Goal: Task Accomplishment & Management: Manage account settings

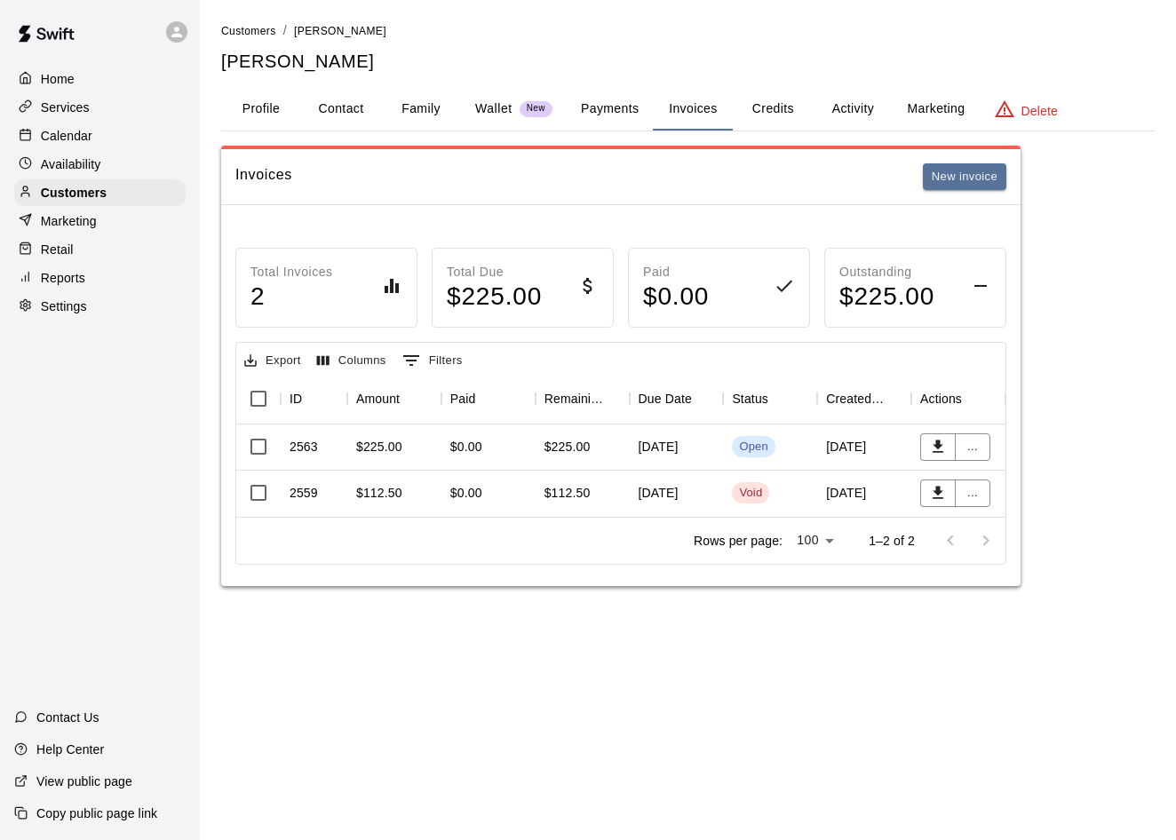
click at [71, 133] on p "Calendar" at bounding box center [67, 136] width 52 height 18
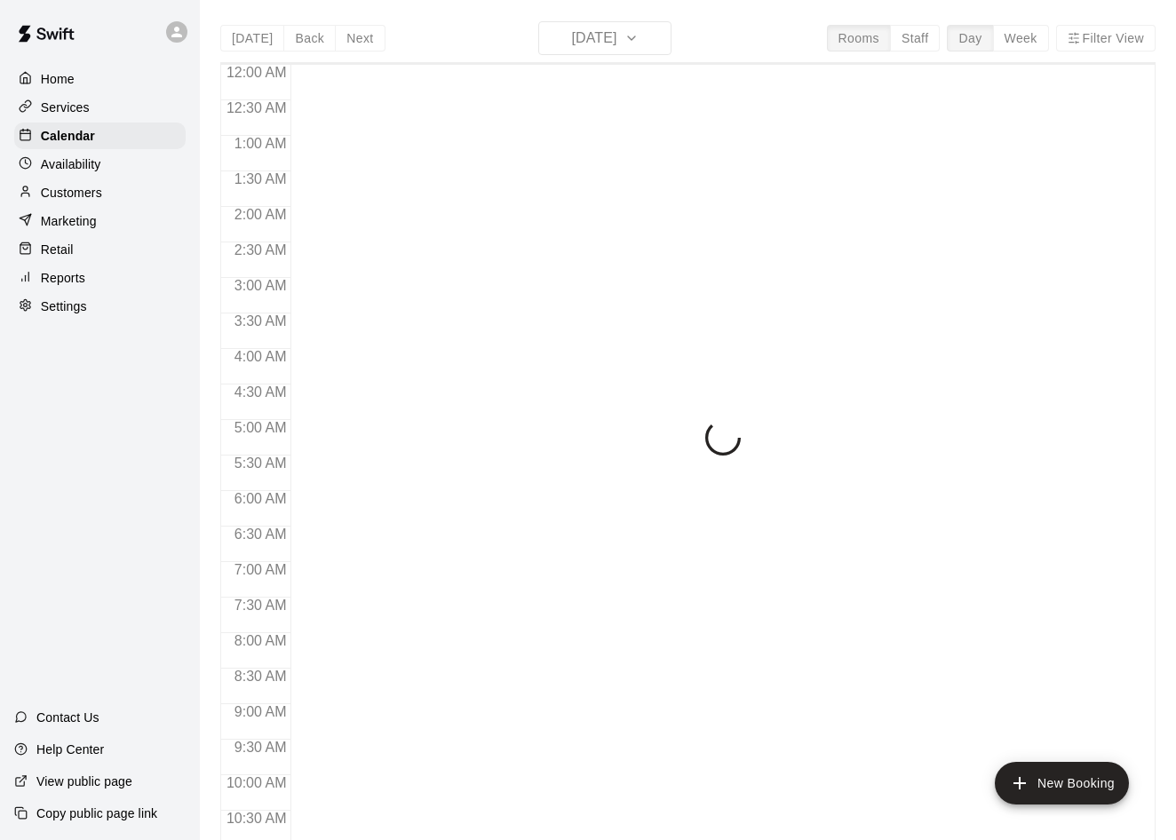
drag, startPoint x: 71, startPoint y: 133, endPoint x: 71, endPoint y: 36, distance: 96.8
click at [71, 133] on p "Calendar" at bounding box center [68, 136] width 54 height 18
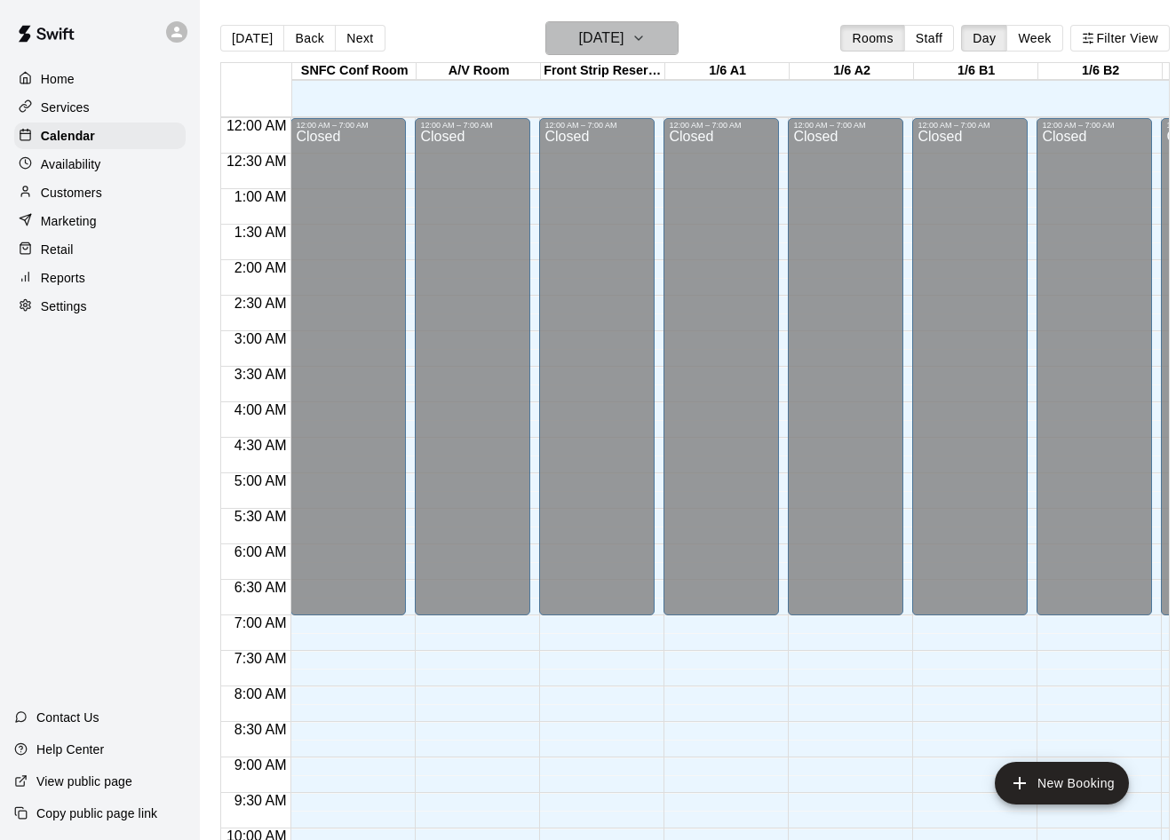
click at [624, 41] on h6 "[DATE]" at bounding box center [600, 38] width 45 height 25
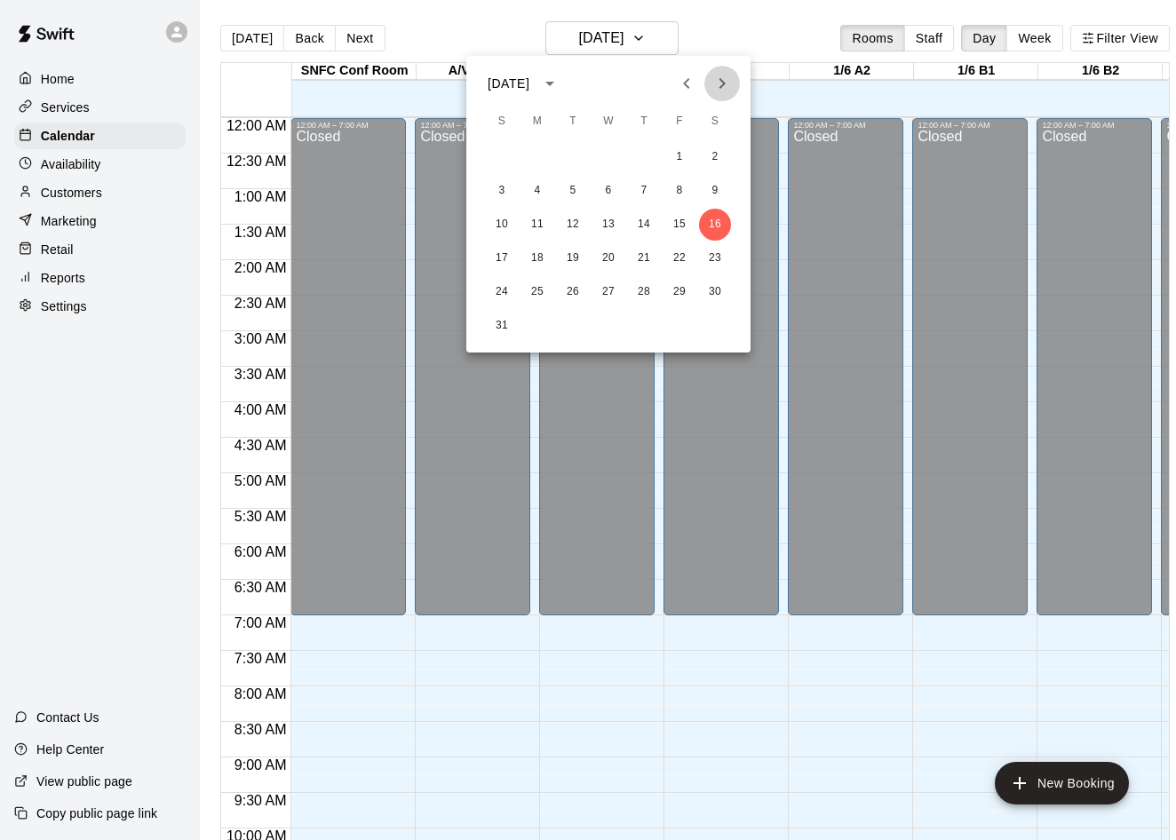
click at [722, 76] on icon "Next month" at bounding box center [722, 83] width 21 height 21
click at [533, 156] on button "1" at bounding box center [538, 157] width 32 height 32
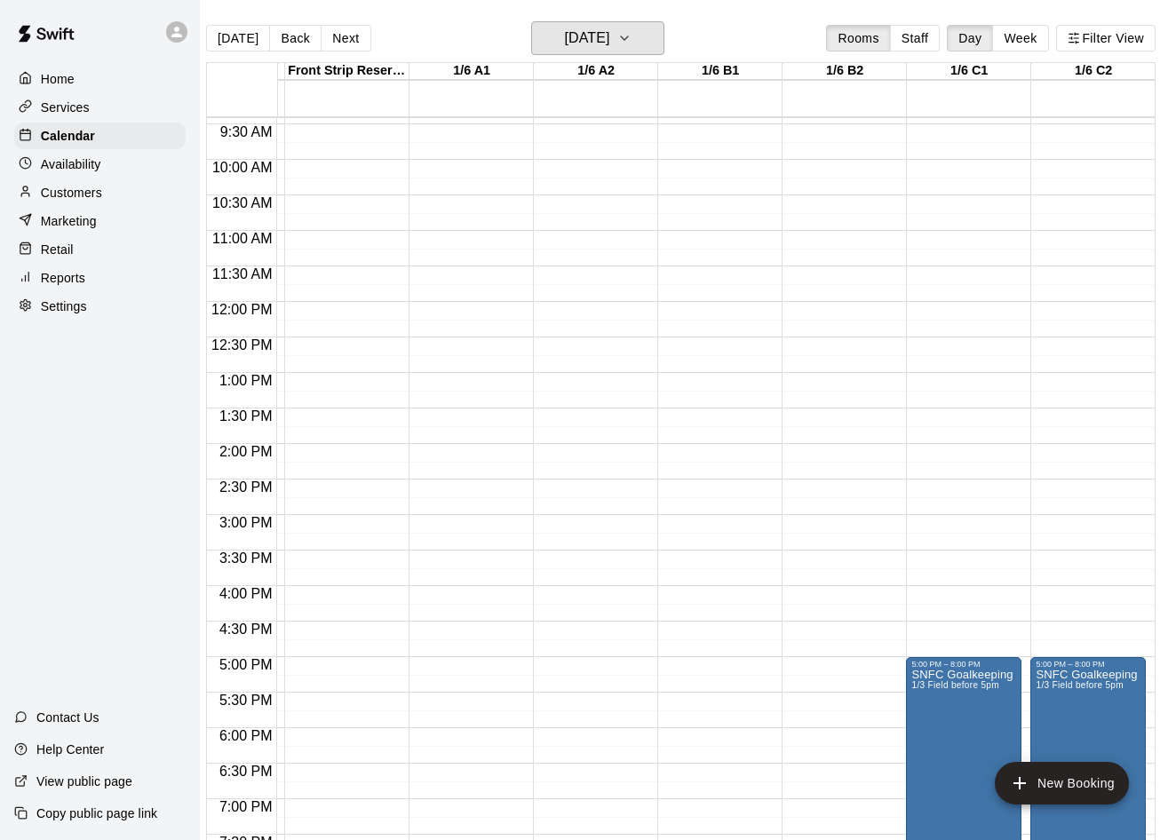
scroll to position [729, 242]
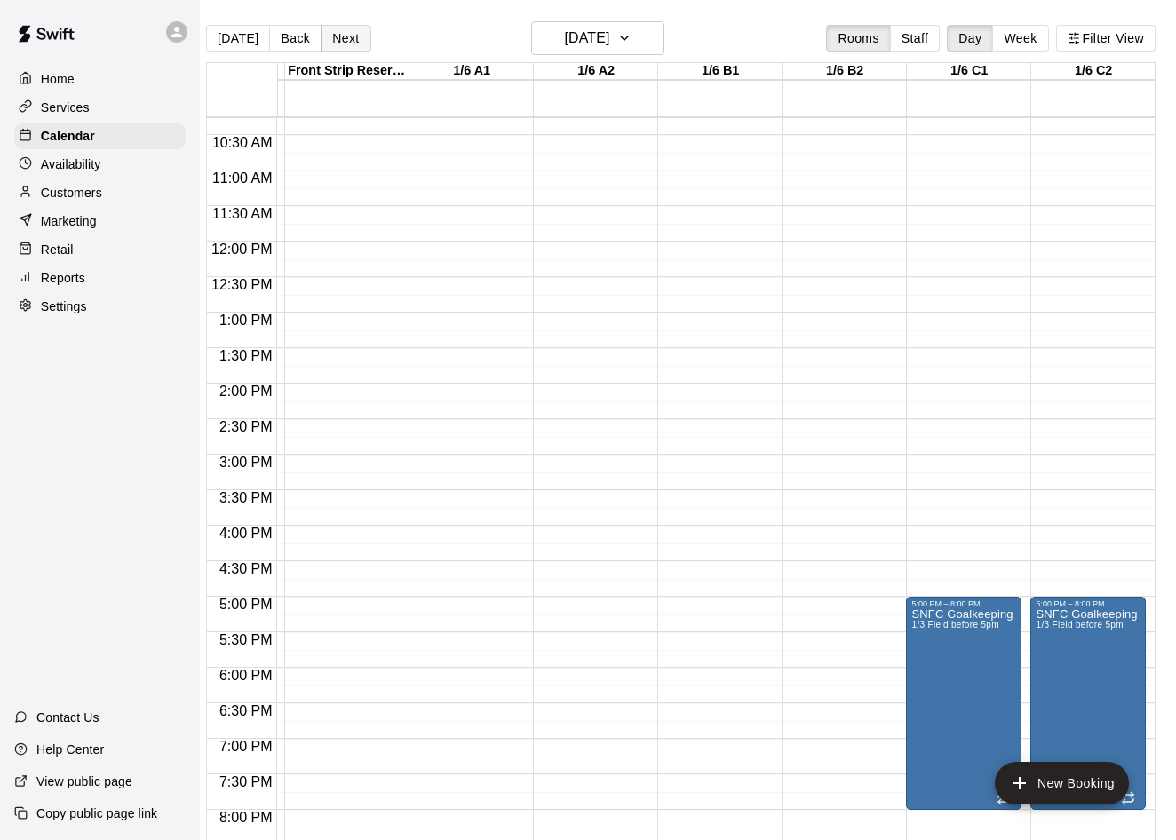
click at [355, 40] on button "Next" at bounding box center [346, 38] width 50 height 27
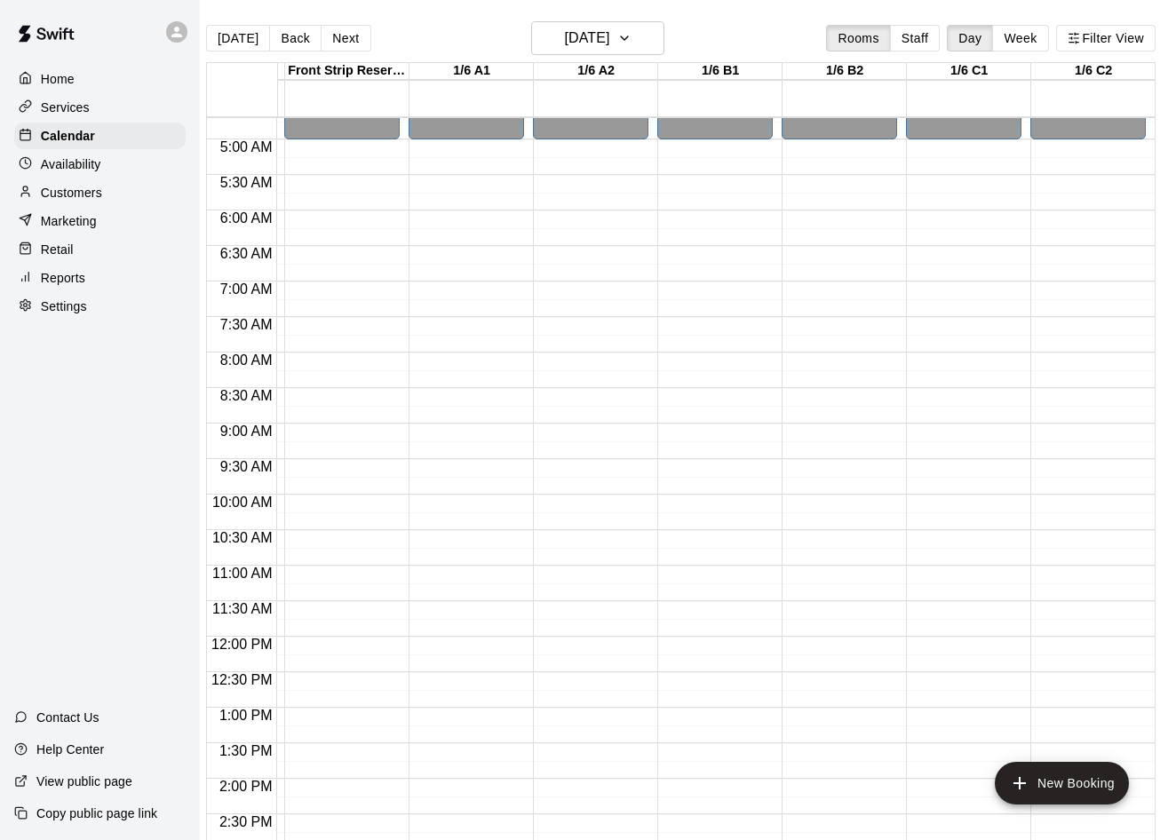
scroll to position [357, 242]
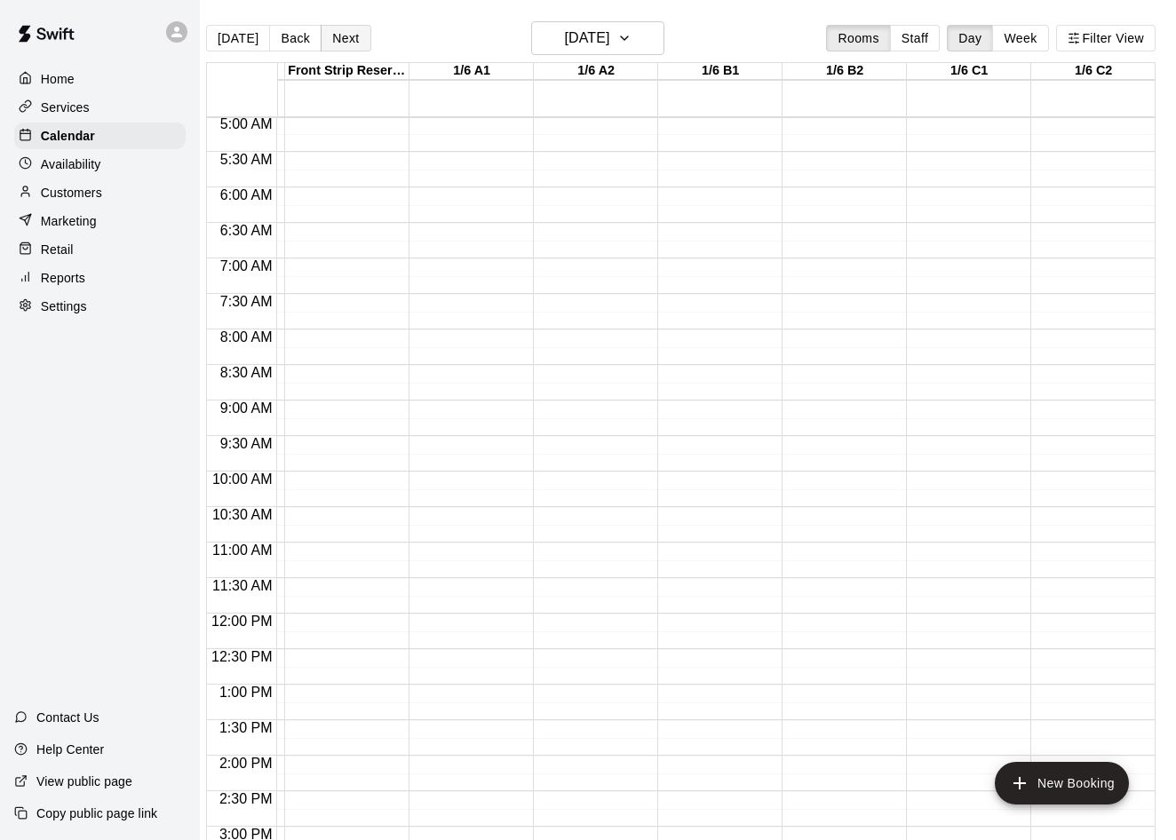
click at [343, 40] on button "Next" at bounding box center [346, 38] width 50 height 27
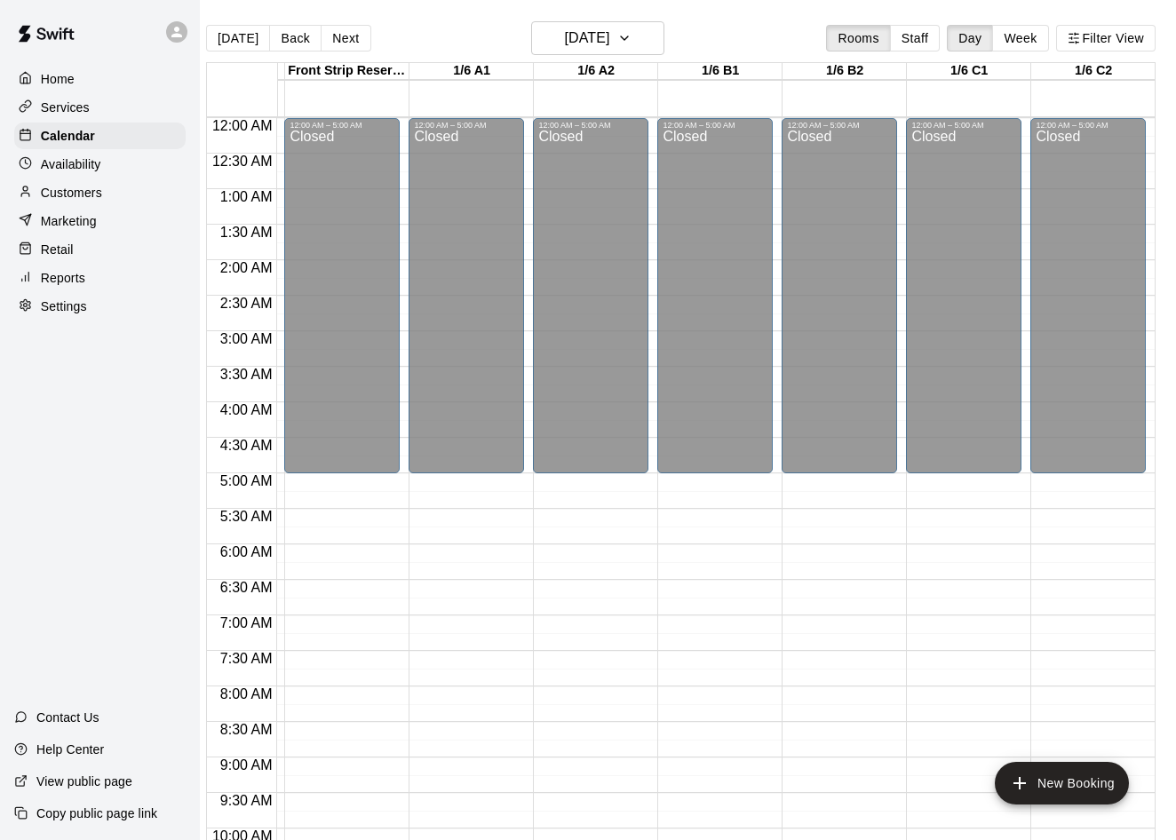
scroll to position [0, 242]
click at [345, 36] on button "Next" at bounding box center [346, 38] width 50 height 27
click at [344, 35] on button "Next" at bounding box center [346, 38] width 50 height 27
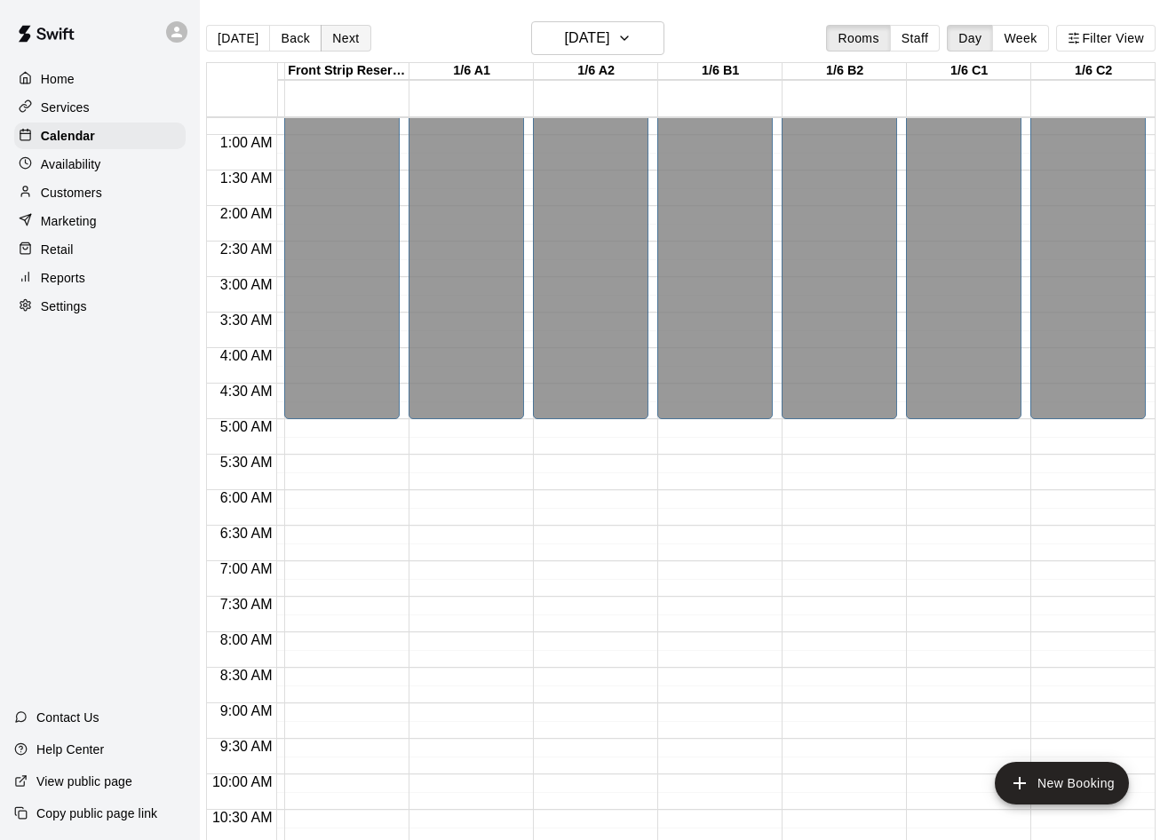
click at [348, 38] on button "Next" at bounding box center [346, 38] width 50 height 27
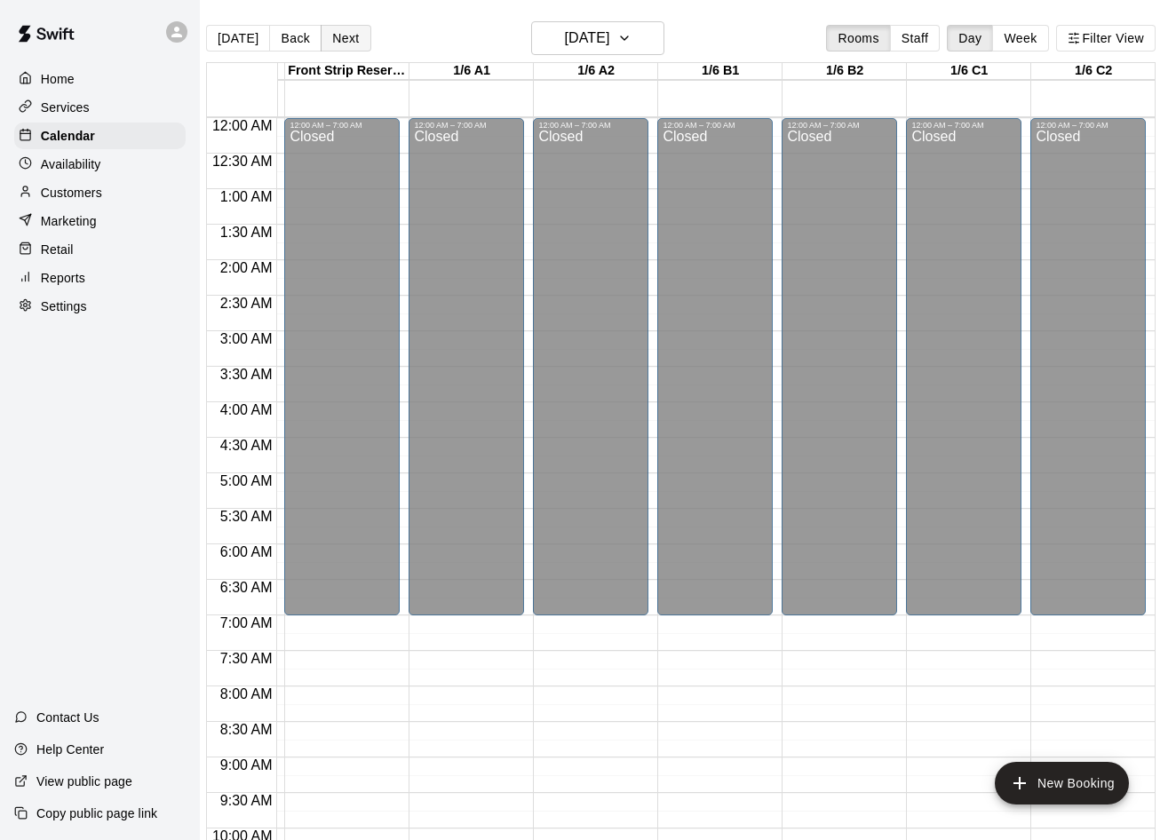
click at [337, 39] on button "Next" at bounding box center [346, 38] width 50 height 27
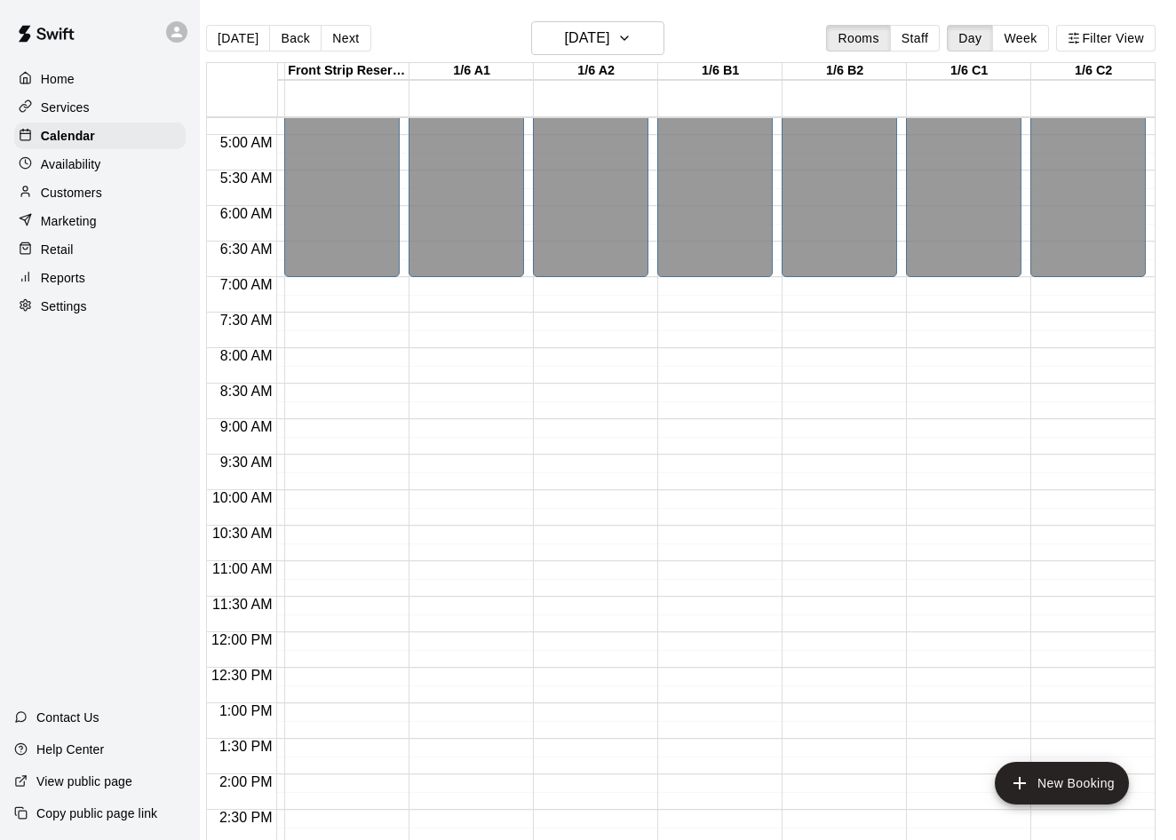
scroll to position [0, 0]
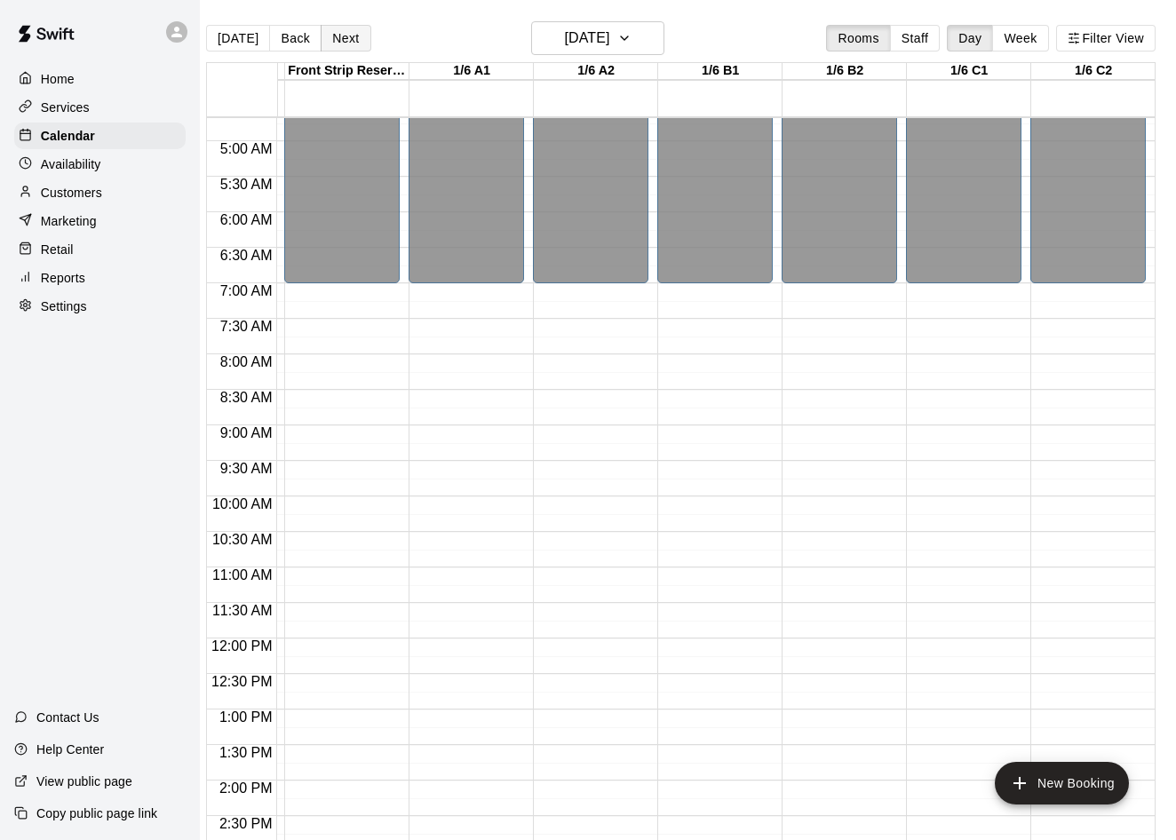
click at [357, 44] on button "Next" at bounding box center [346, 38] width 50 height 27
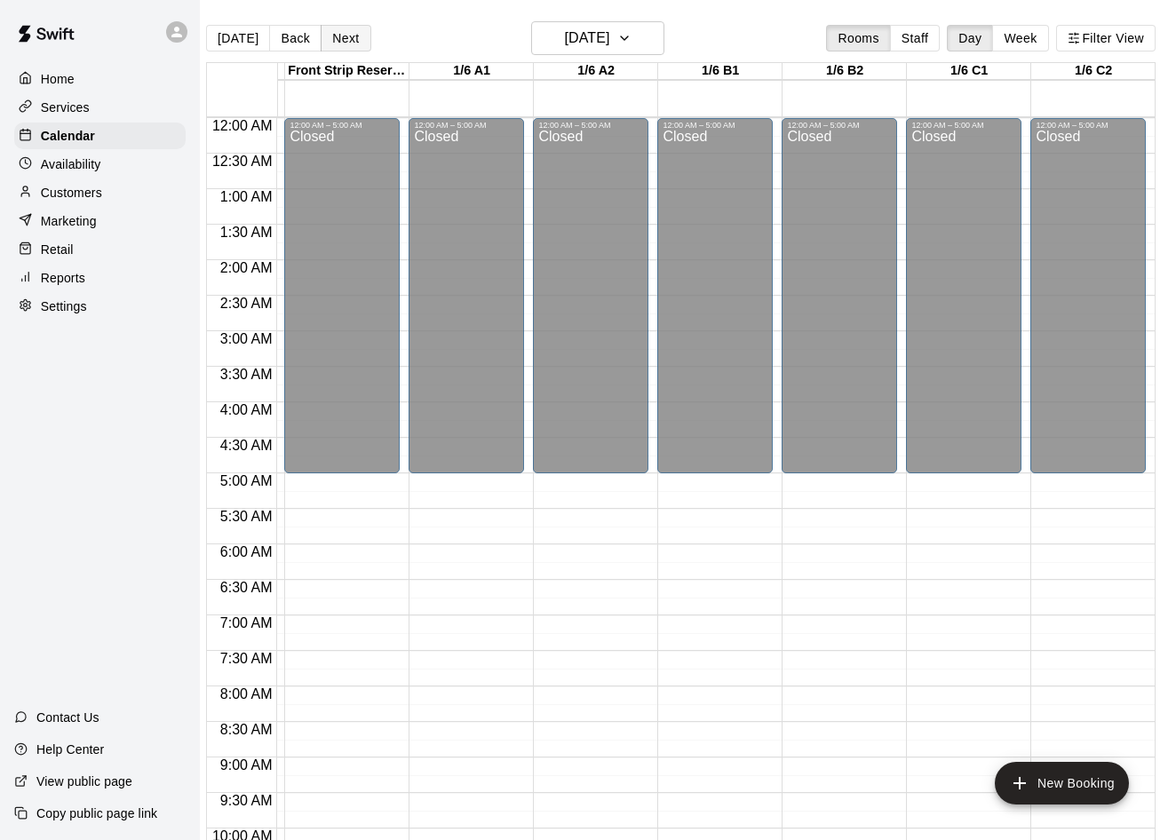
click at [348, 44] on button "Next" at bounding box center [346, 38] width 50 height 27
click at [334, 34] on button "Next" at bounding box center [346, 38] width 50 height 27
click at [341, 30] on button "Next" at bounding box center [346, 38] width 50 height 27
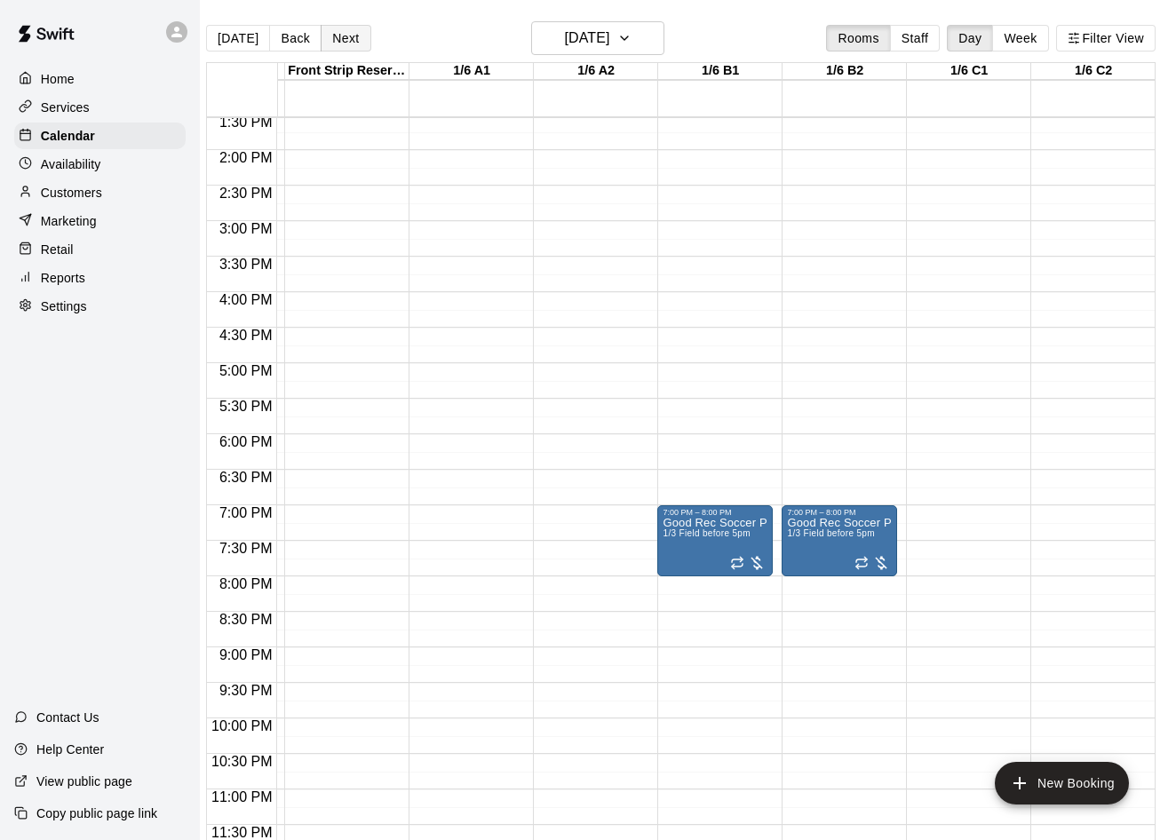
click at [346, 44] on button "Next" at bounding box center [346, 38] width 50 height 27
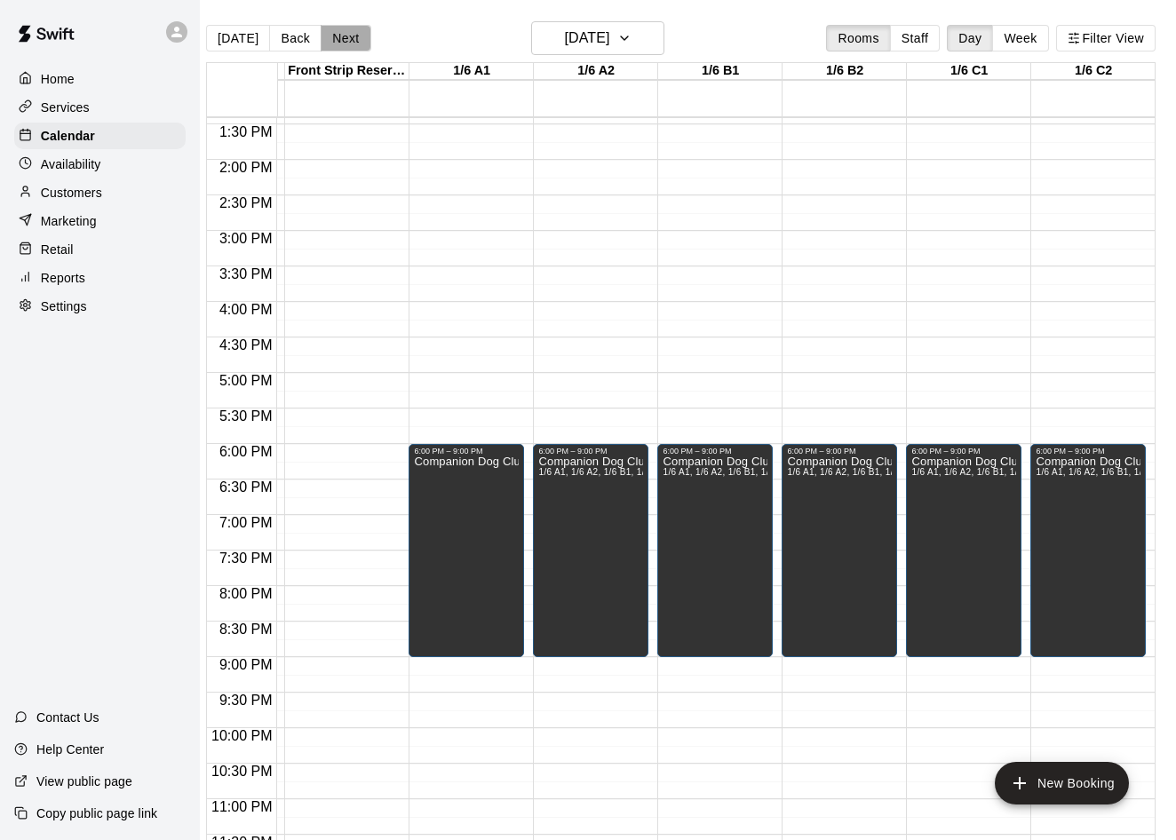
click at [334, 41] on button "Next" at bounding box center [346, 38] width 50 height 27
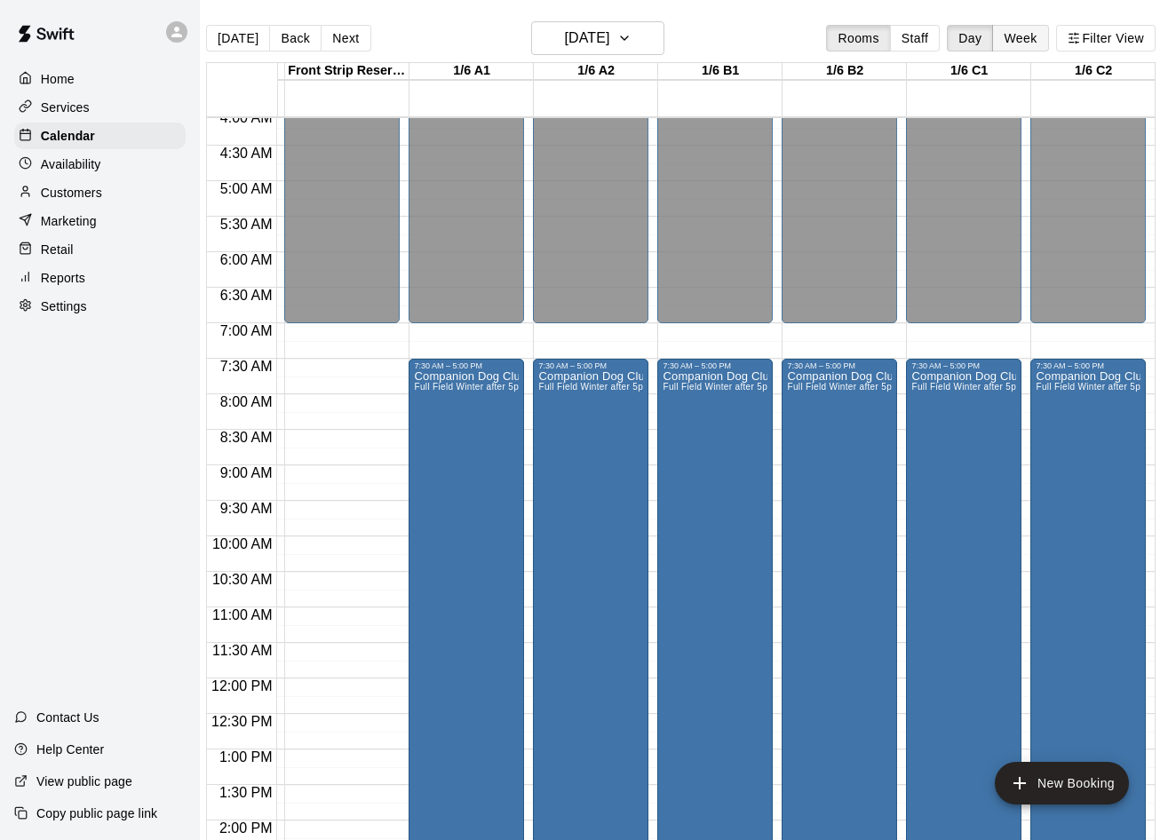
click at [1023, 37] on button "Week" at bounding box center [1020, 38] width 56 height 27
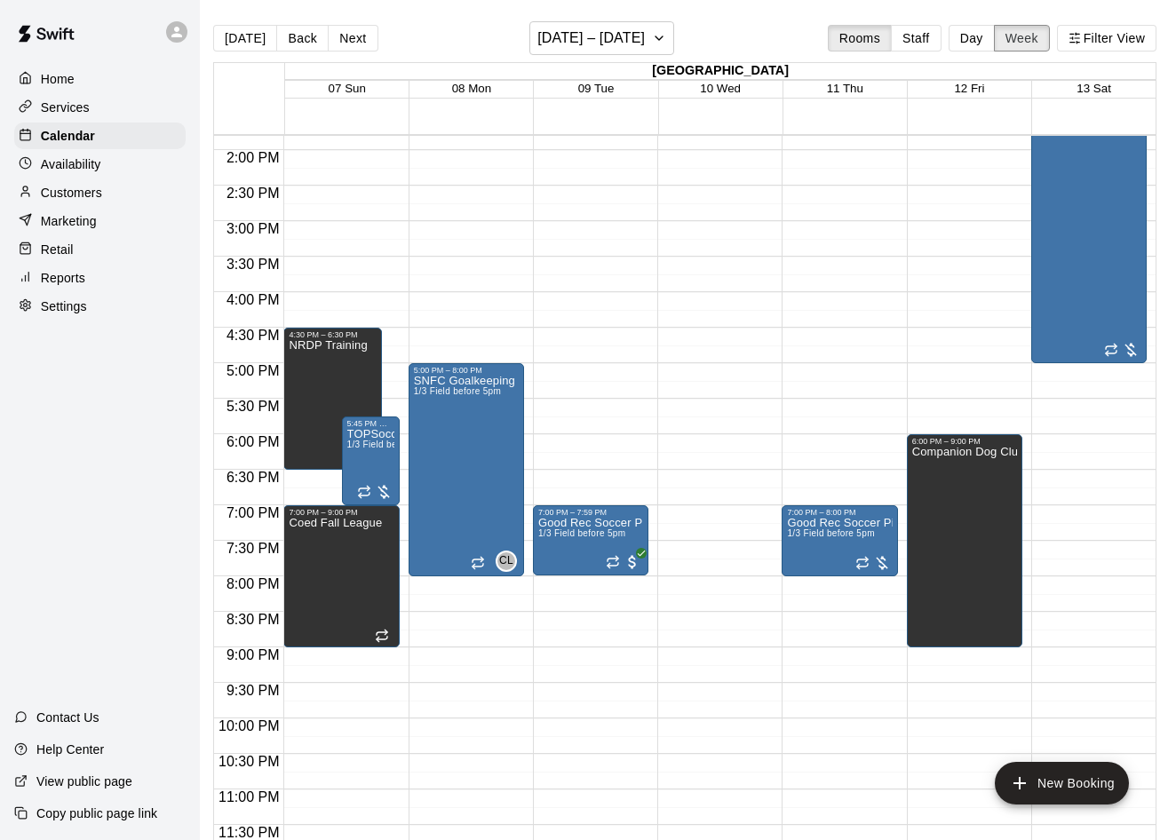
scroll to position [0, 10]
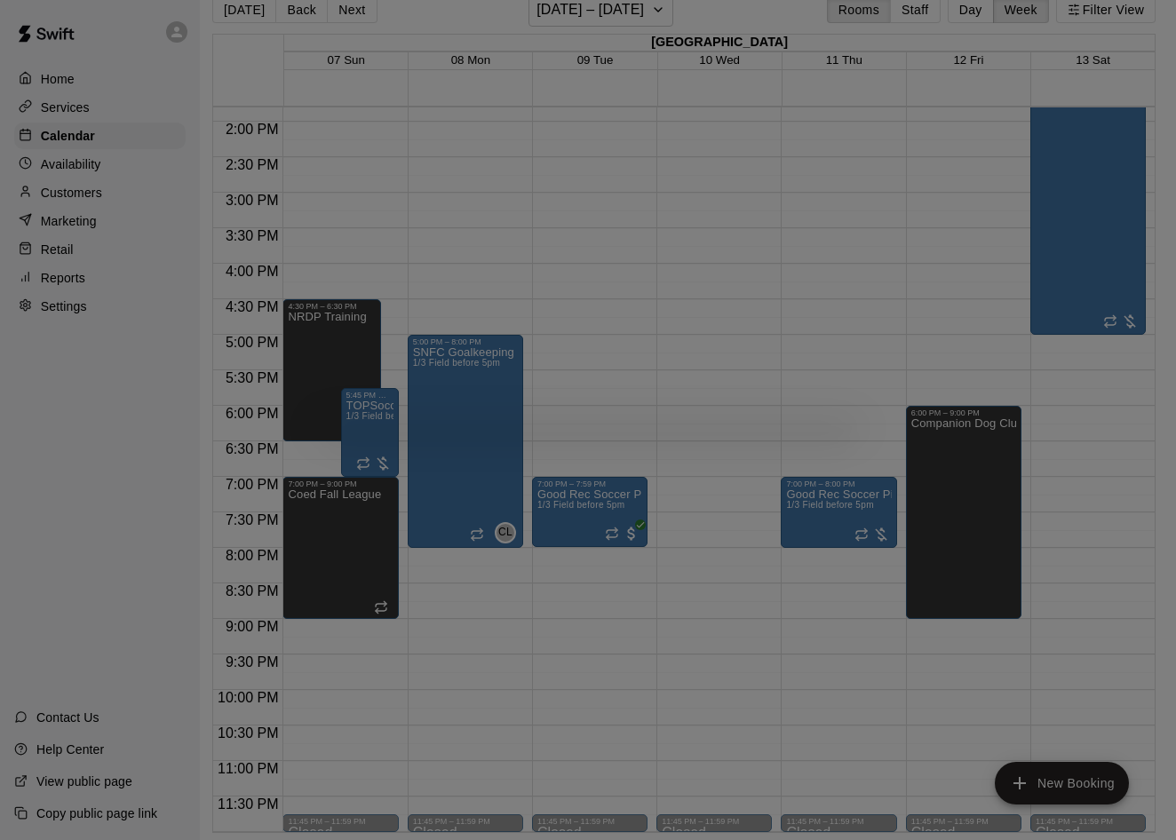
scroll to position [28, 8]
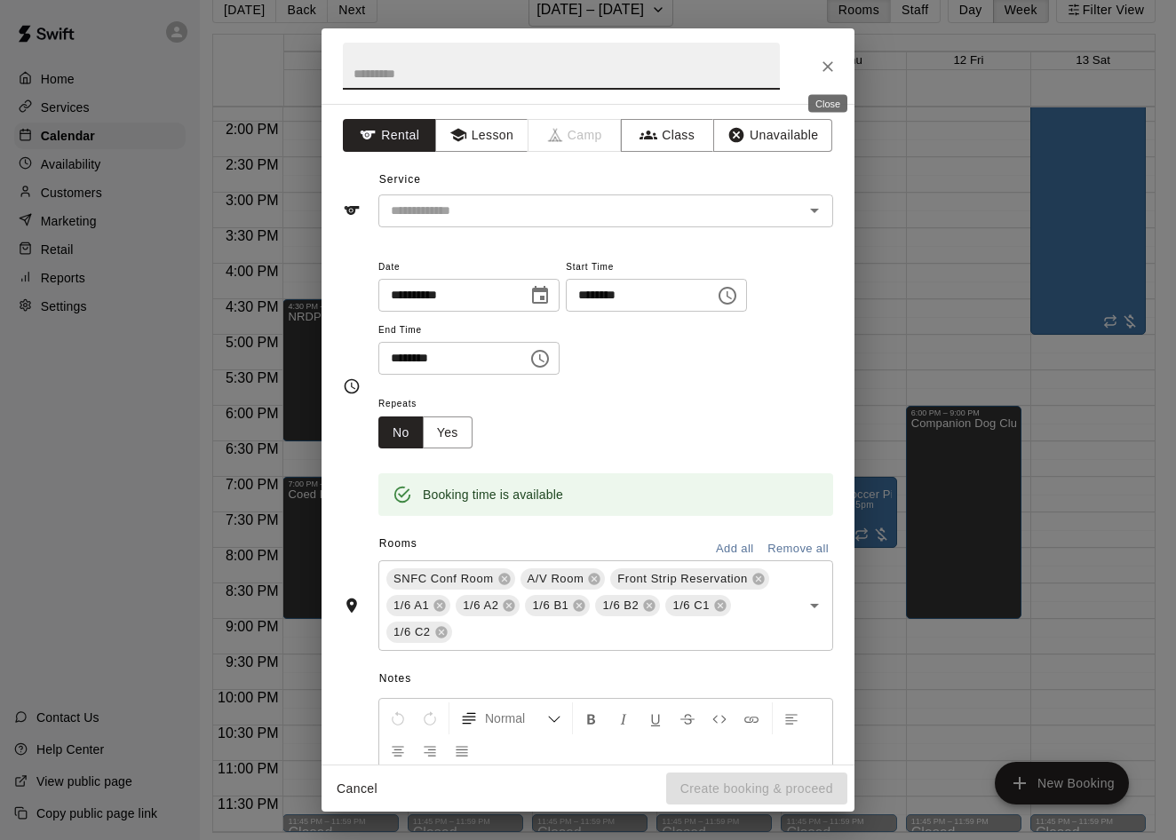
click at [827, 65] on icon "Close" at bounding box center [828, 66] width 11 height 11
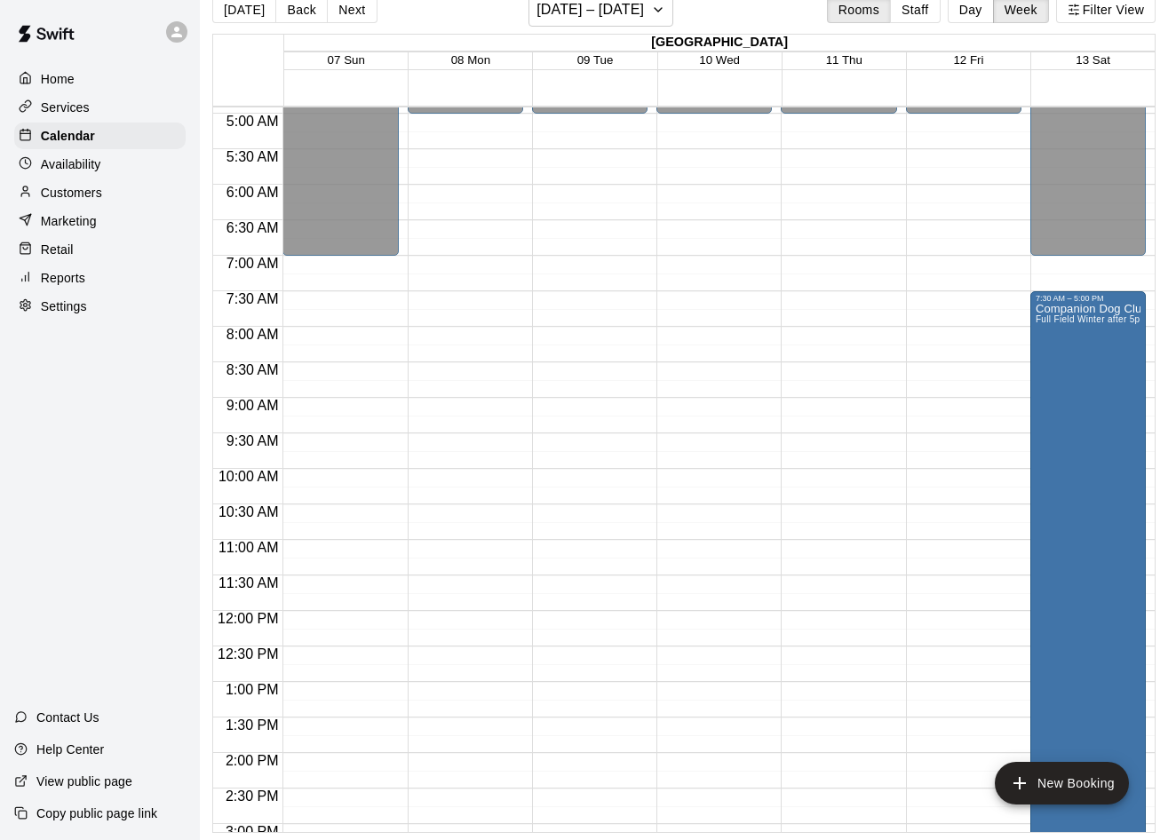
scroll to position [346, 0]
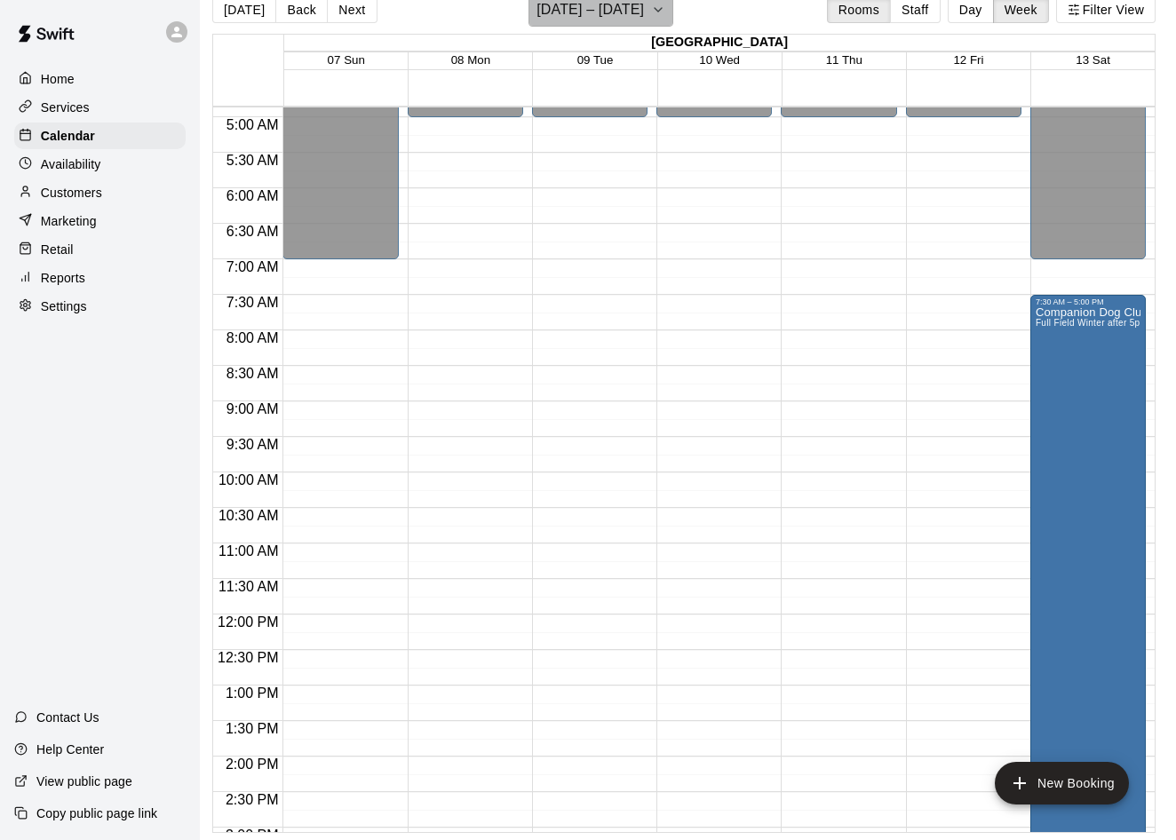
click at [644, 20] on h6 "[DATE] – [DATE]" at bounding box center [590, 9] width 107 height 25
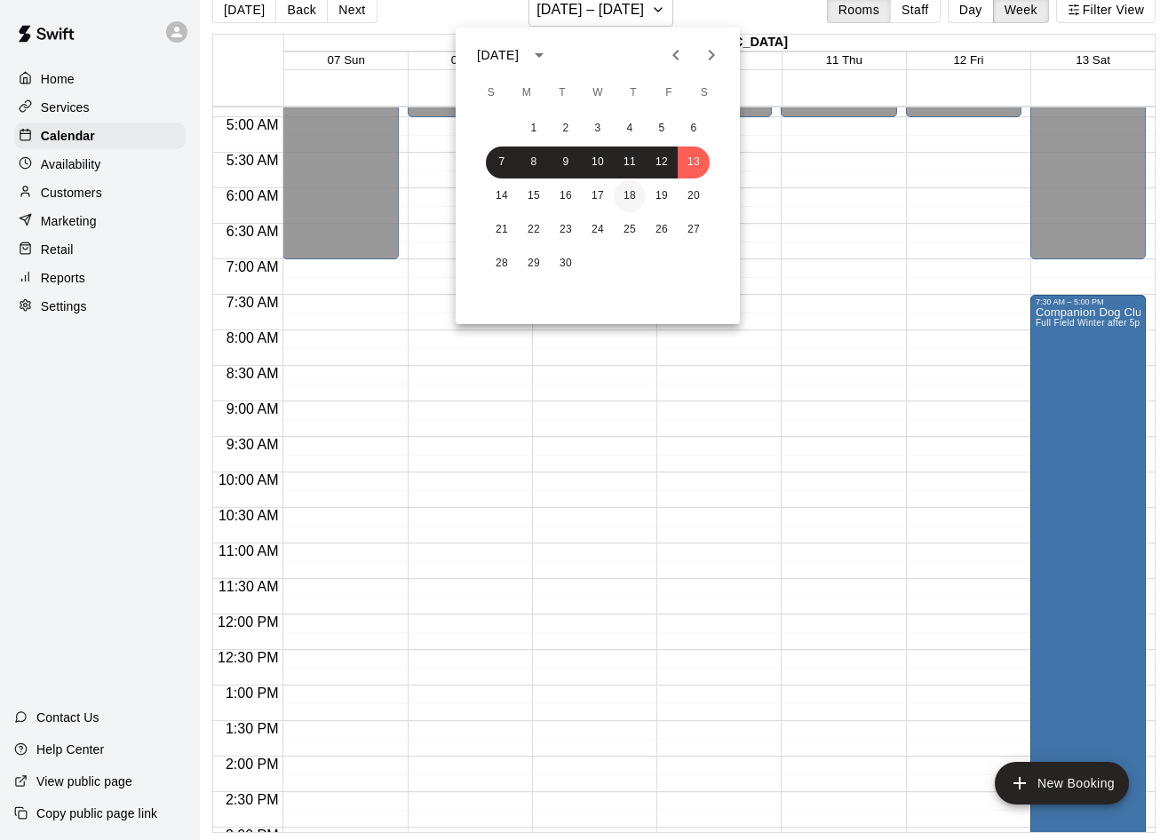
click at [623, 197] on button "18" at bounding box center [630, 196] width 32 height 32
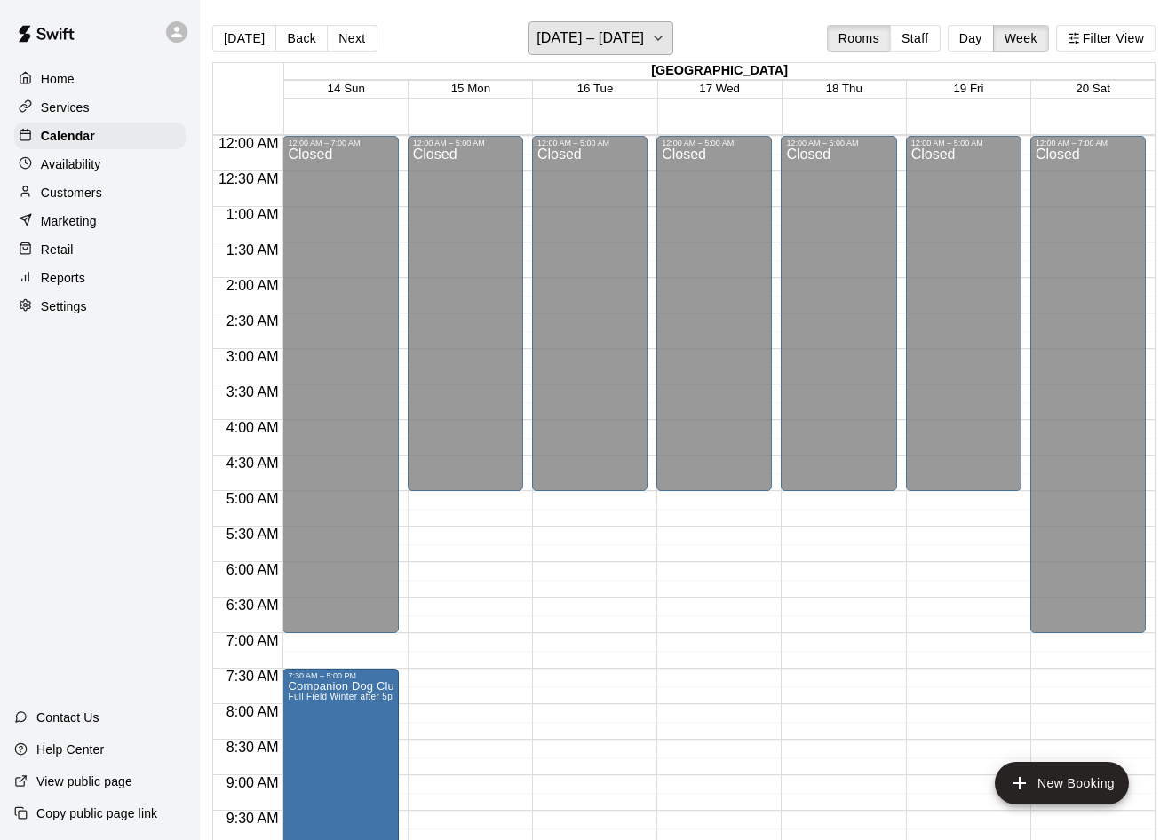
scroll to position [0, 0]
click at [575, 42] on h6 "[DATE] – [DATE]" at bounding box center [590, 38] width 107 height 25
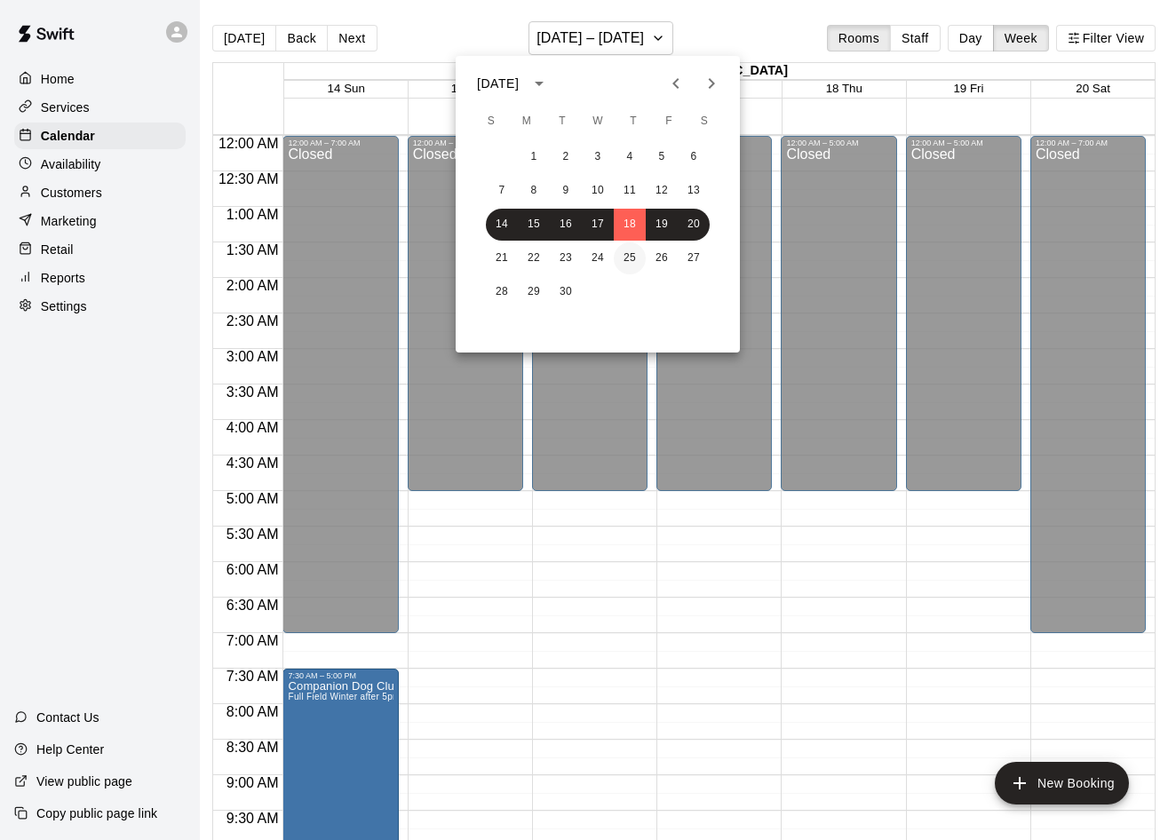
click at [641, 251] on button "25" at bounding box center [630, 259] width 32 height 32
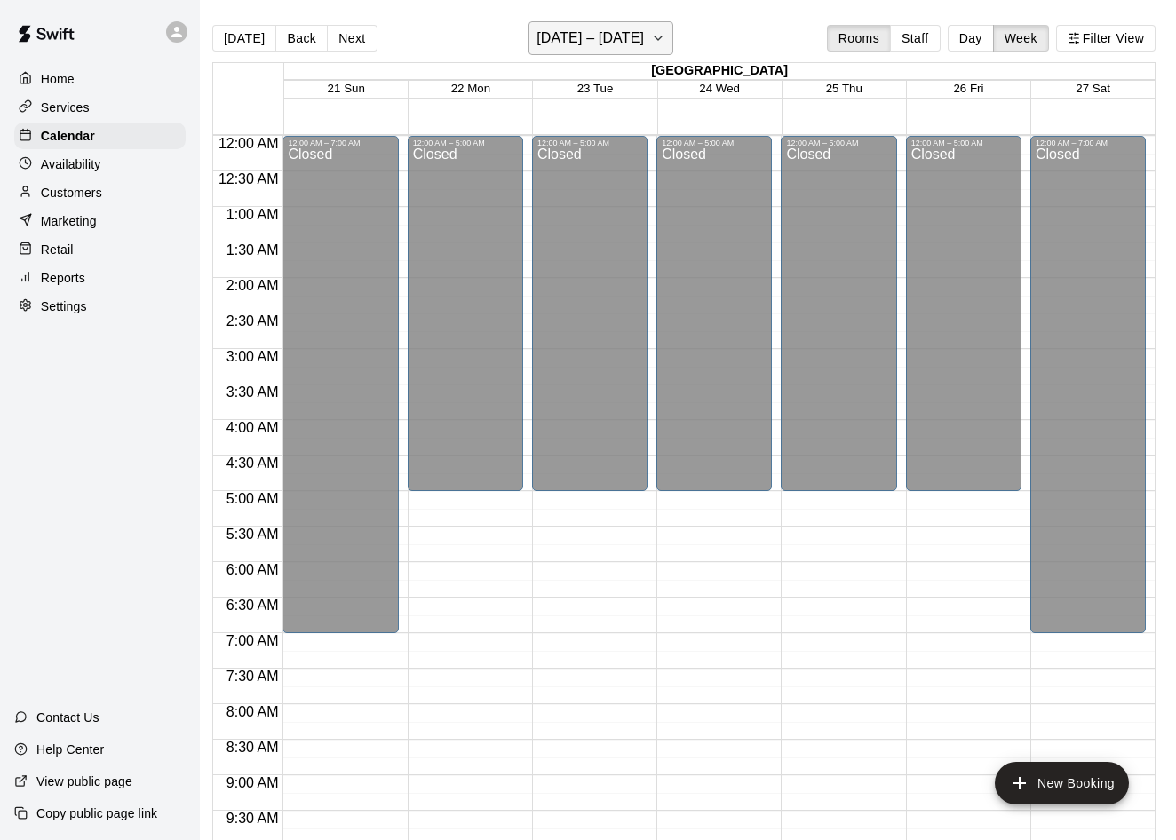
click at [613, 42] on h6 "[DATE] – [DATE]" at bounding box center [590, 38] width 107 height 25
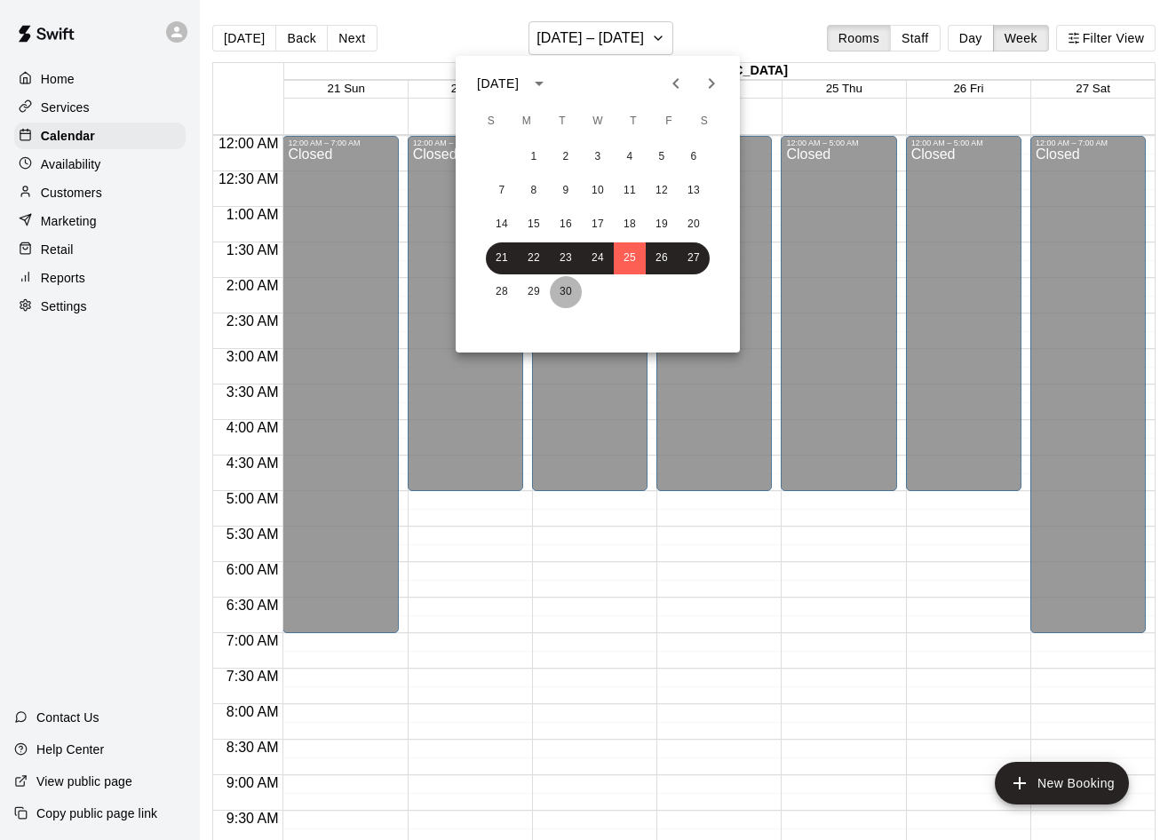
click at [581, 292] on button "30" at bounding box center [566, 292] width 32 height 32
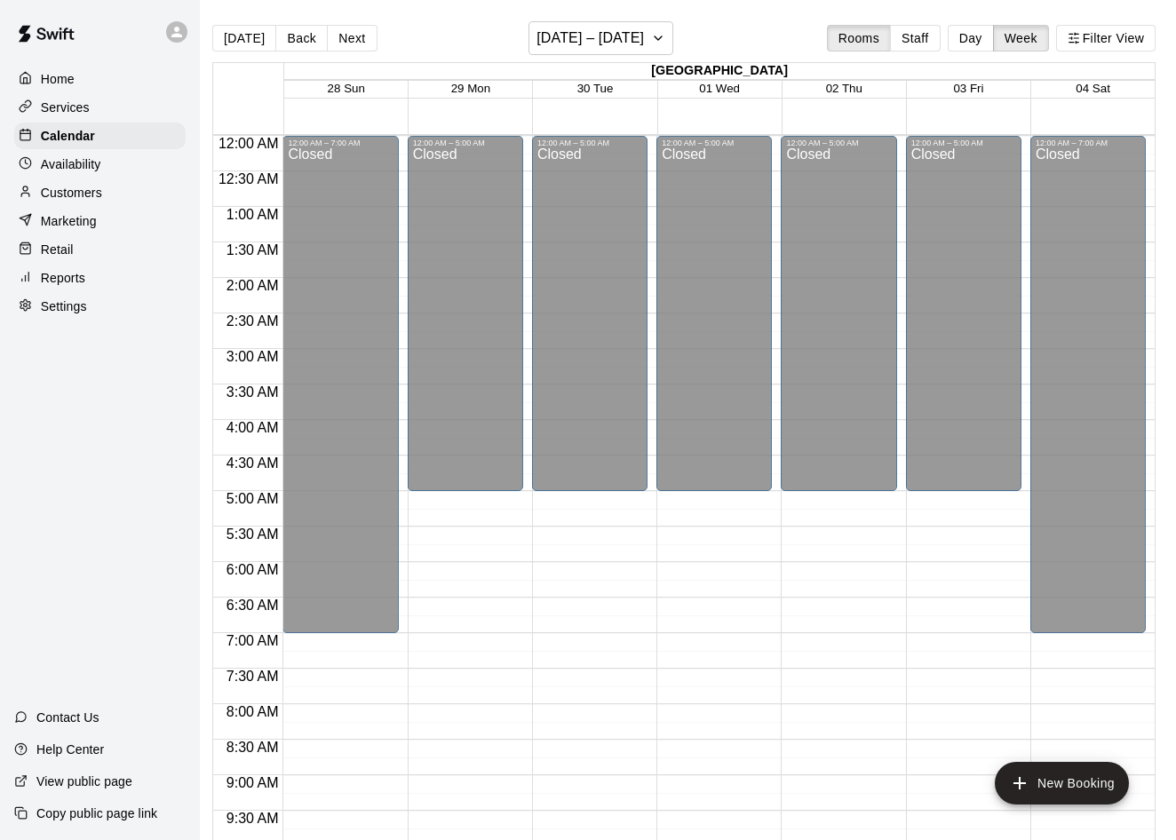
click at [635, 11] on main "[DATE] Back Next [DATE] – [DATE] Rooms Staff Day Week Filter View [GEOGRAPHIC_D…" at bounding box center [684, 434] width 984 height 869
click at [636, 34] on h6 "[DATE] – [DATE]" at bounding box center [590, 38] width 107 height 25
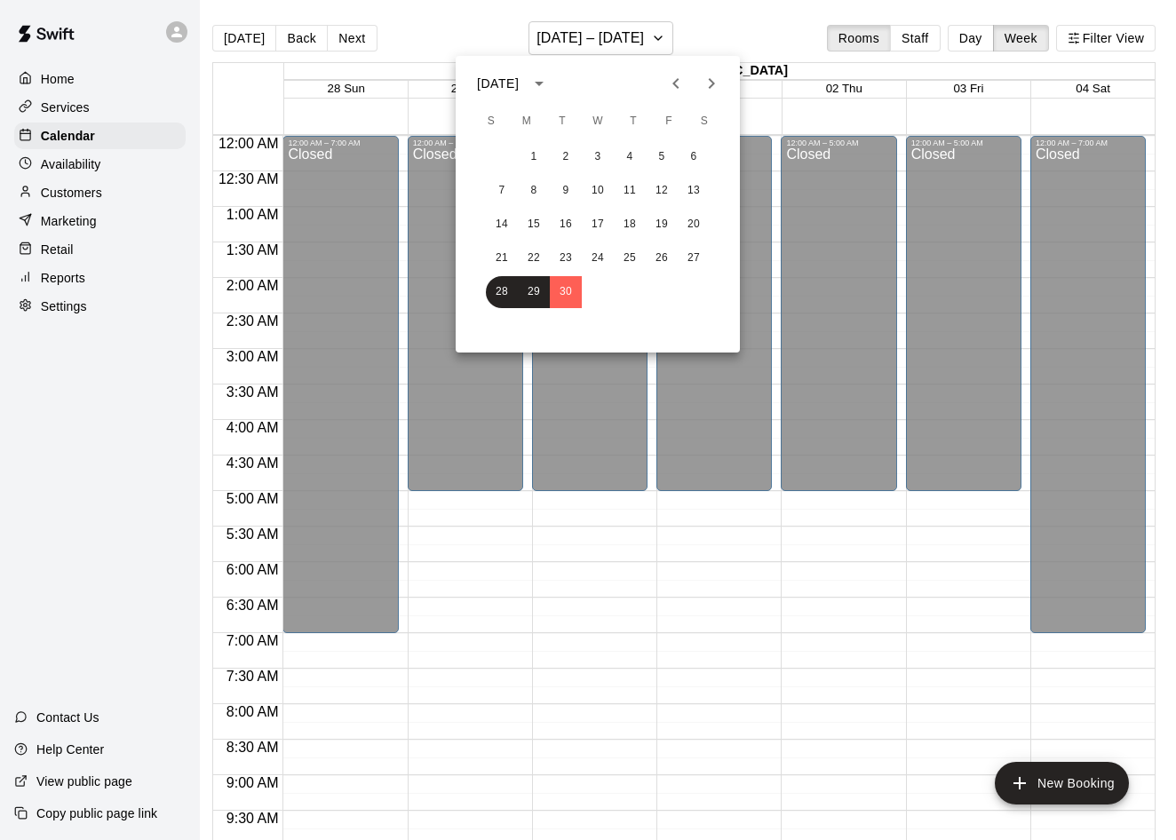
click at [709, 78] on icon "Next month" at bounding box center [711, 83] width 21 height 21
click at [649, 147] on button "3" at bounding box center [662, 157] width 32 height 32
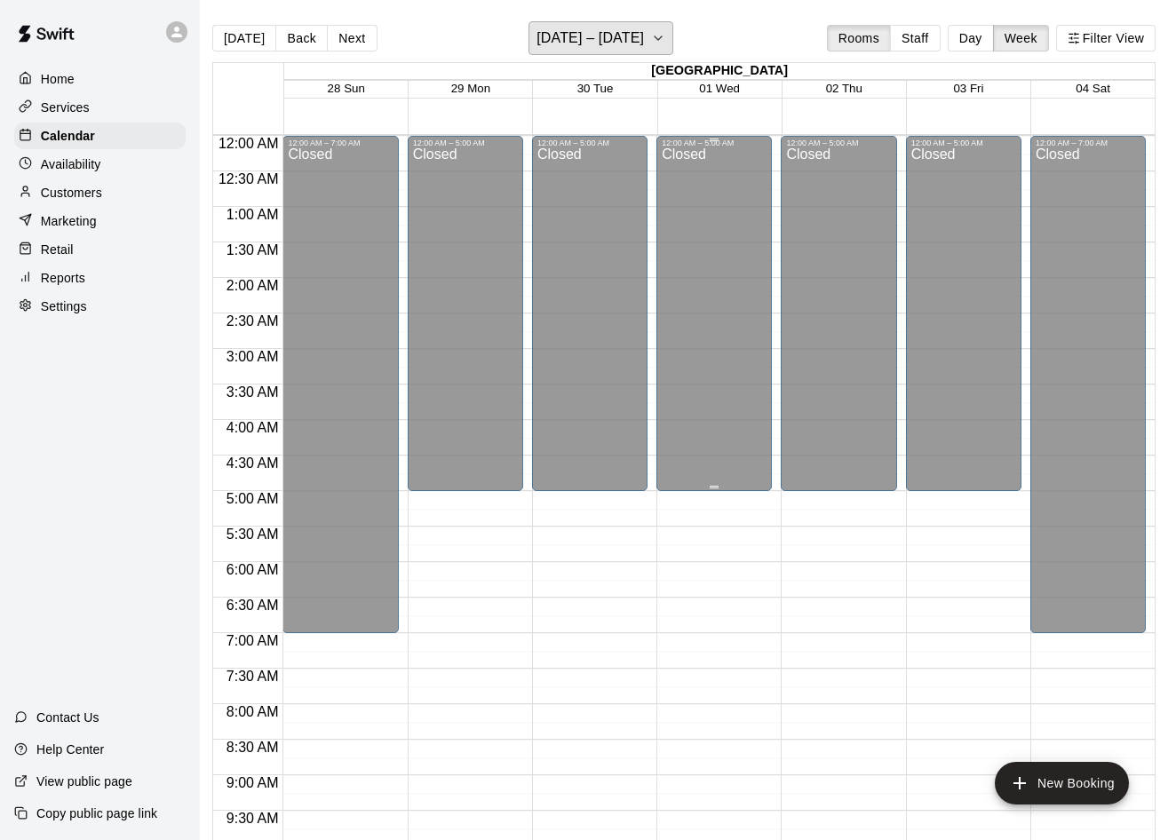
scroll to position [0, 0]
click at [641, 44] on h6 "[DATE] – [DATE]" at bounding box center [590, 38] width 107 height 25
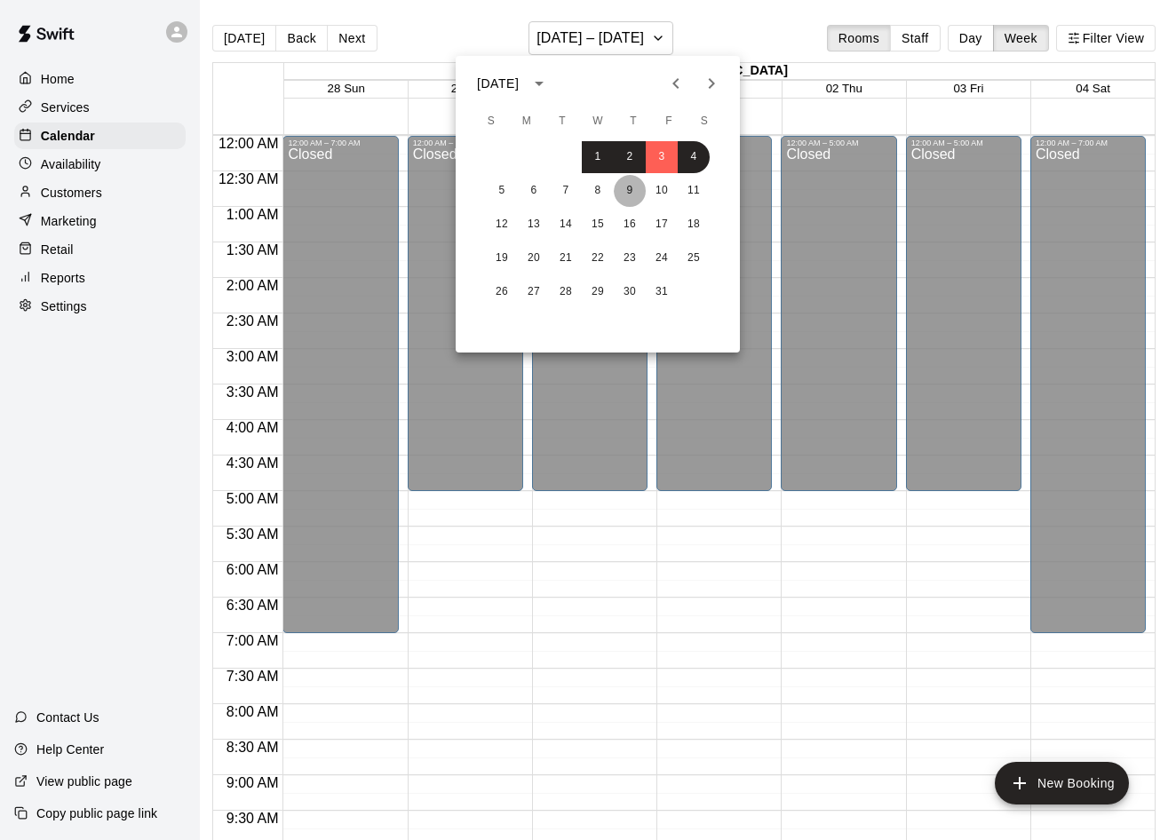
click at [639, 191] on button "9" at bounding box center [630, 191] width 32 height 32
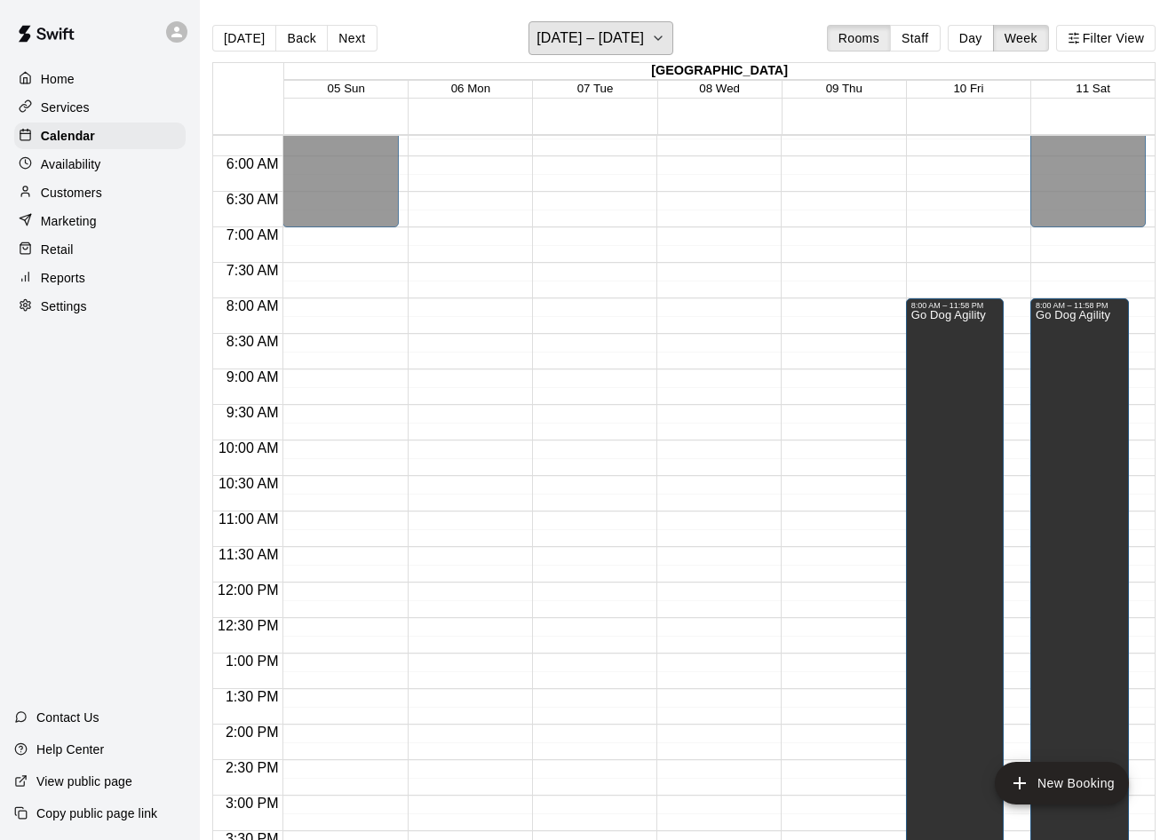
scroll to position [457, 0]
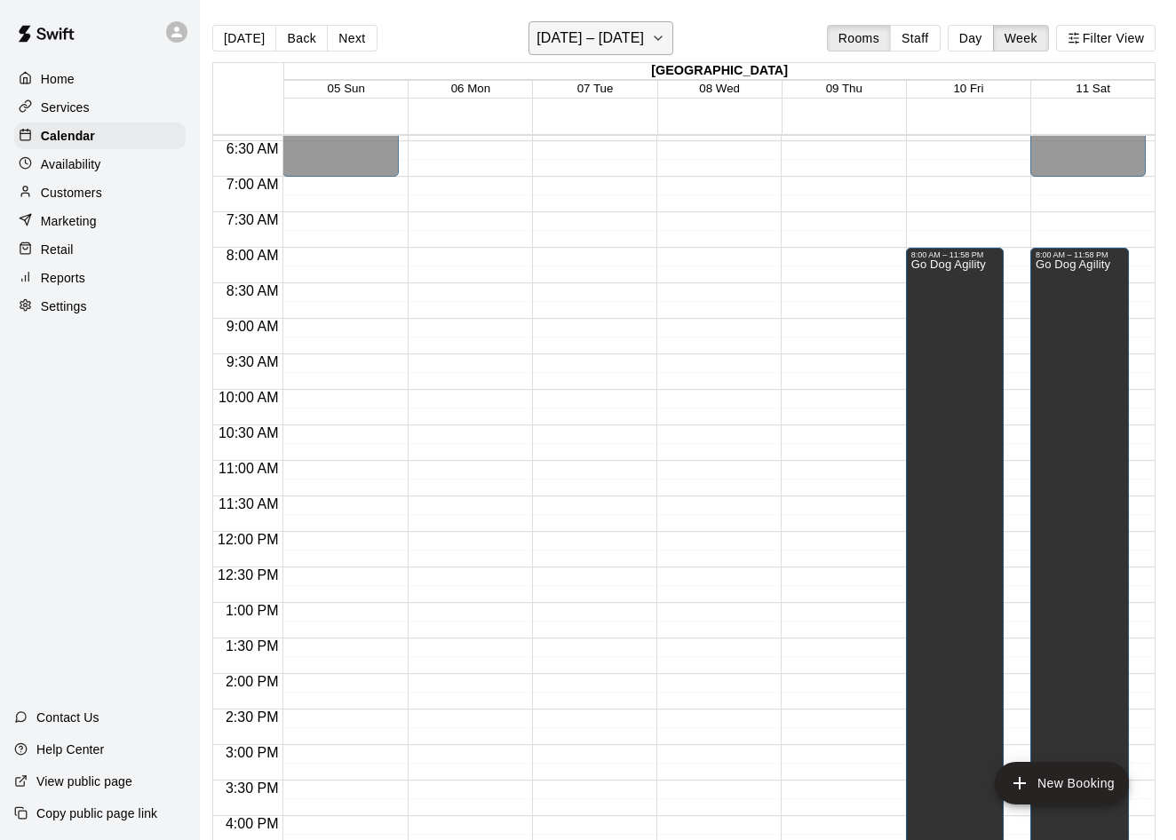
click at [636, 45] on h6 "[DATE] – [DATE]" at bounding box center [590, 38] width 107 height 25
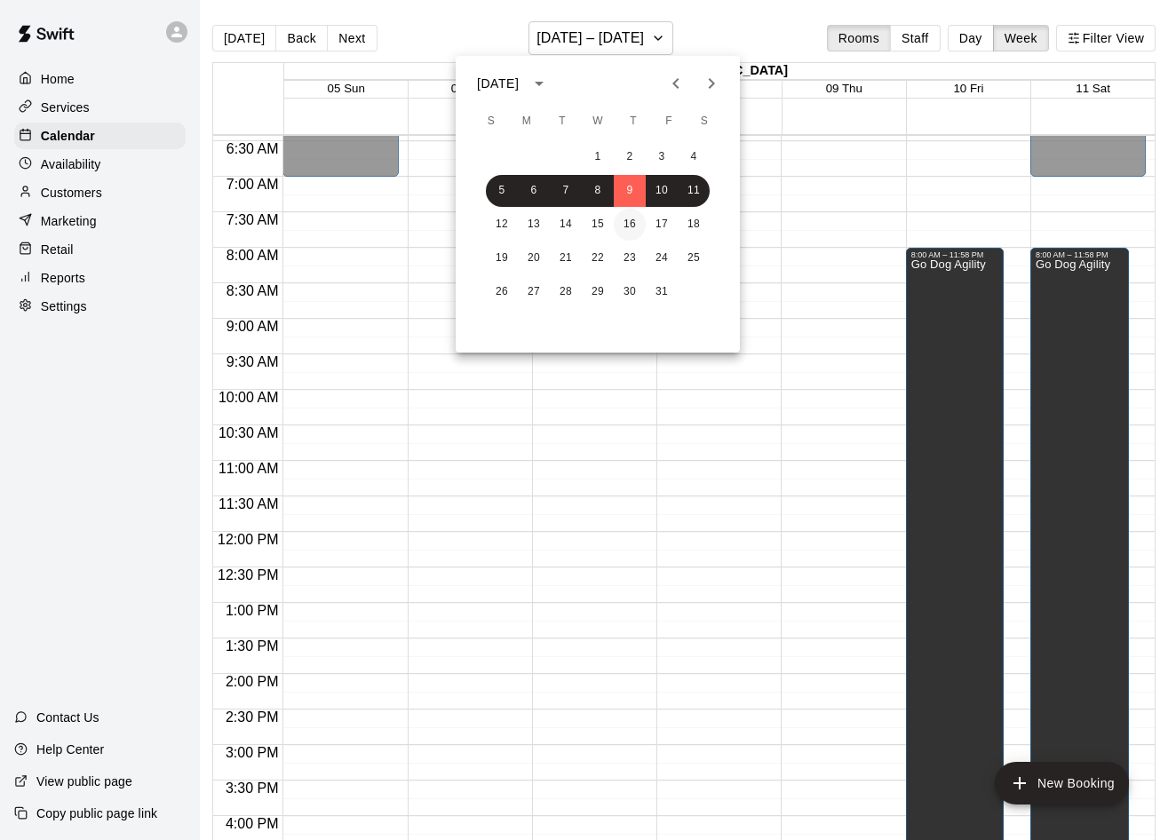
click at [640, 221] on button "16" at bounding box center [630, 225] width 32 height 32
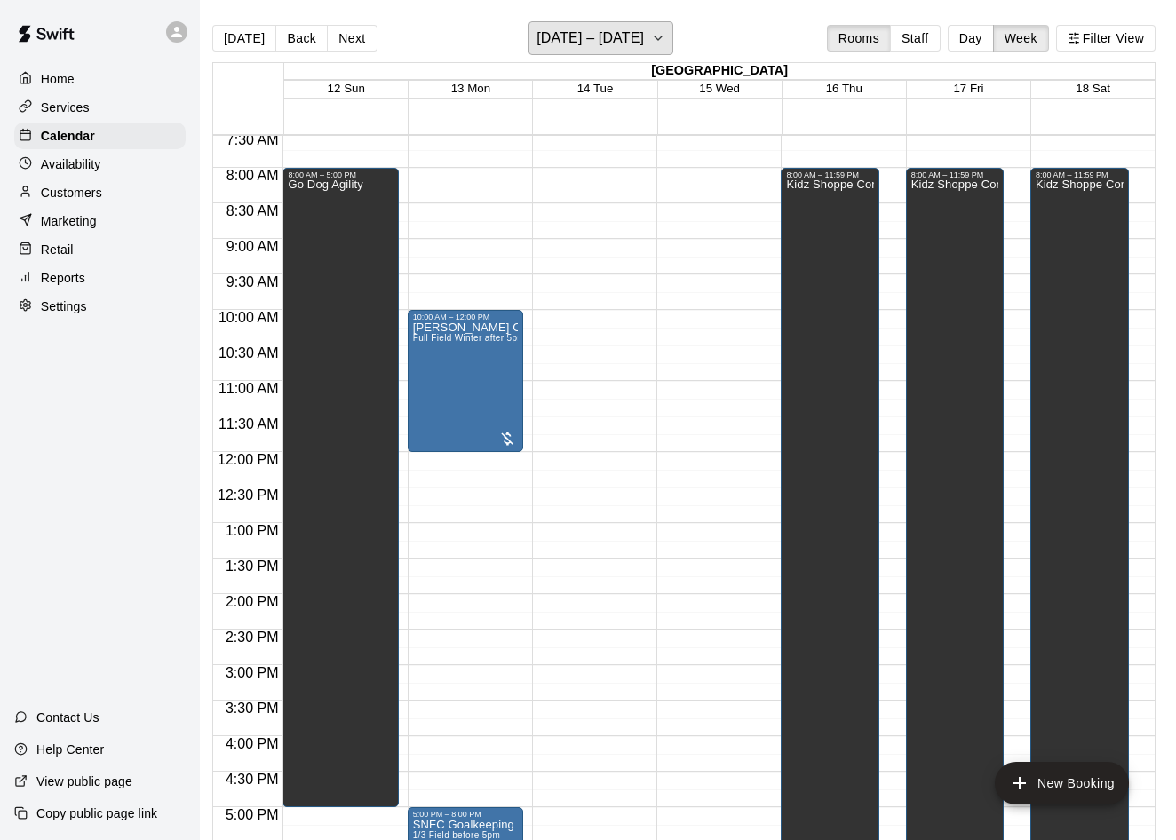
scroll to position [535, 0]
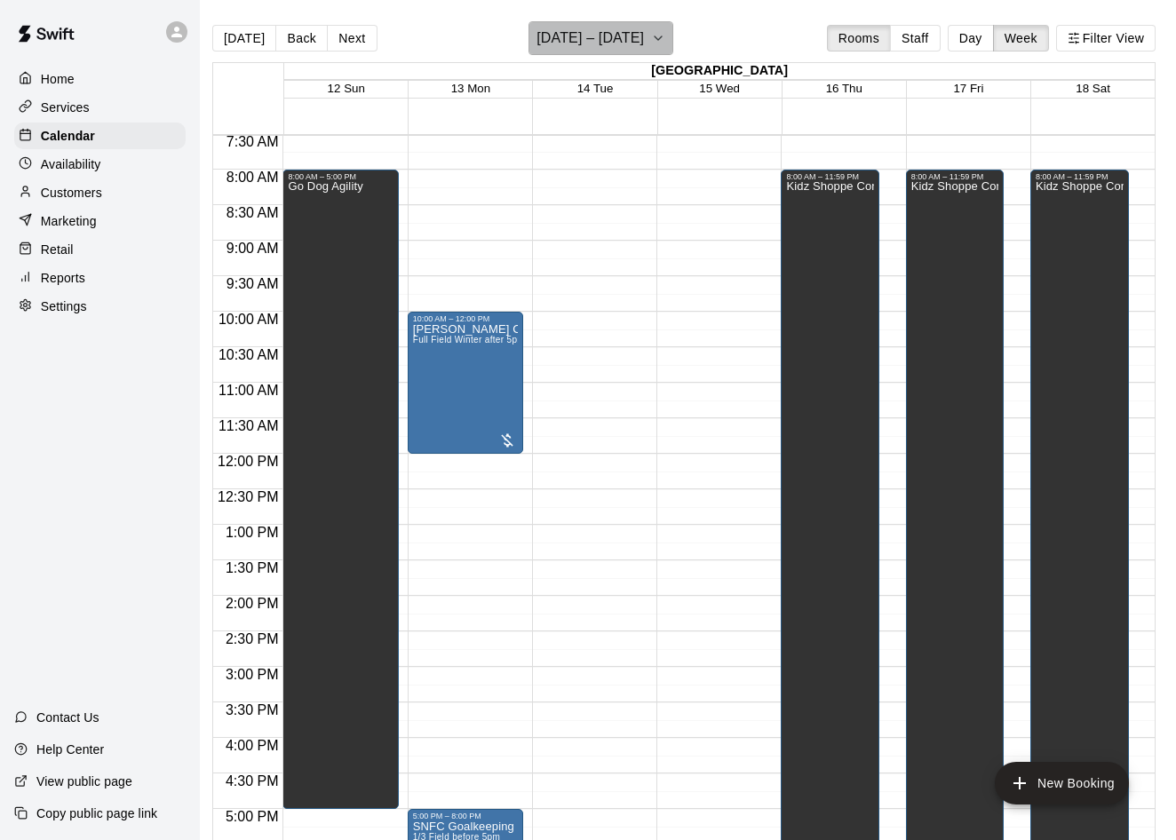
click at [633, 36] on h6 "[DATE] – [DATE]" at bounding box center [590, 38] width 107 height 25
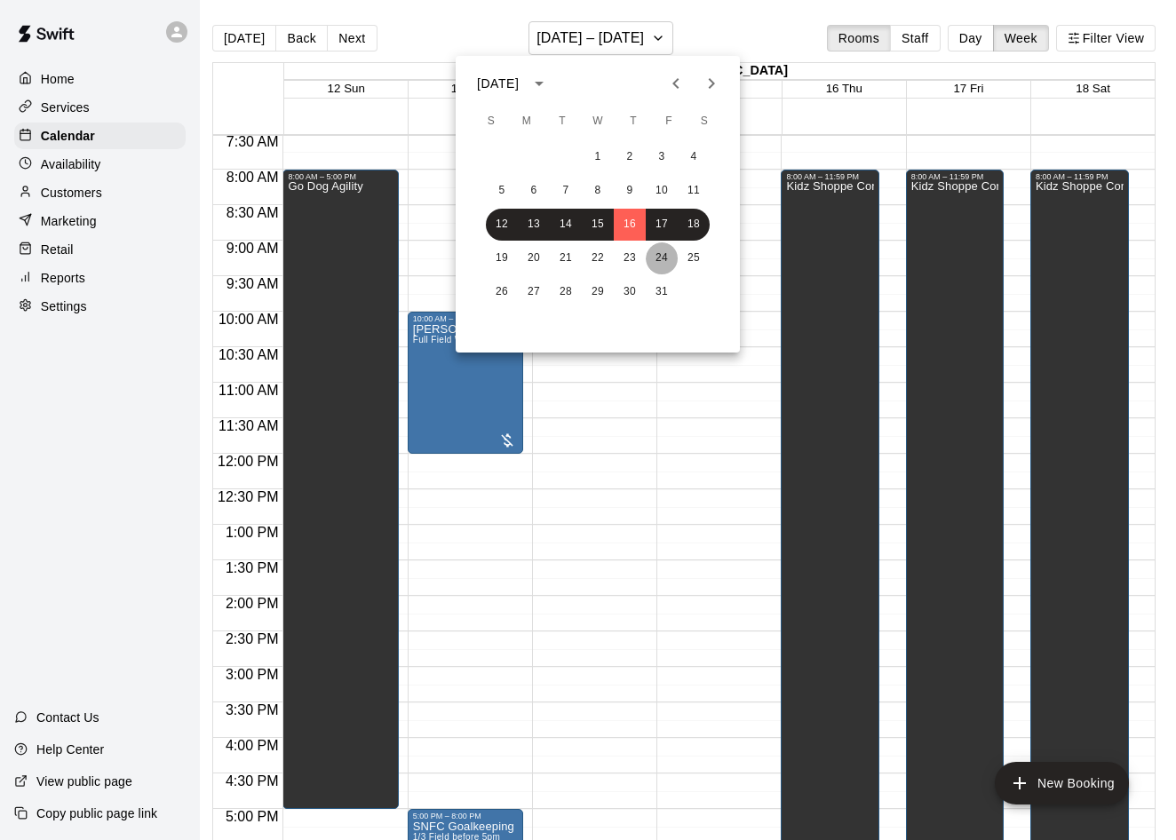
click at [669, 257] on button "24" at bounding box center [662, 259] width 32 height 32
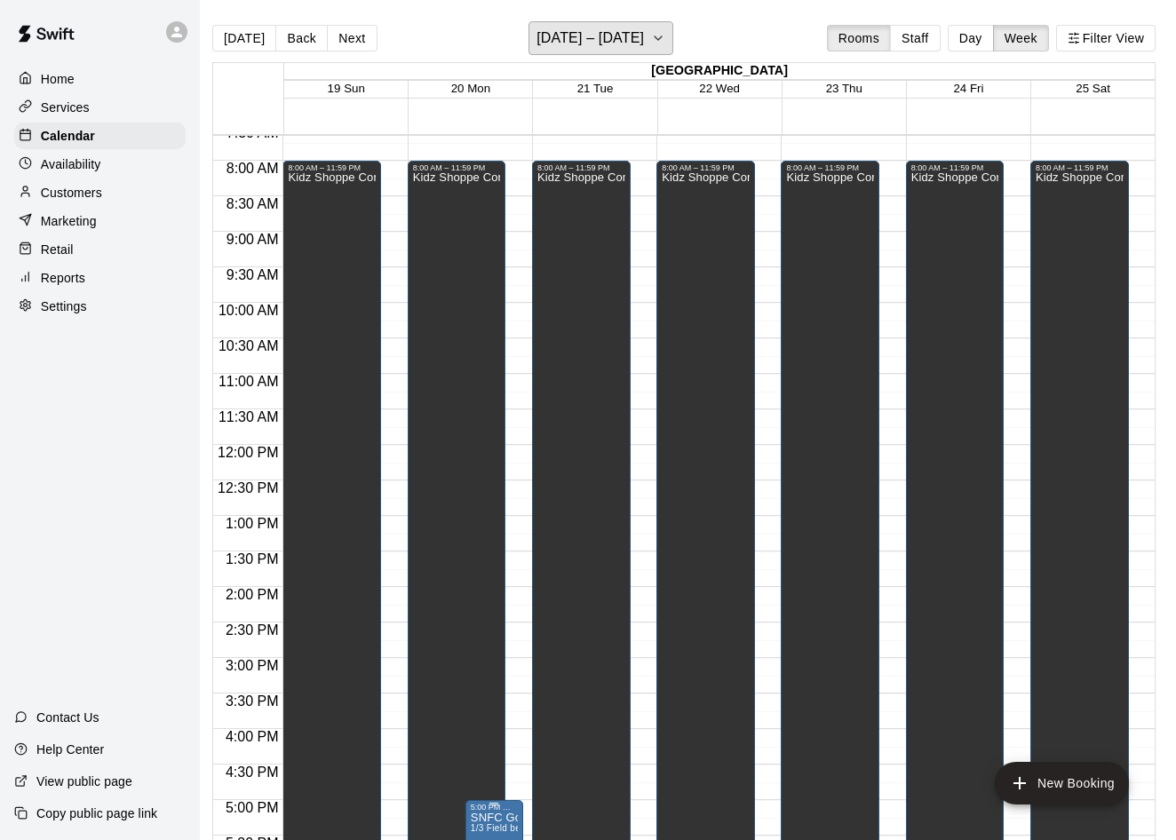
scroll to position [267, 0]
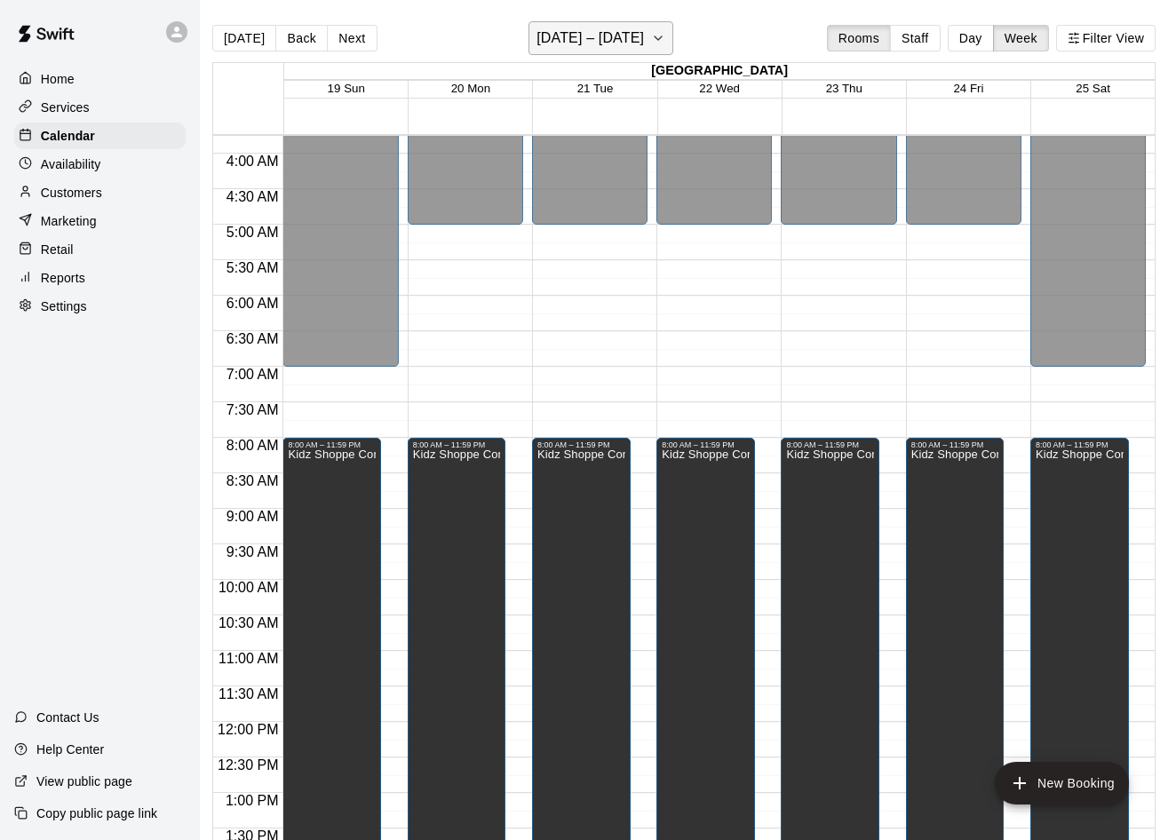
click at [613, 37] on h6 "[DATE] – [DATE]" at bounding box center [590, 38] width 107 height 25
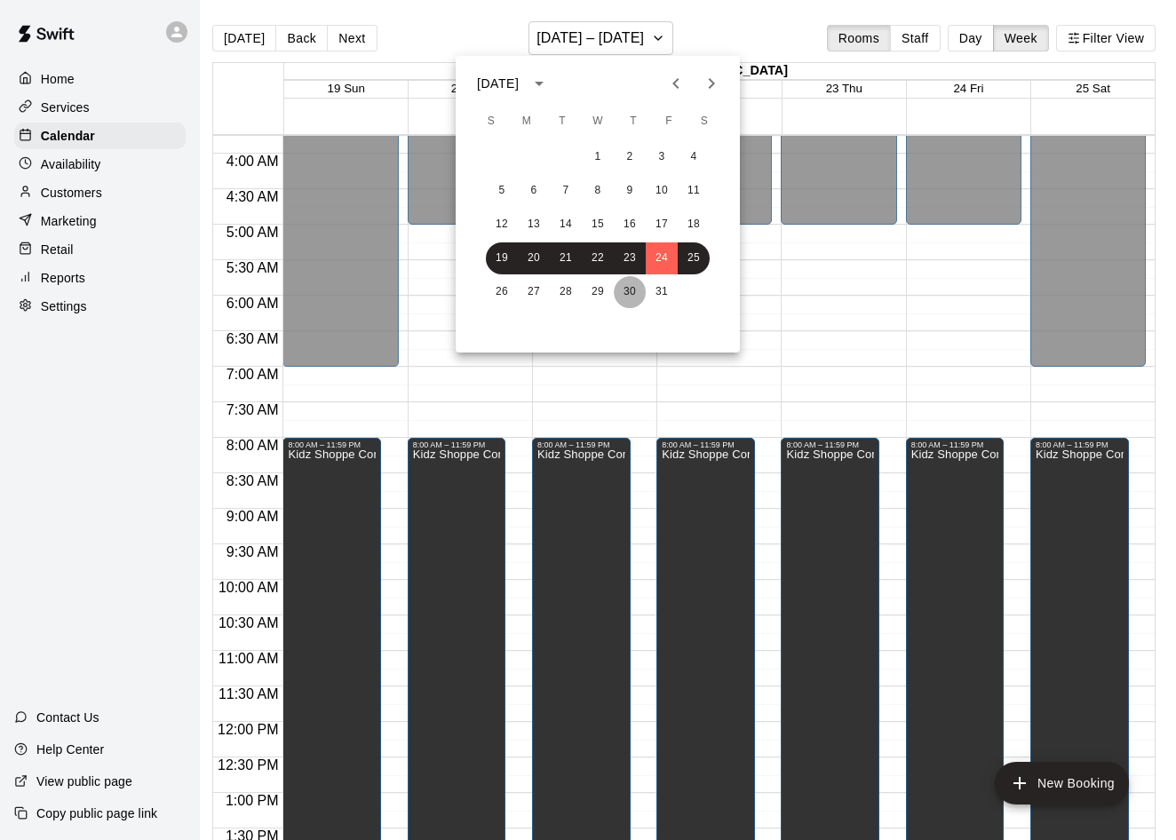
click at [642, 288] on button "30" at bounding box center [630, 292] width 32 height 32
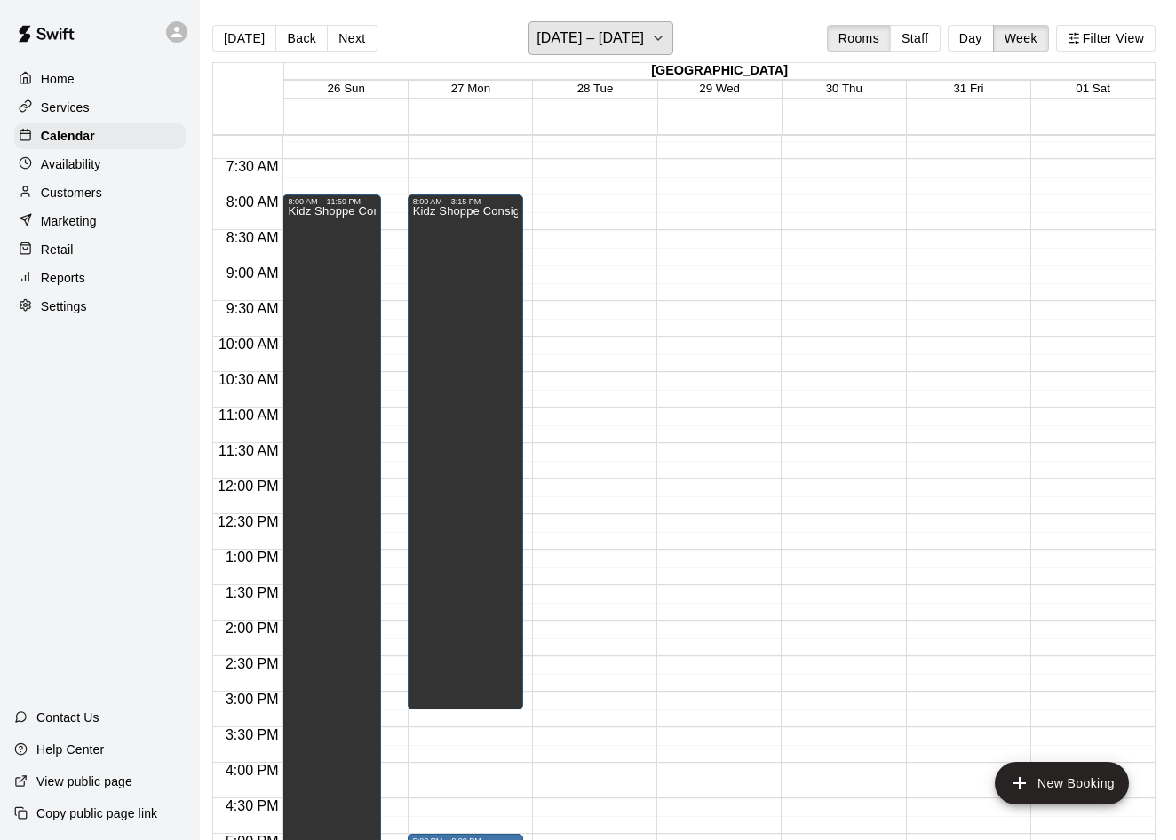
scroll to position [514, 0]
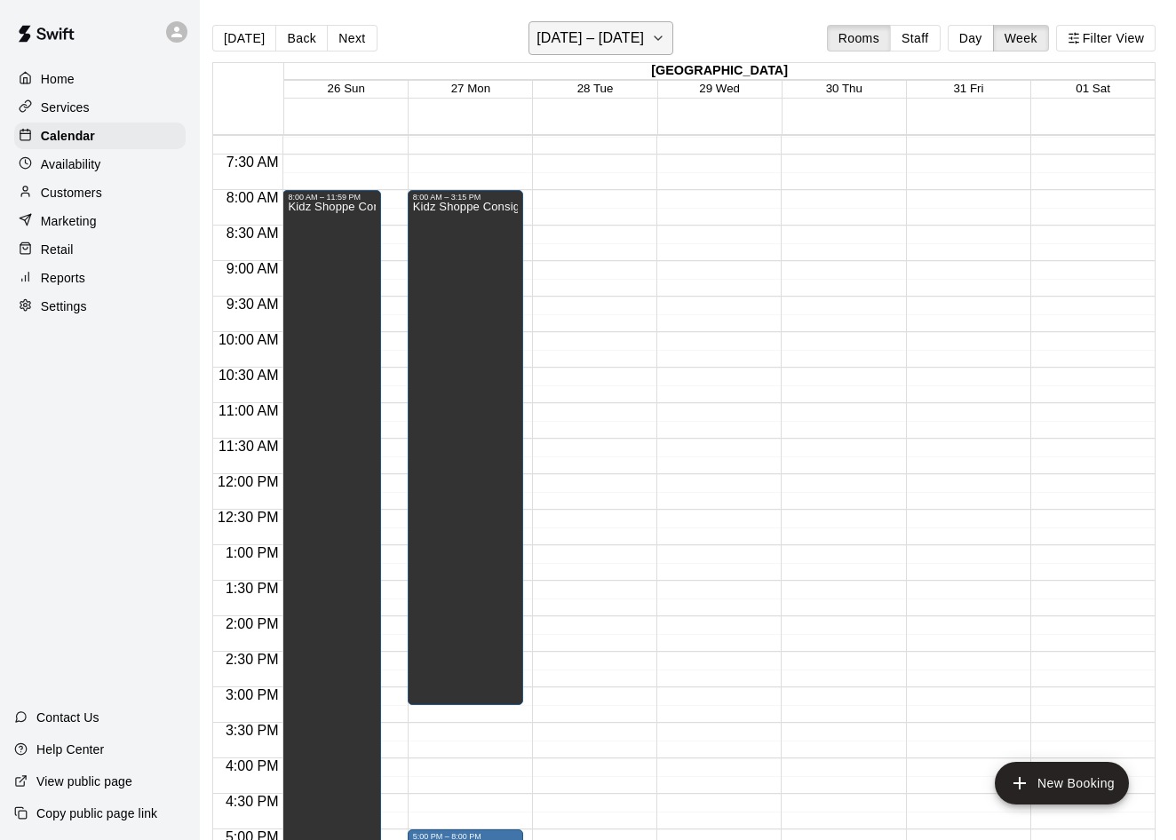
click at [643, 36] on h6 "[DATE] – [DATE]" at bounding box center [590, 38] width 107 height 25
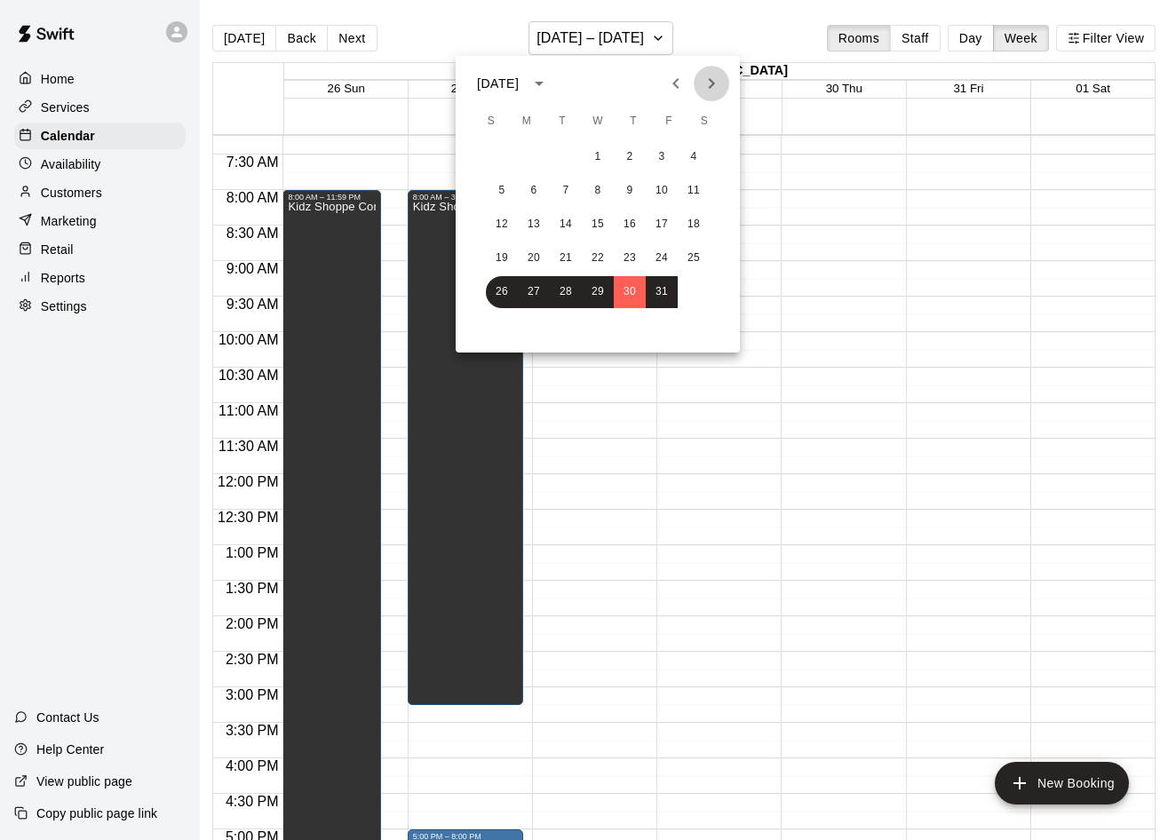
click at [711, 76] on icon "Next month" at bounding box center [711, 83] width 21 height 21
click at [652, 158] on div "1" at bounding box center [598, 157] width 284 height 32
click at [658, 185] on button "7" at bounding box center [662, 191] width 32 height 32
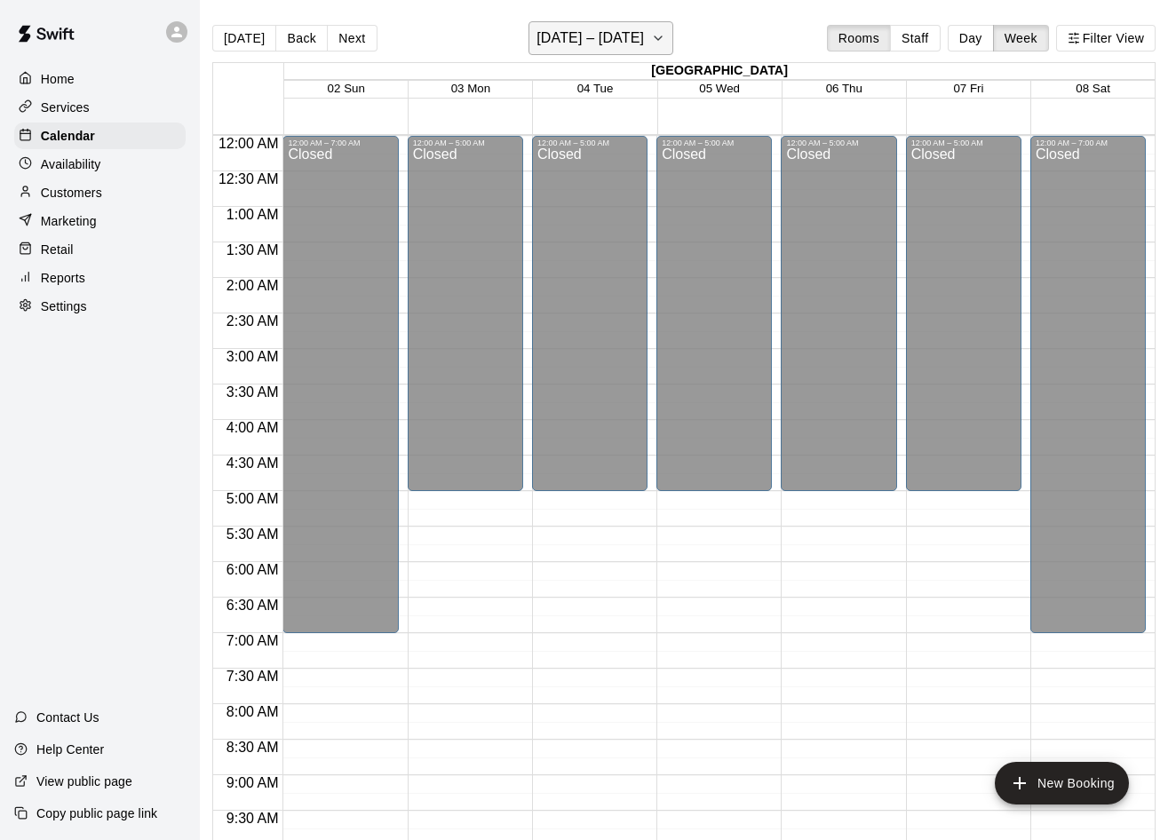
scroll to position [0, 0]
click at [632, 39] on h6 "[DATE] – [DATE]" at bounding box center [590, 38] width 107 height 25
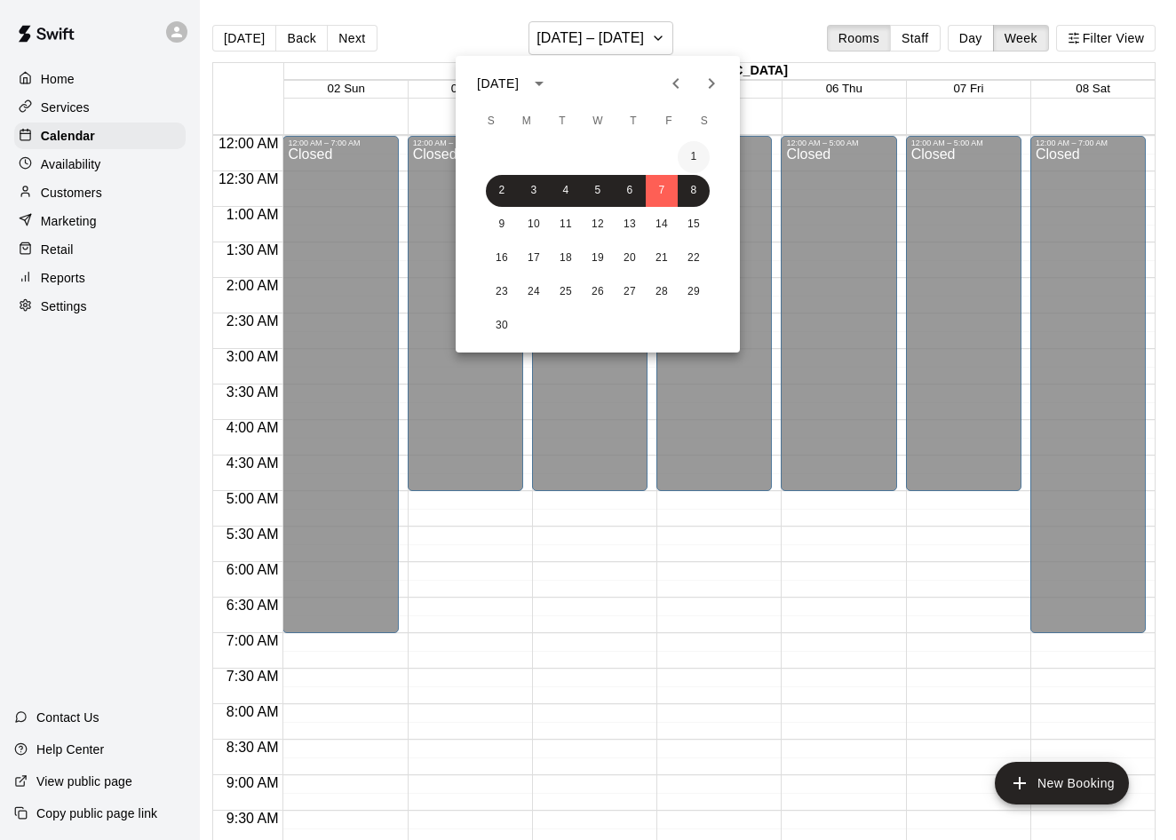
click at [685, 157] on button "1" at bounding box center [694, 157] width 32 height 32
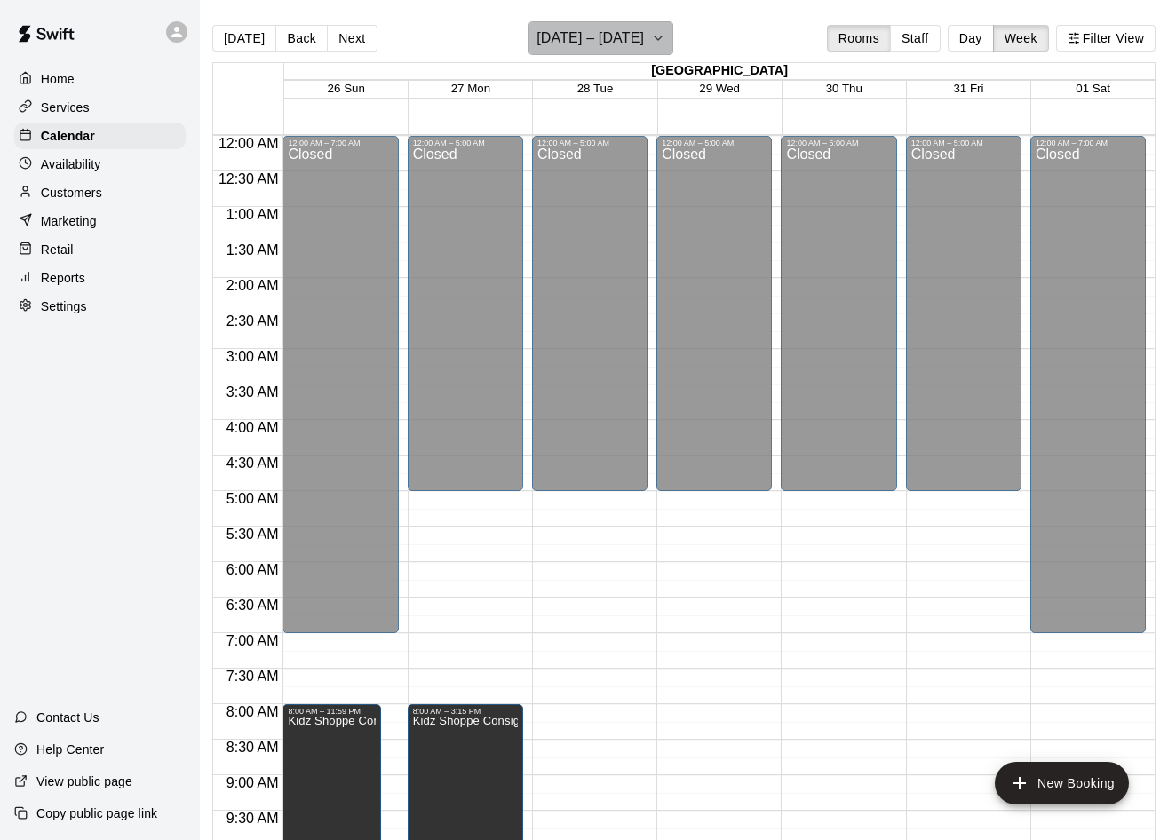
click at [620, 50] on h6 "[DATE] – [DATE]" at bounding box center [590, 38] width 107 height 25
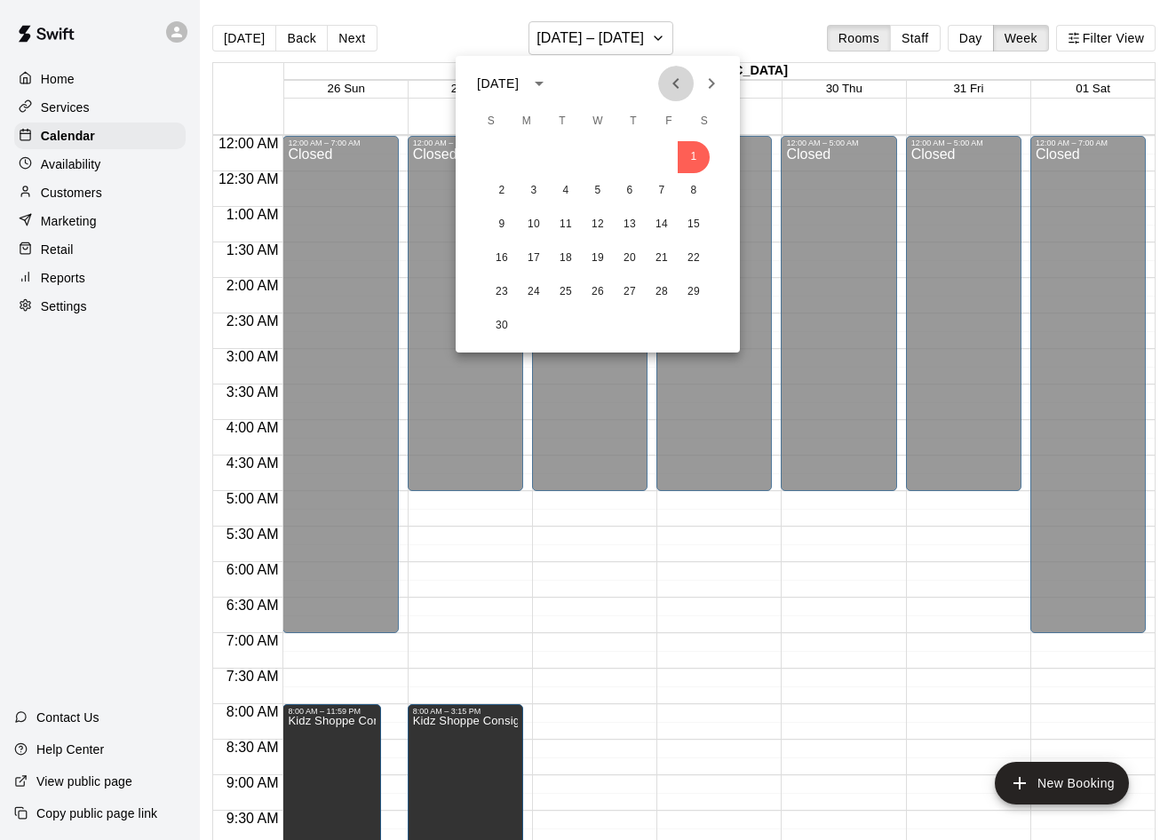
click at [678, 87] on icon "Previous month" at bounding box center [676, 83] width 6 height 11
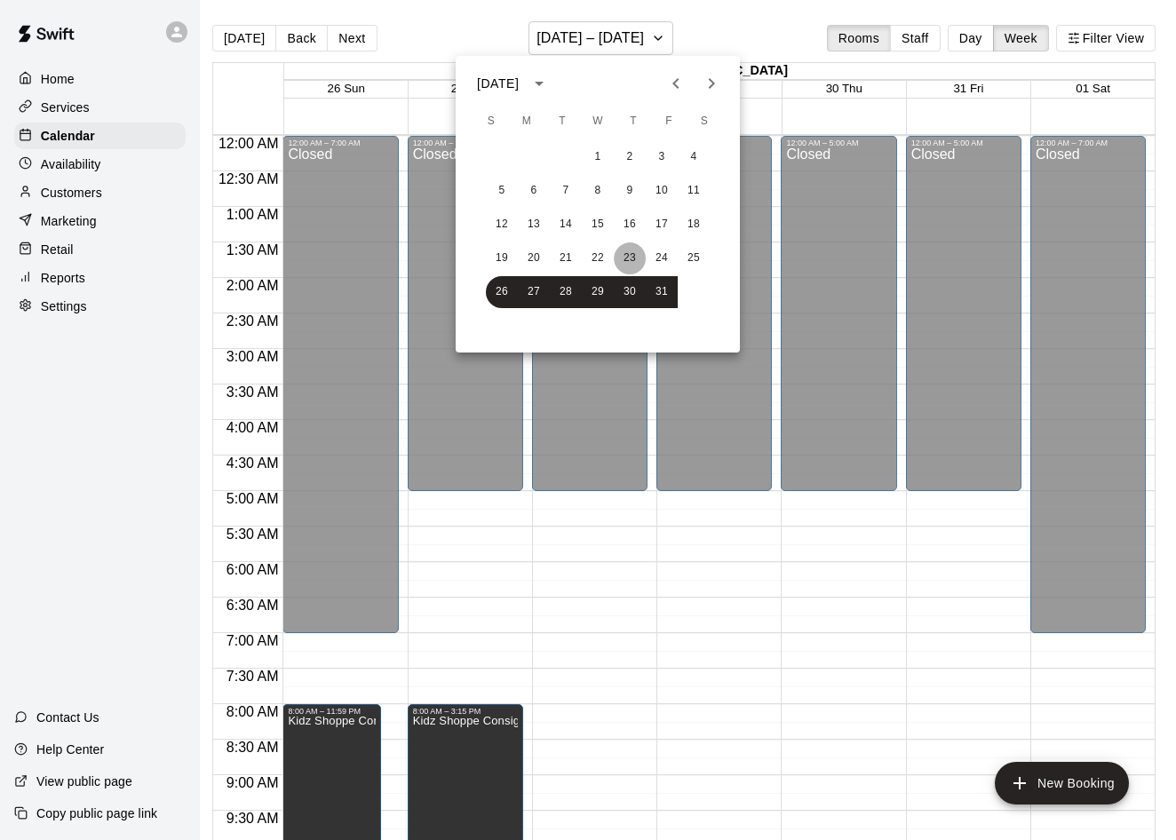
click at [618, 248] on button "23" at bounding box center [630, 259] width 32 height 32
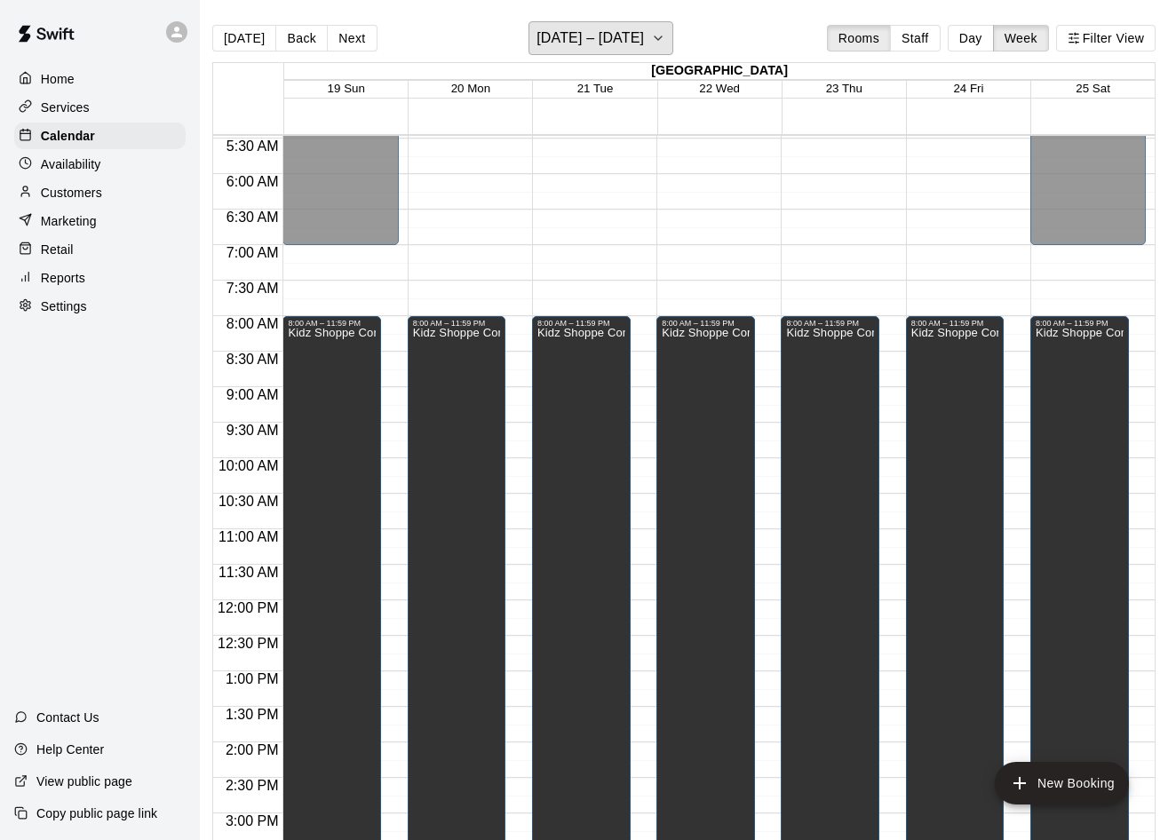
scroll to position [378, 0]
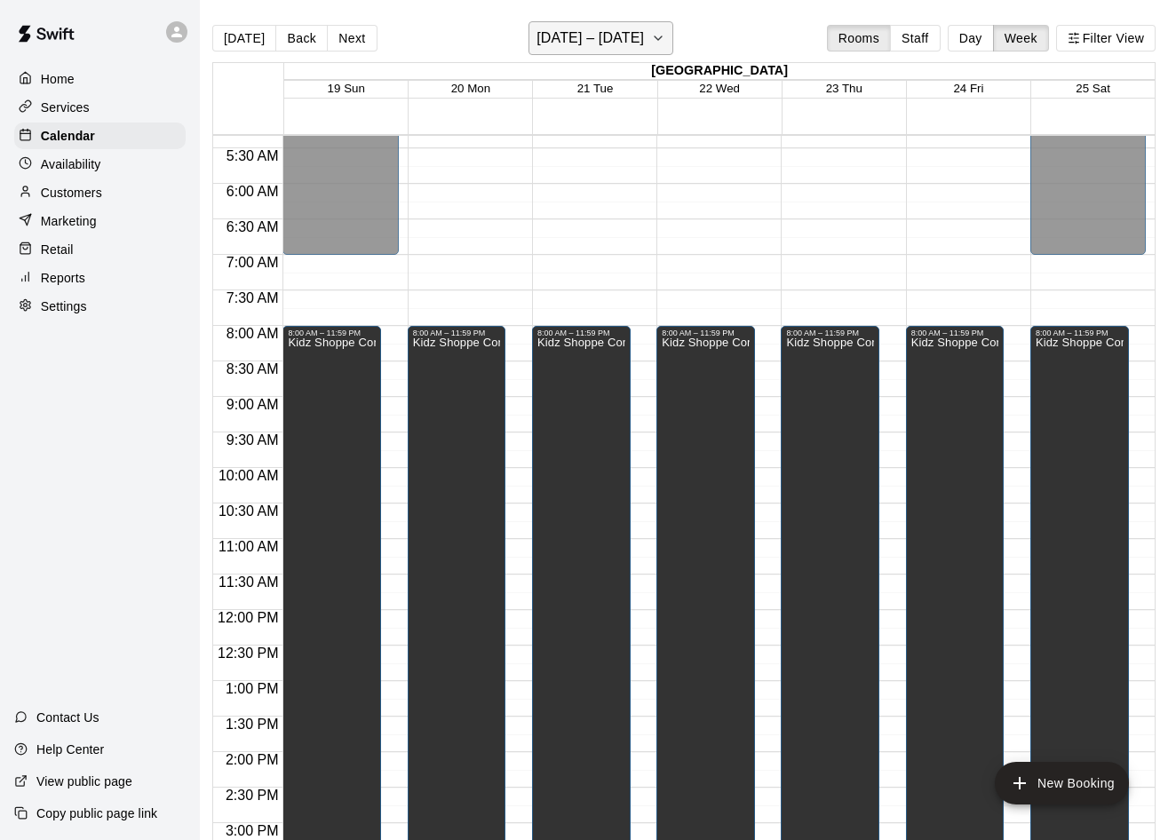
click at [600, 53] on button "[DATE] – [DATE]" at bounding box center [601, 38] width 145 height 34
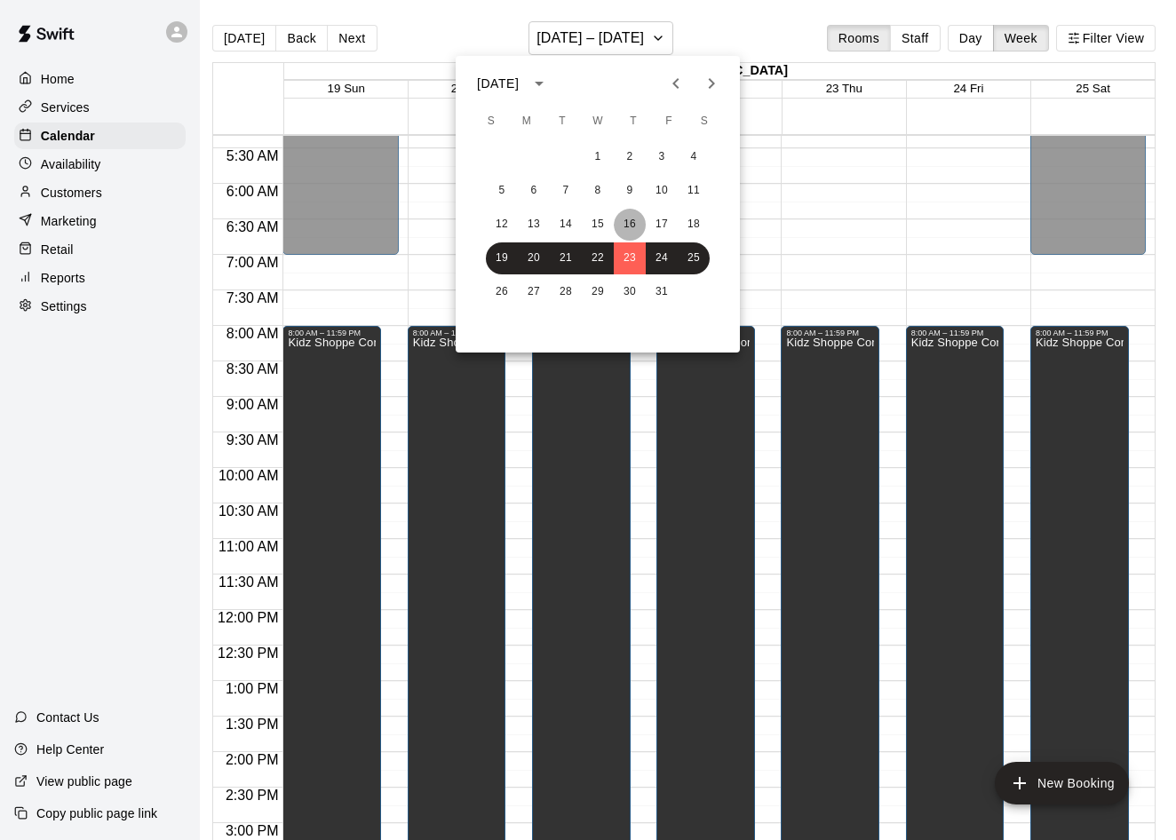
click at [626, 220] on button "16" at bounding box center [630, 225] width 32 height 32
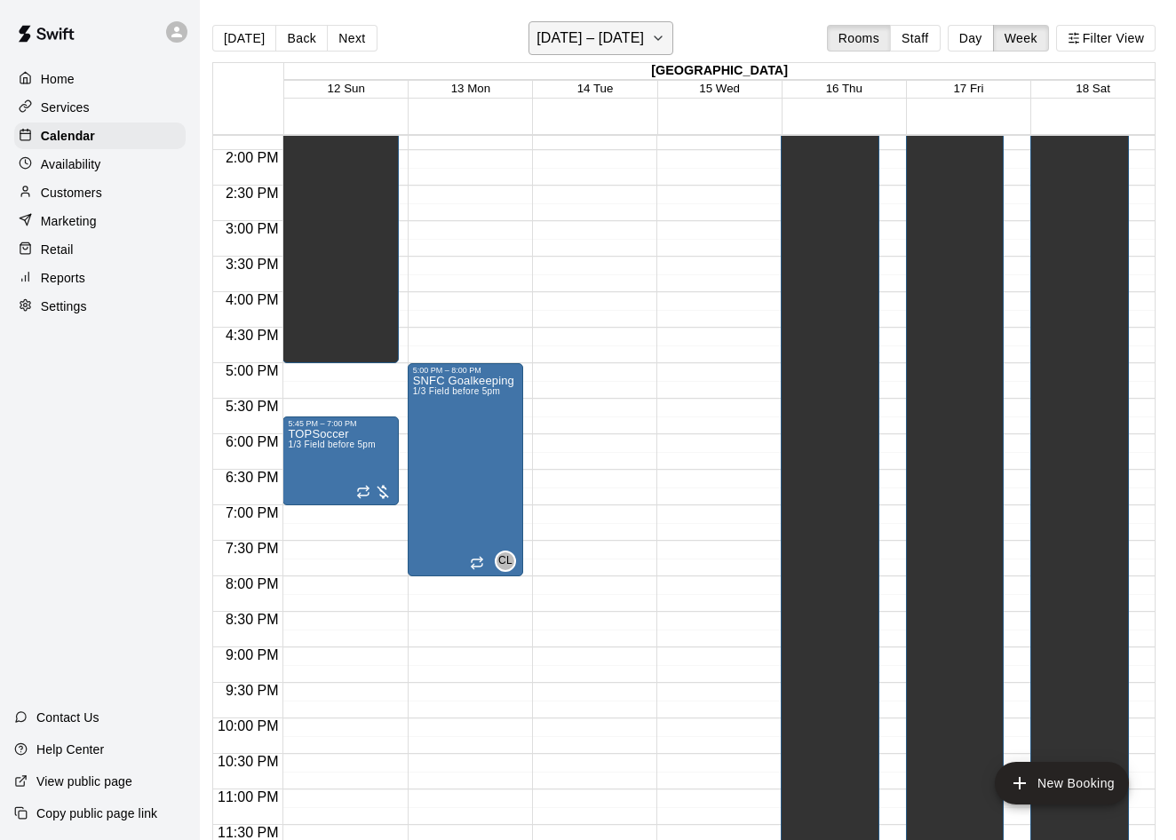
scroll to position [982, 0]
click at [630, 43] on h6 "[DATE] – [DATE]" at bounding box center [590, 38] width 107 height 25
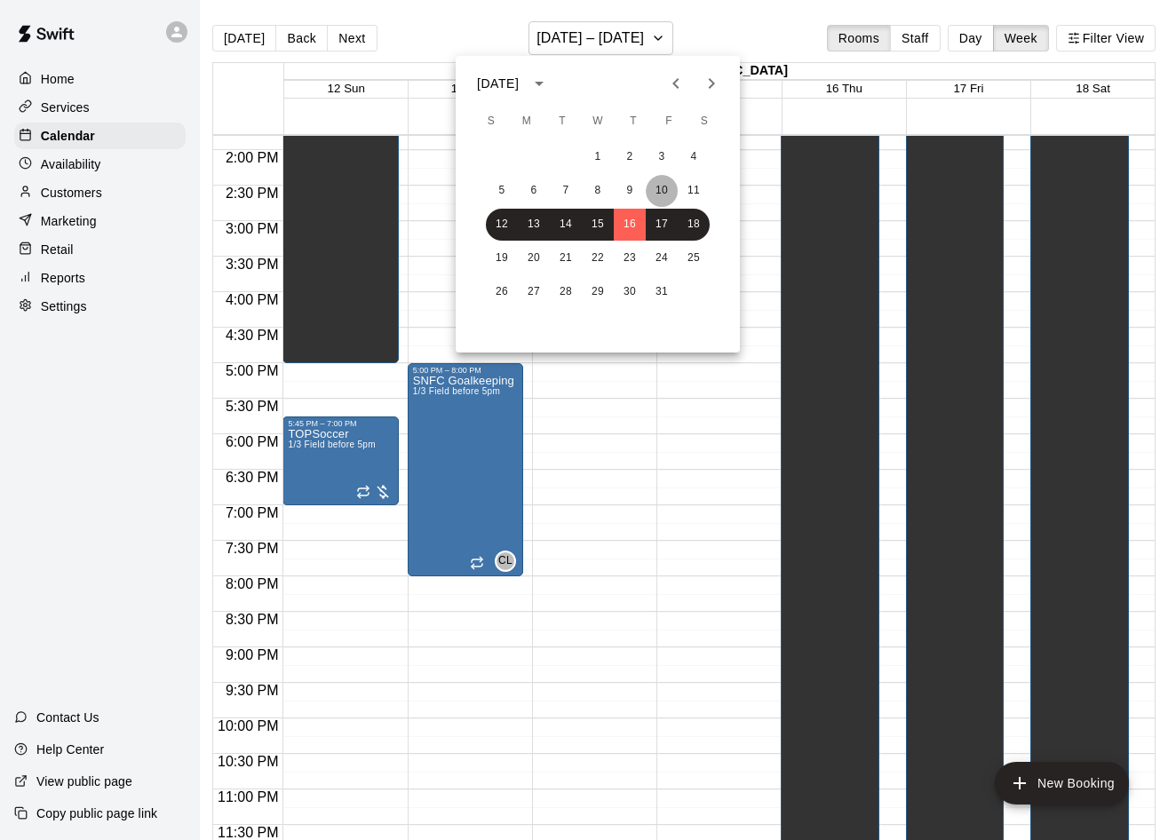
click at [662, 187] on button "10" at bounding box center [662, 191] width 32 height 32
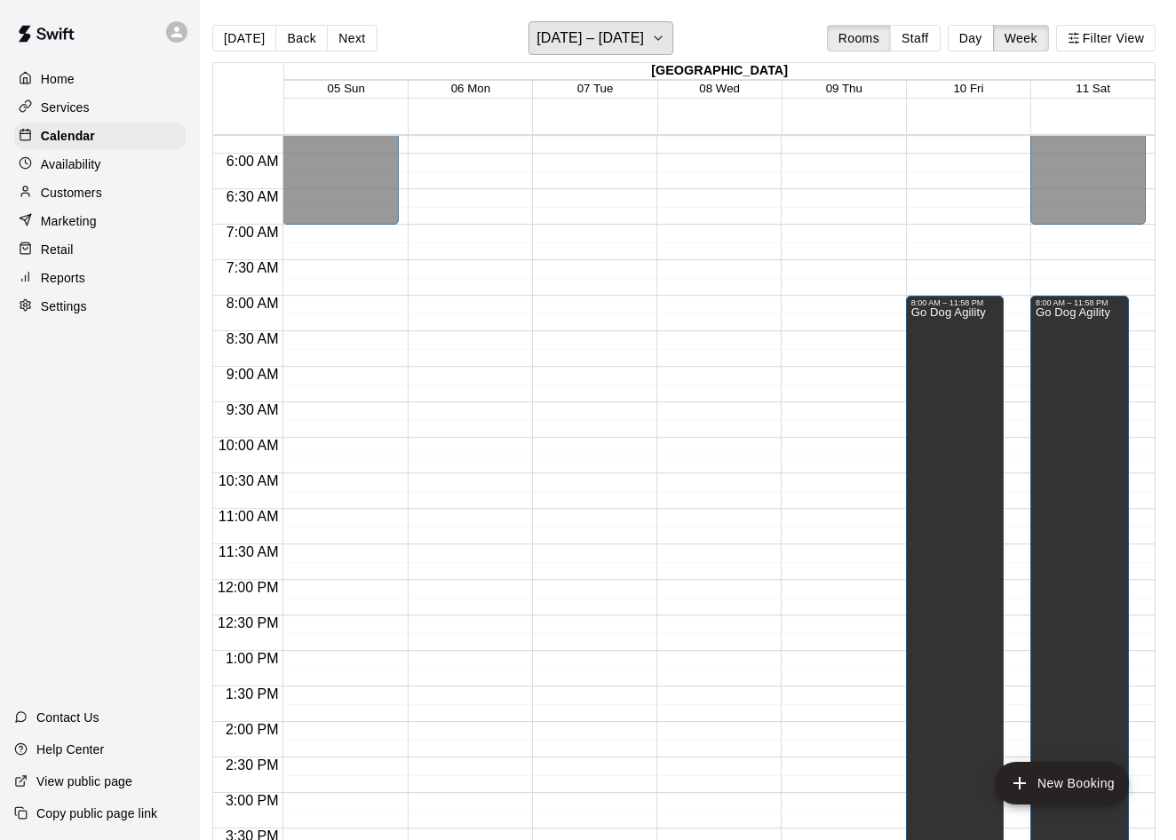
scroll to position [469, 0]
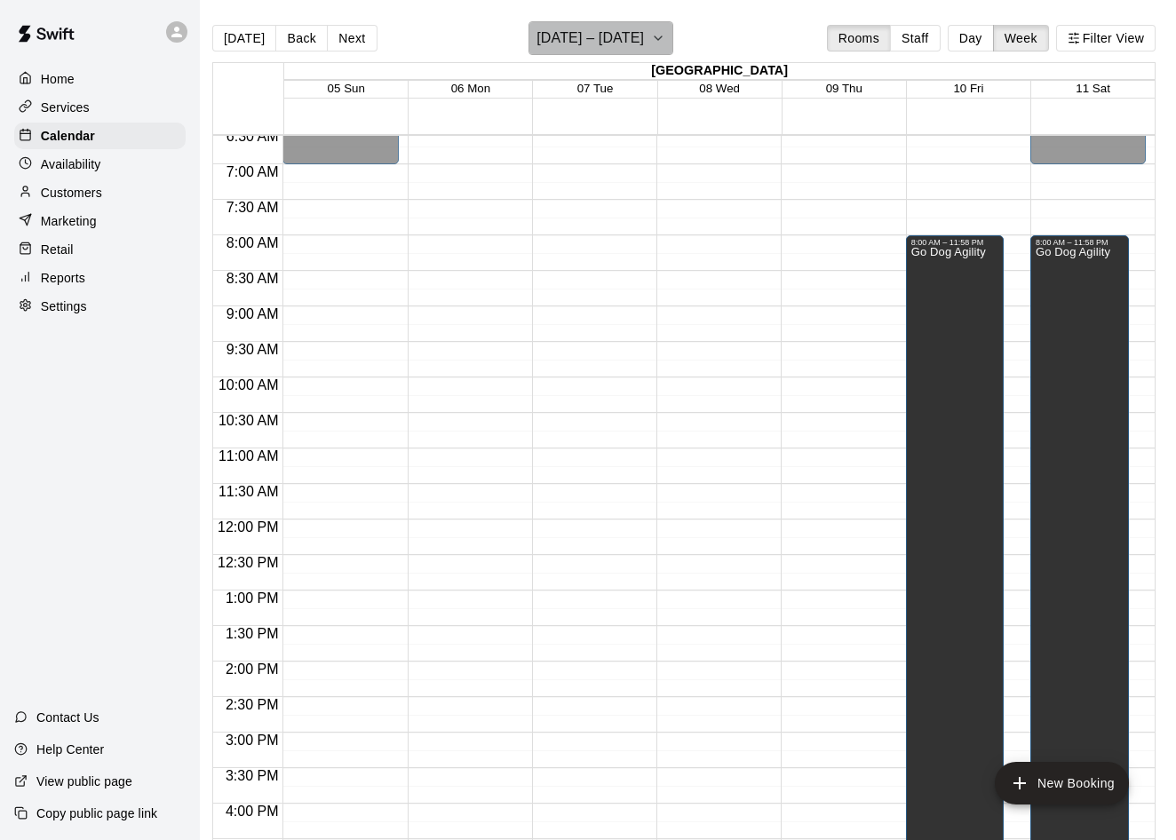
click at [610, 51] on h6 "[DATE] – [DATE]" at bounding box center [590, 38] width 107 height 25
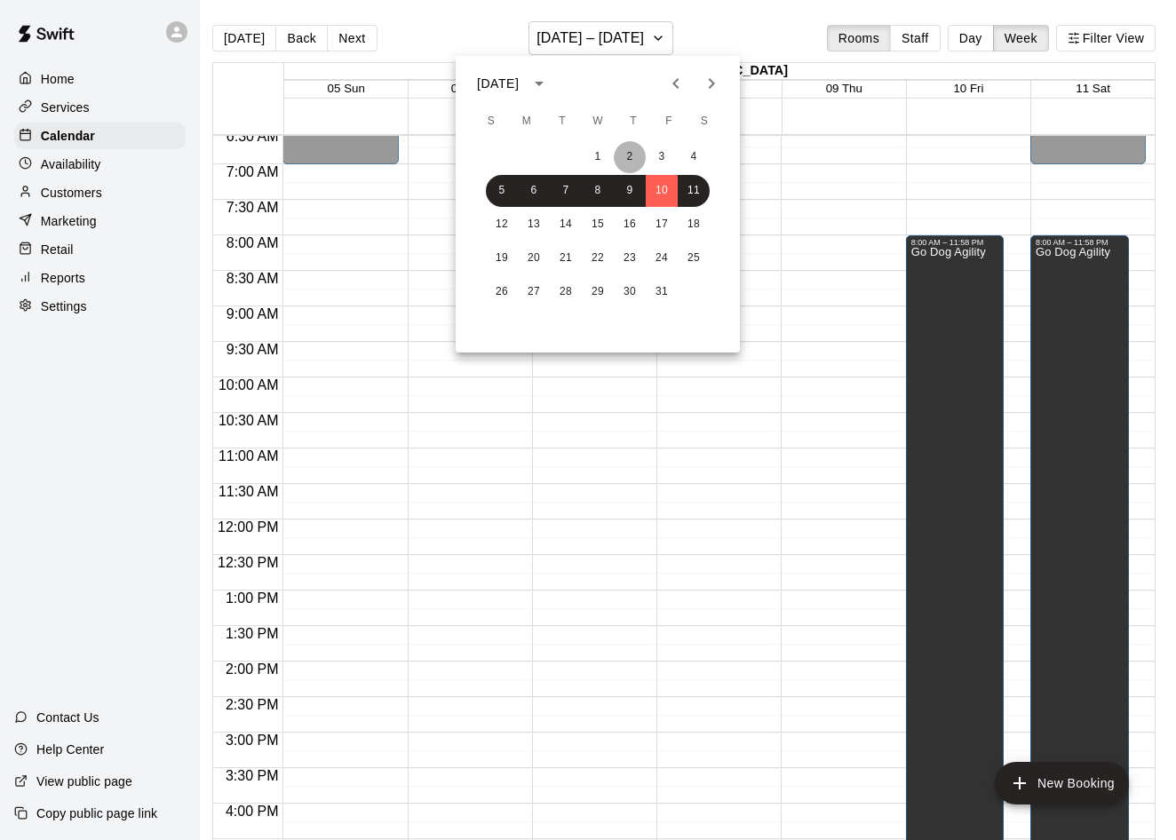
click at [622, 162] on button "2" at bounding box center [630, 157] width 32 height 32
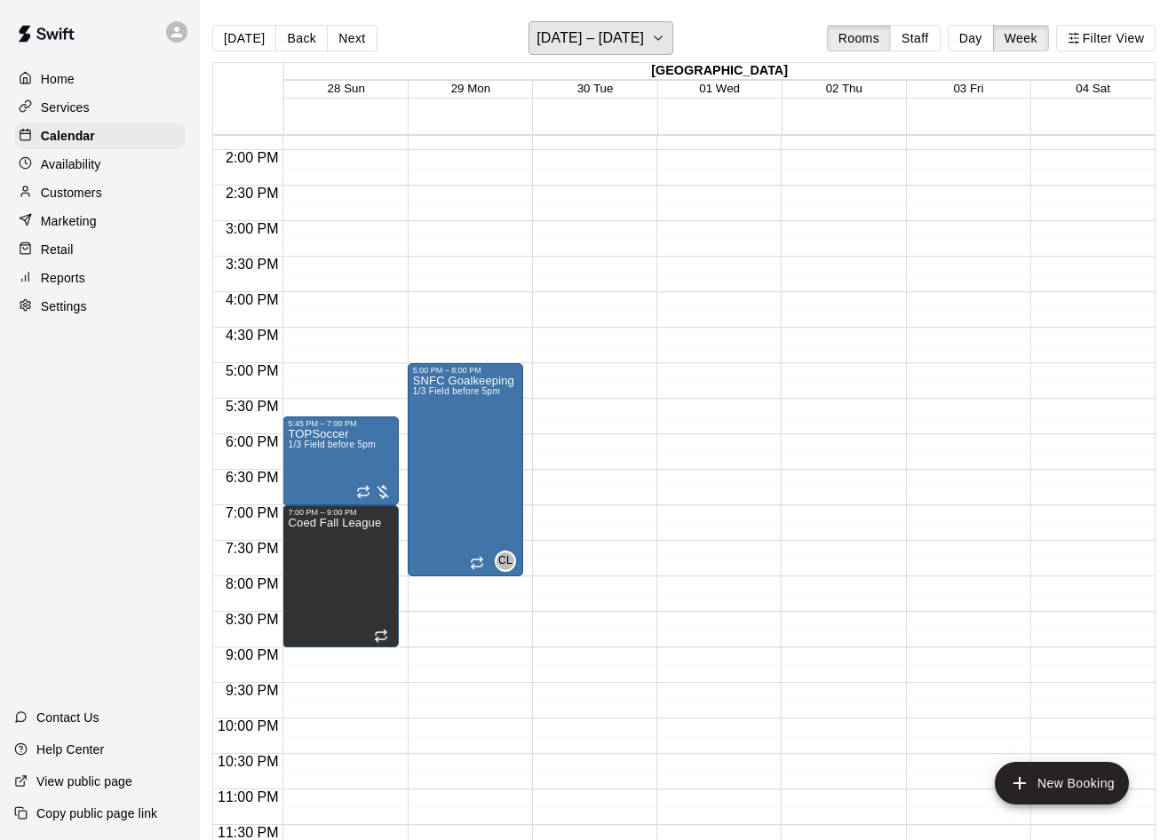
scroll to position [982, 0]
click at [634, 41] on h6 "[DATE] – [DATE]" at bounding box center [590, 38] width 107 height 25
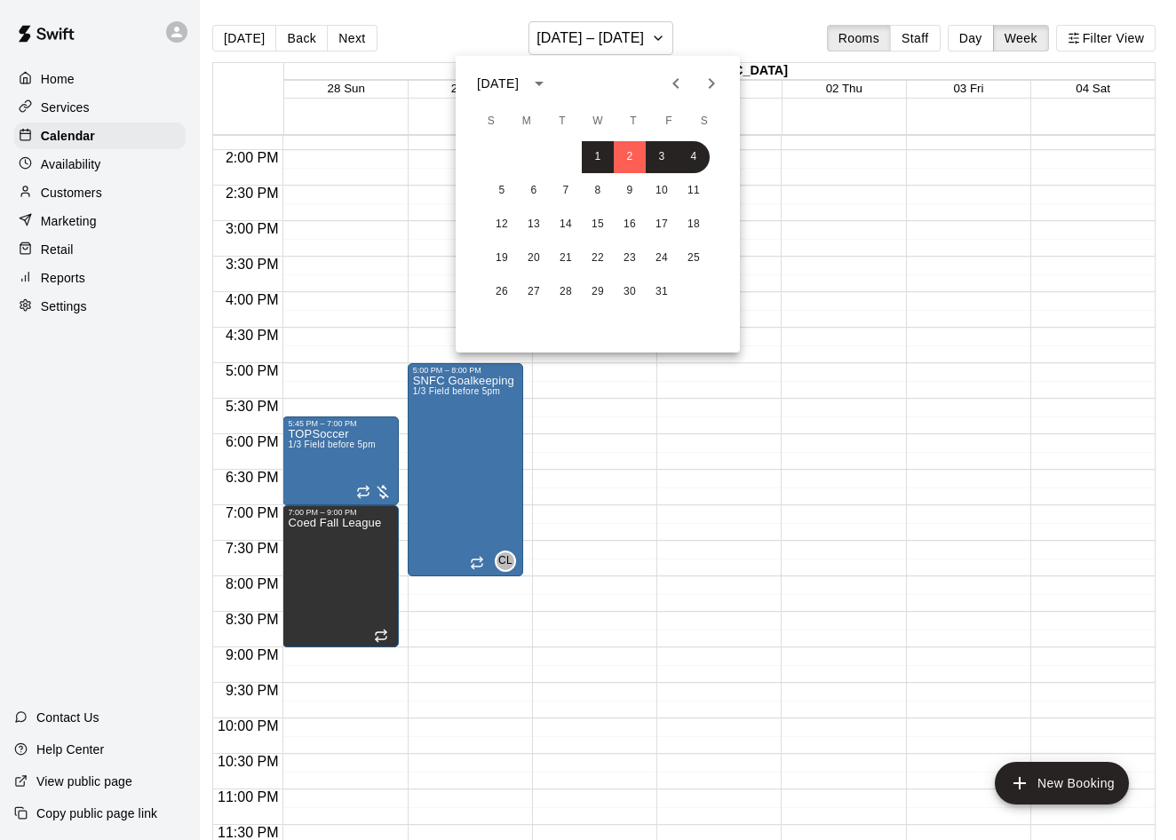
click at [675, 76] on icon "Previous month" at bounding box center [675, 83] width 21 height 21
click at [665, 24] on div at bounding box center [588, 420] width 1176 height 840
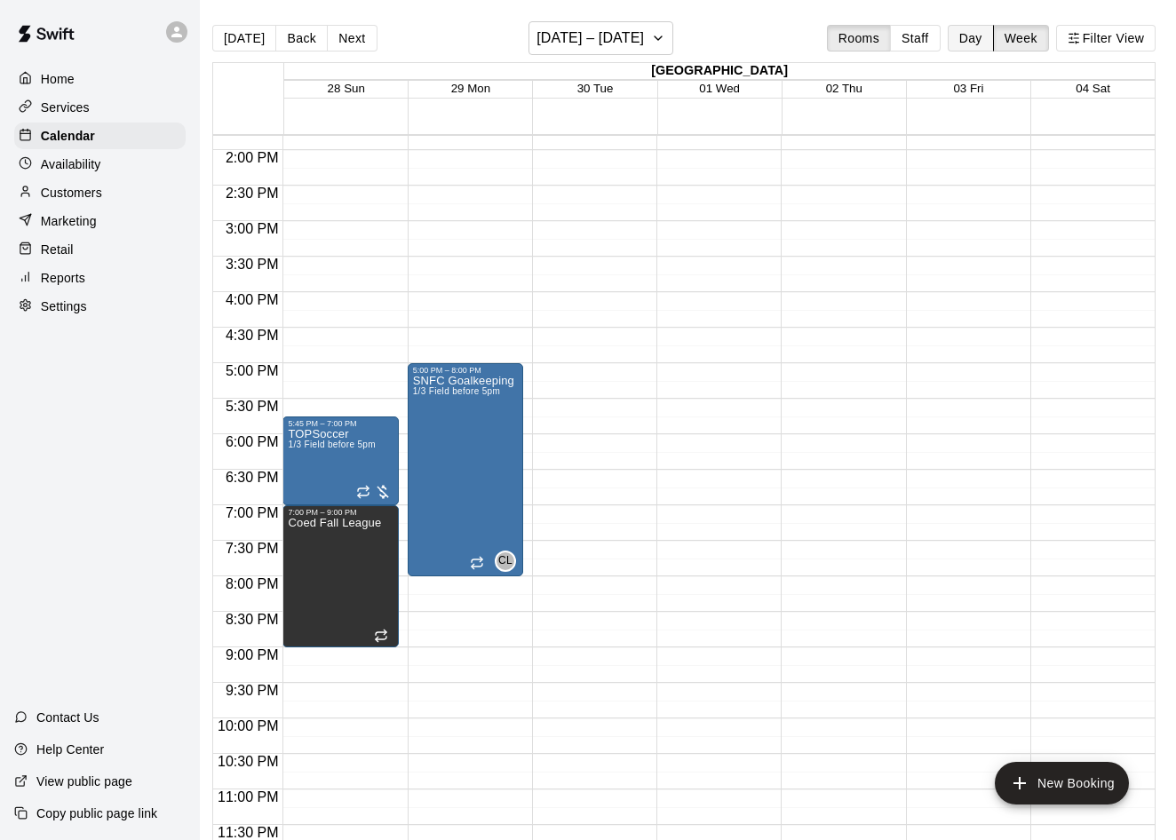
click at [989, 42] on button "Day" at bounding box center [971, 38] width 46 height 27
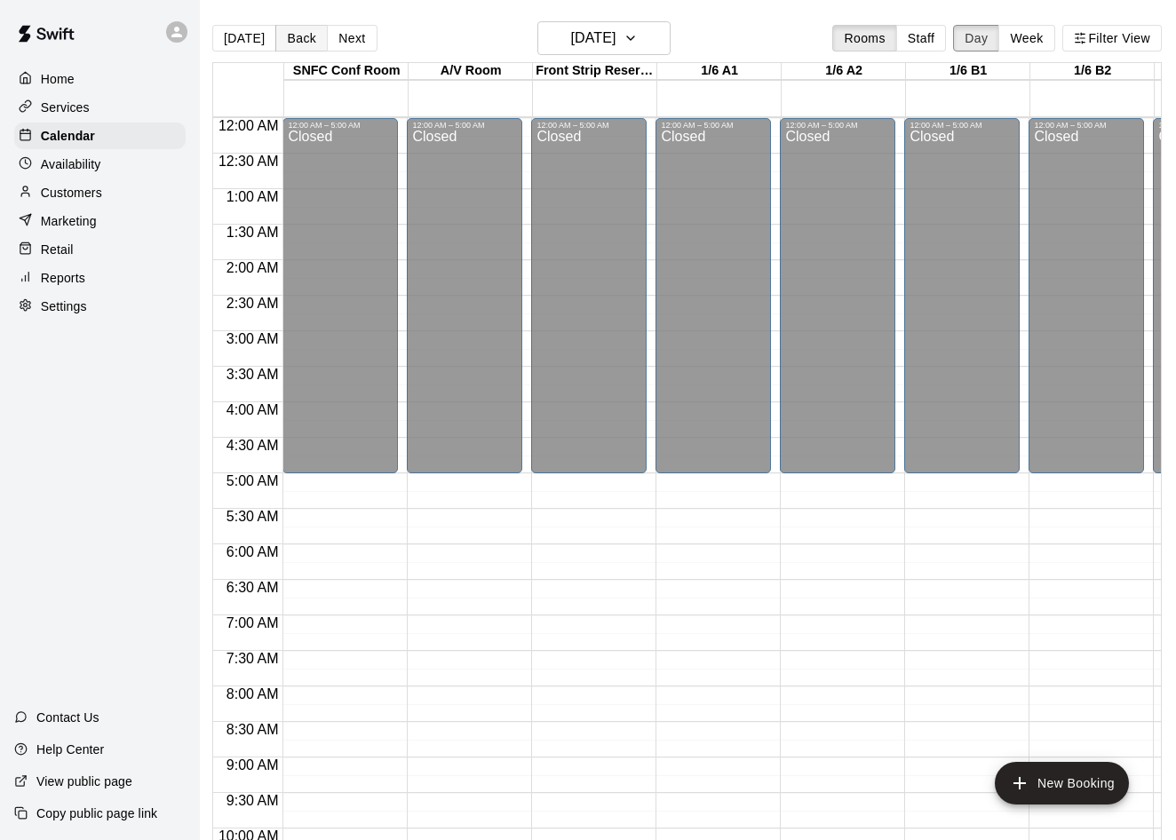
scroll to position [0, 8]
click at [250, 41] on button "[DATE]" at bounding box center [244, 38] width 64 height 27
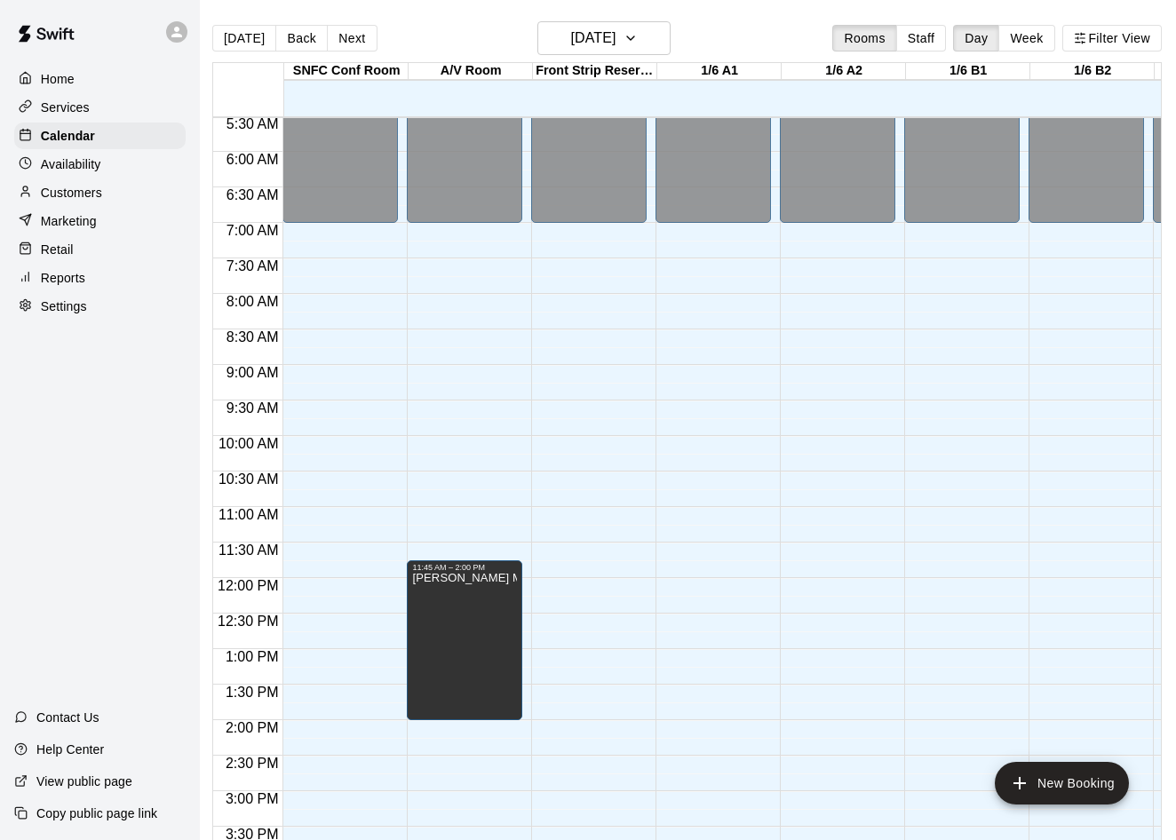
scroll to position [419, 0]
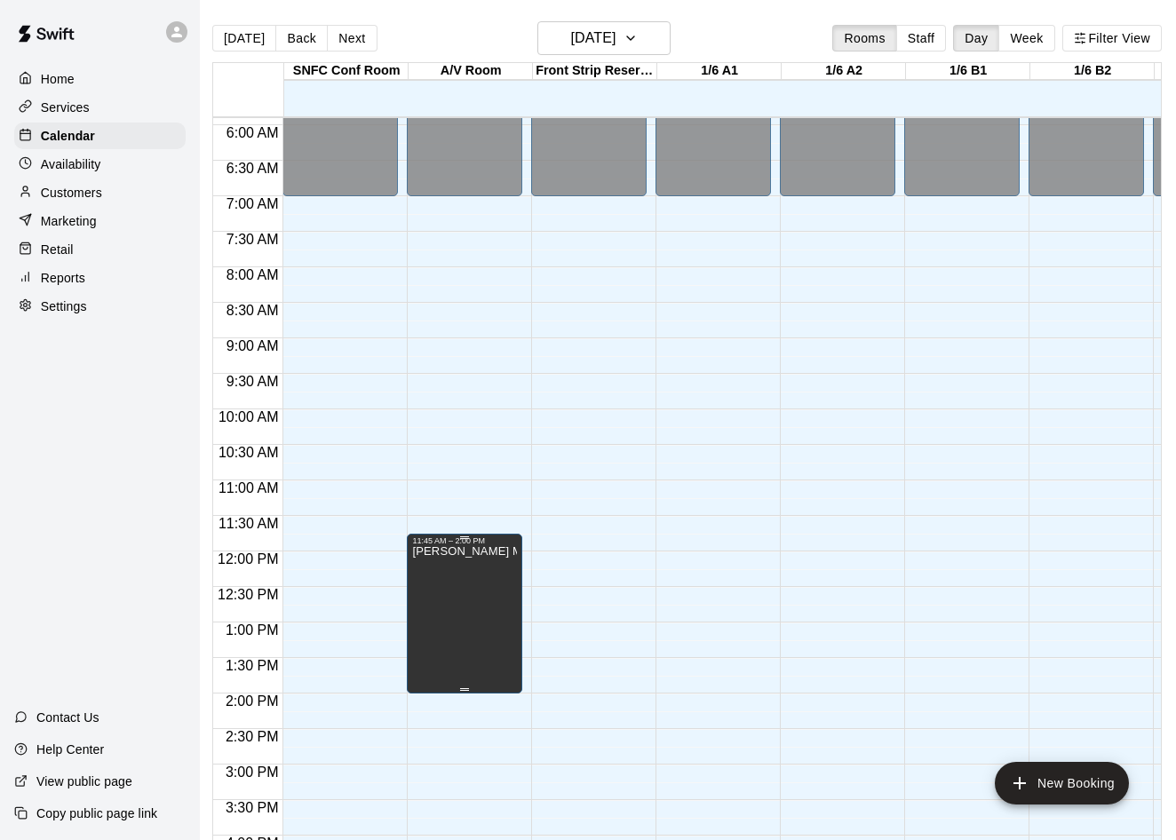
click at [431, 604] on icon "delete" at bounding box center [431, 608] width 12 height 16
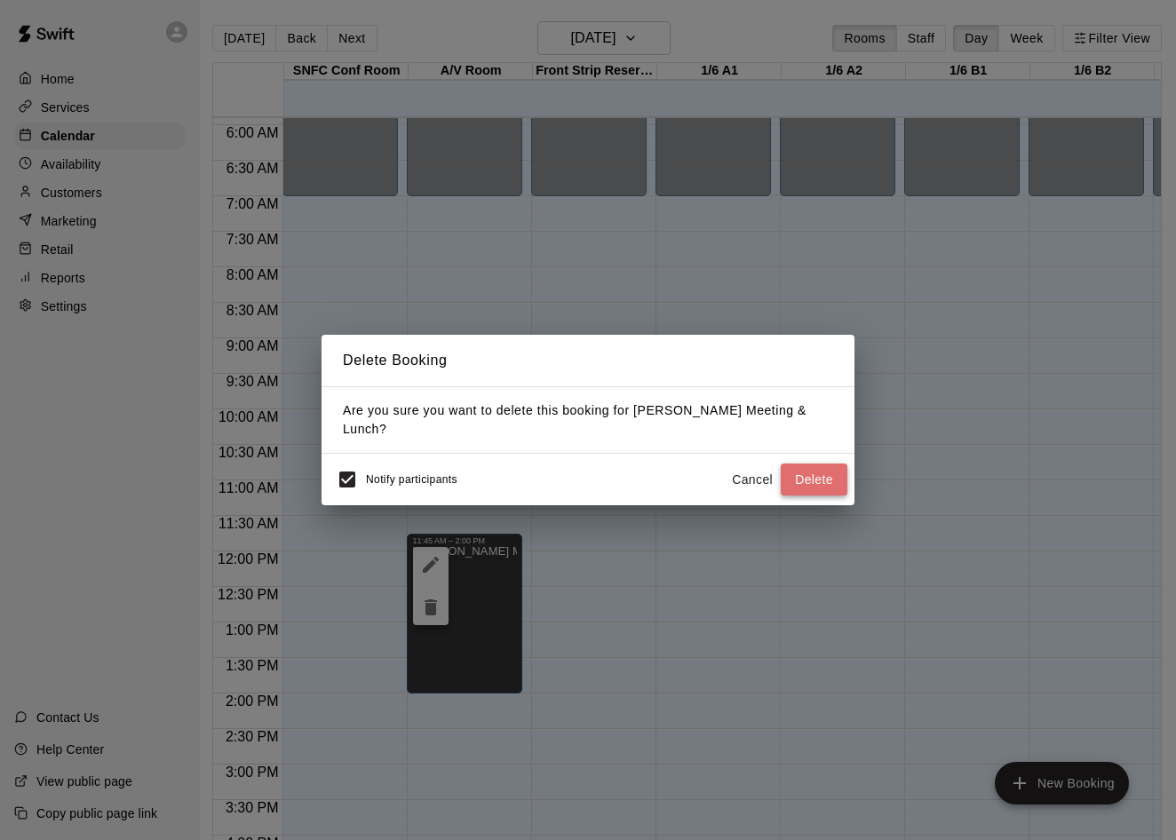
click at [806, 476] on button "Delete" at bounding box center [814, 480] width 67 height 33
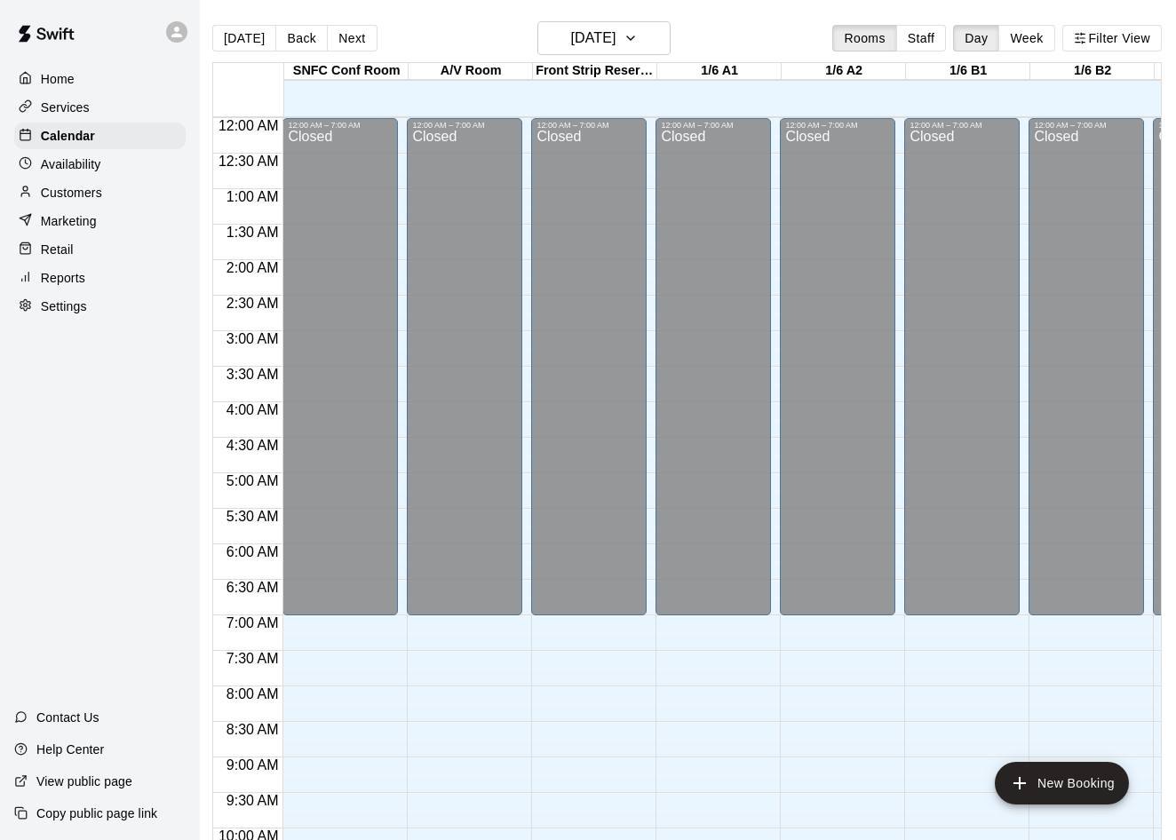
scroll to position [0, 0]
click at [354, 41] on button "Next" at bounding box center [352, 38] width 50 height 27
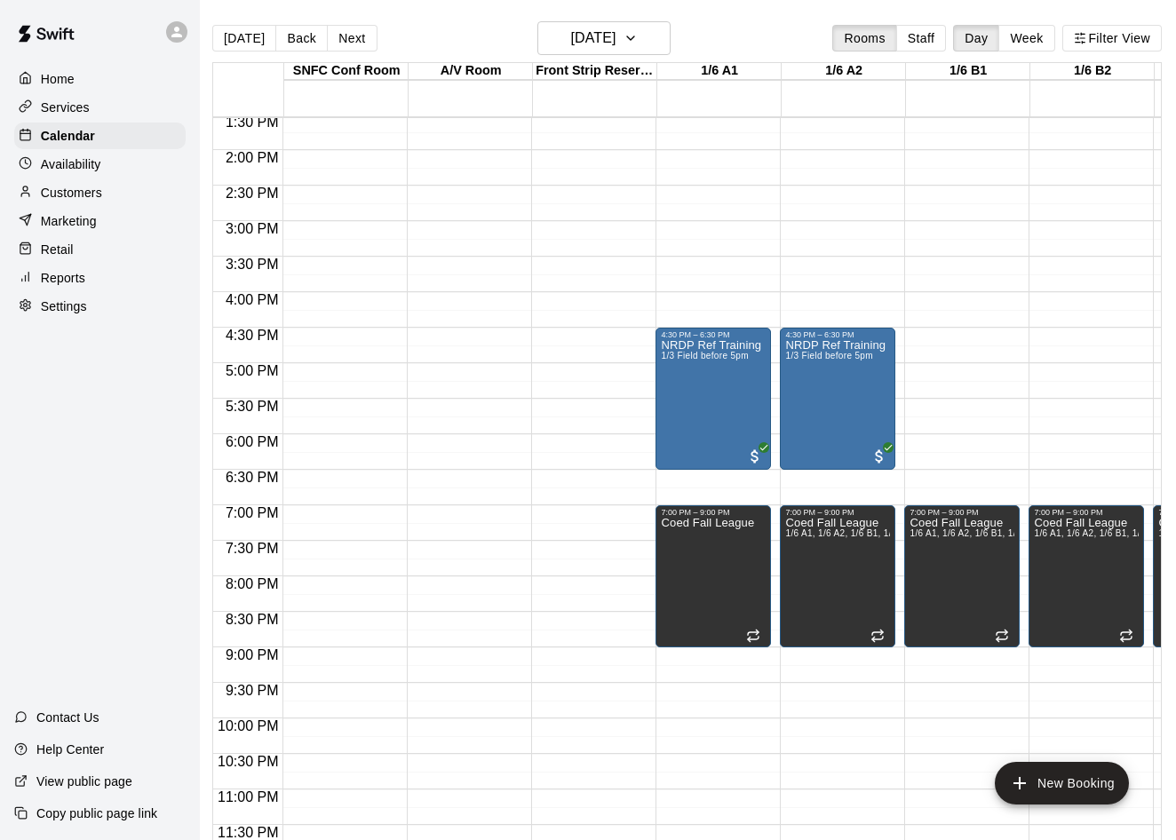
scroll to position [964, 0]
click at [350, 44] on button "Next" at bounding box center [352, 38] width 50 height 27
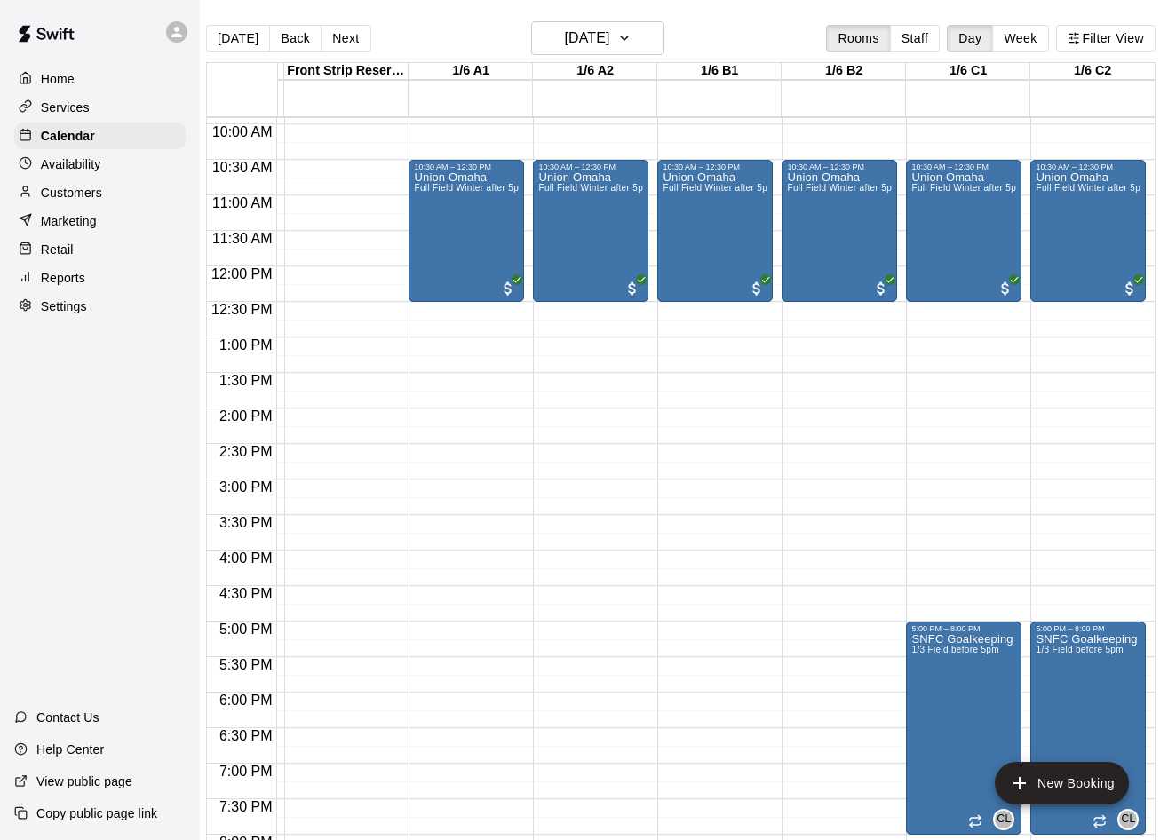
scroll to position [0, 242]
click at [340, 44] on button "Next" at bounding box center [346, 38] width 50 height 27
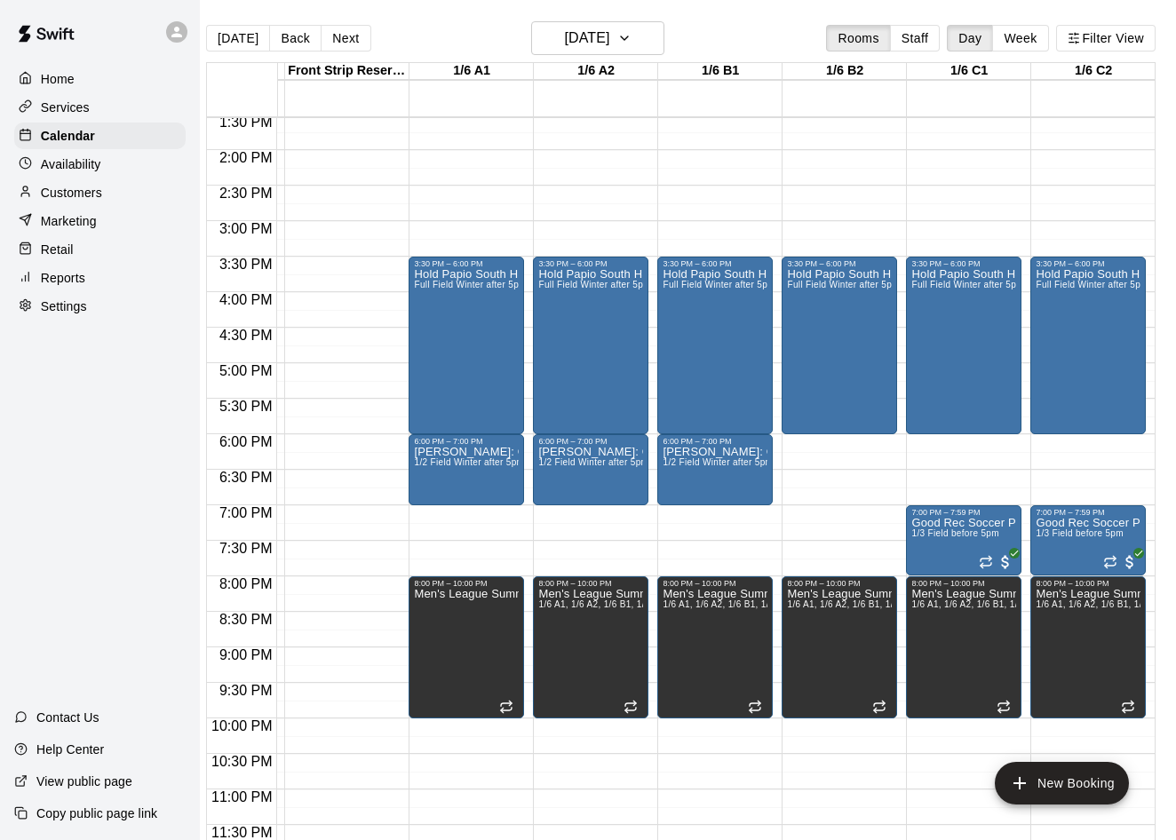
scroll to position [964, 242]
click at [354, 32] on button "Next" at bounding box center [346, 38] width 50 height 27
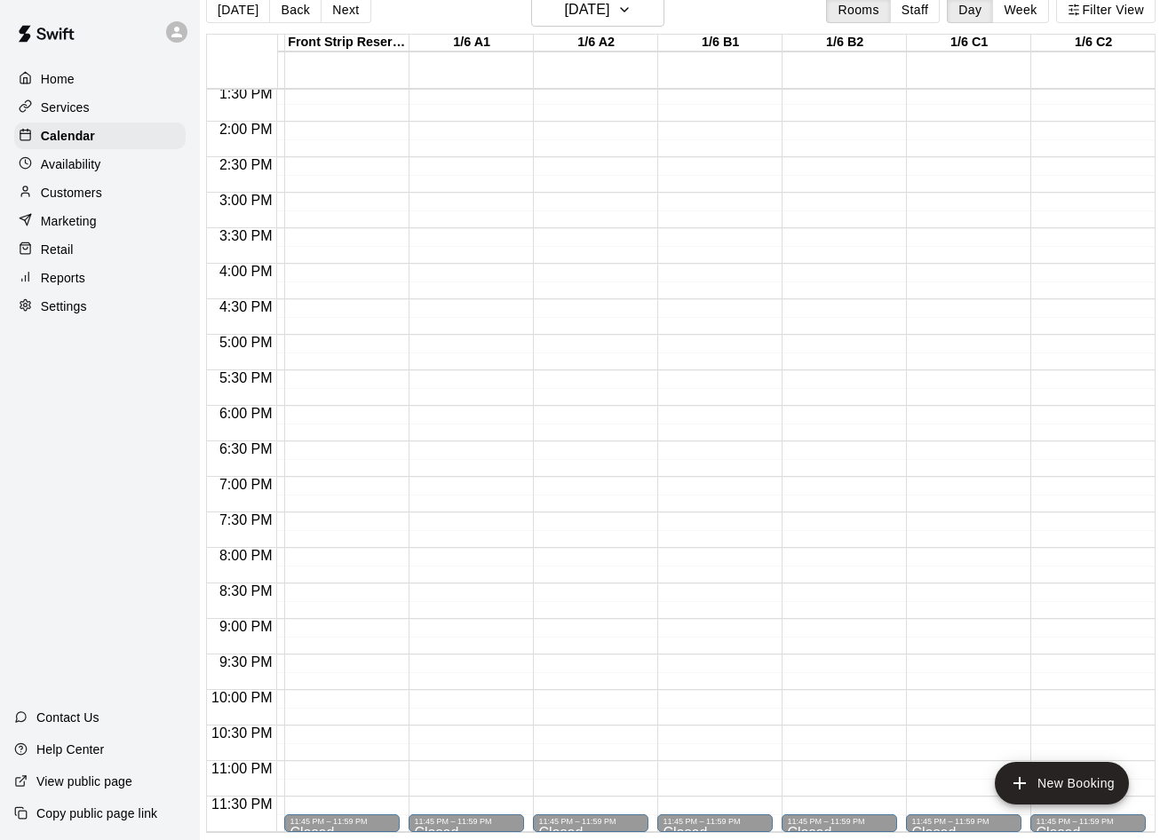
scroll to position [28, 14]
click at [338, 12] on button "Next" at bounding box center [346, 9] width 50 height 27
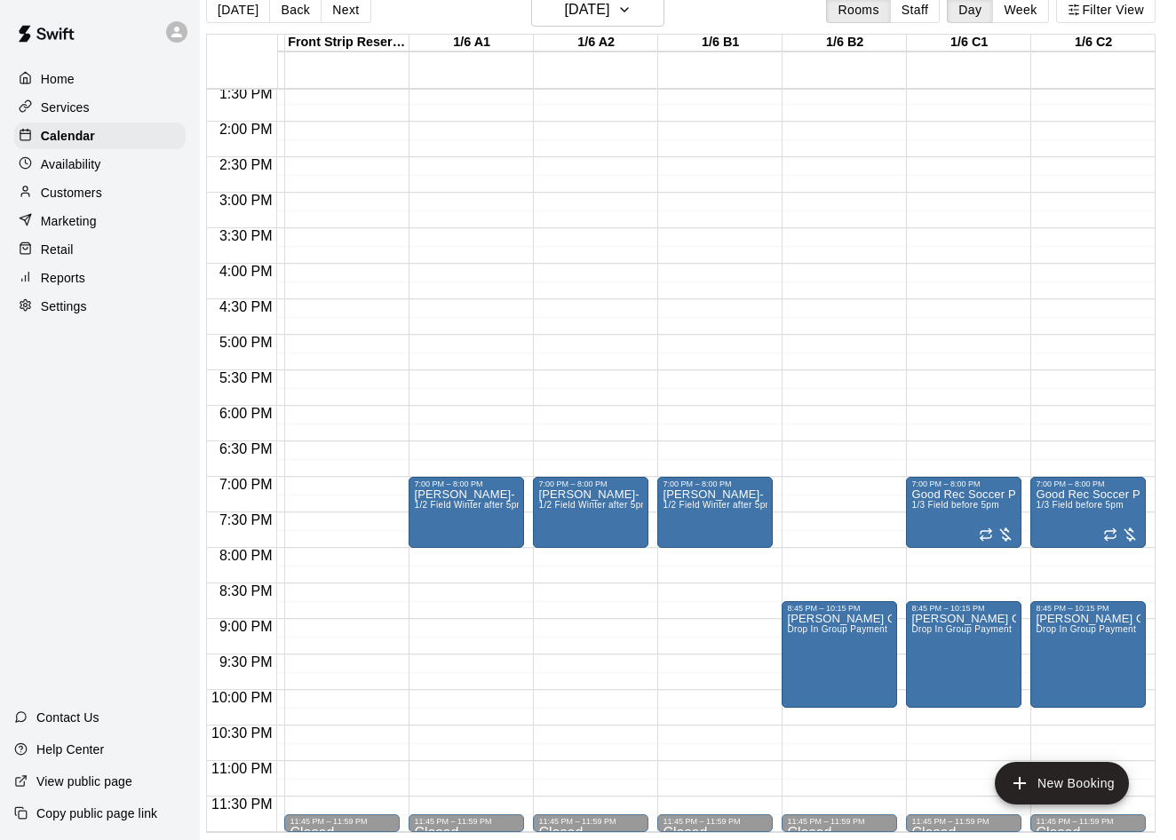
scroll to position [964, 242]
click at [338, 15] on button "Next" at bounding box center [346, 9] width 50 height 27
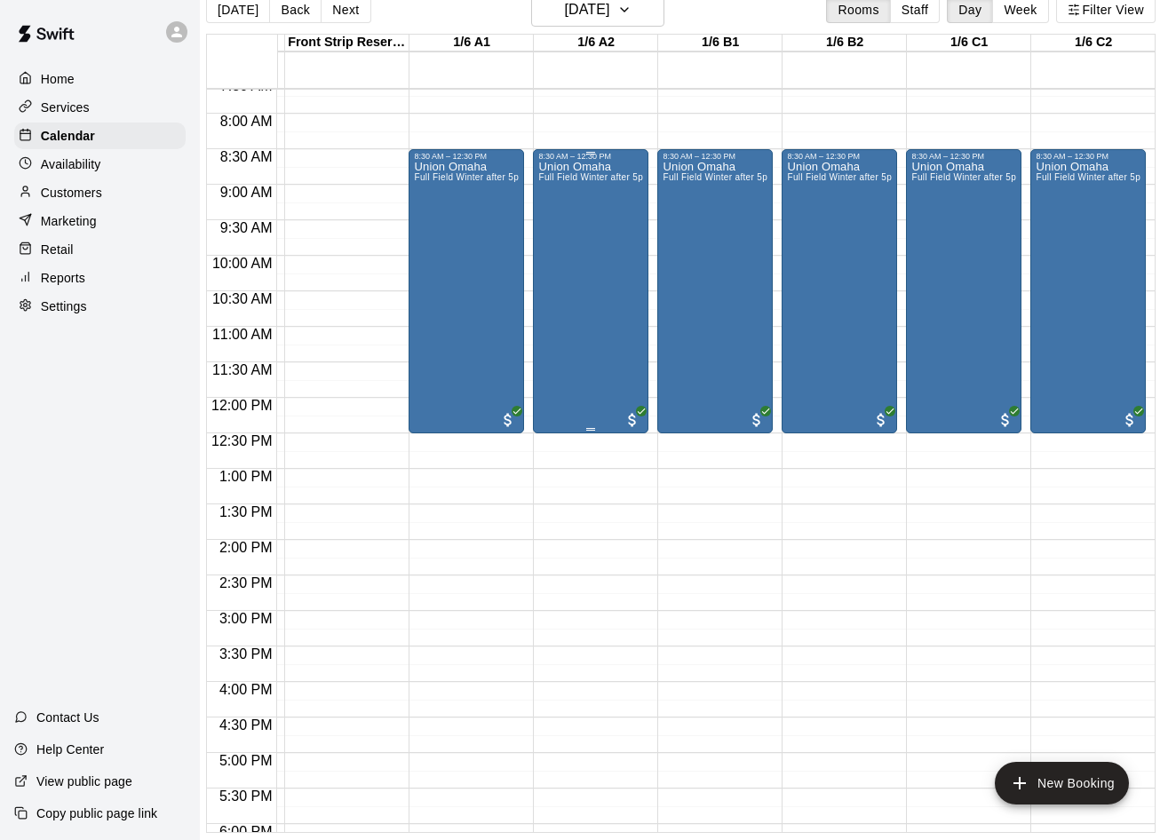
scroll to position [0, 242]
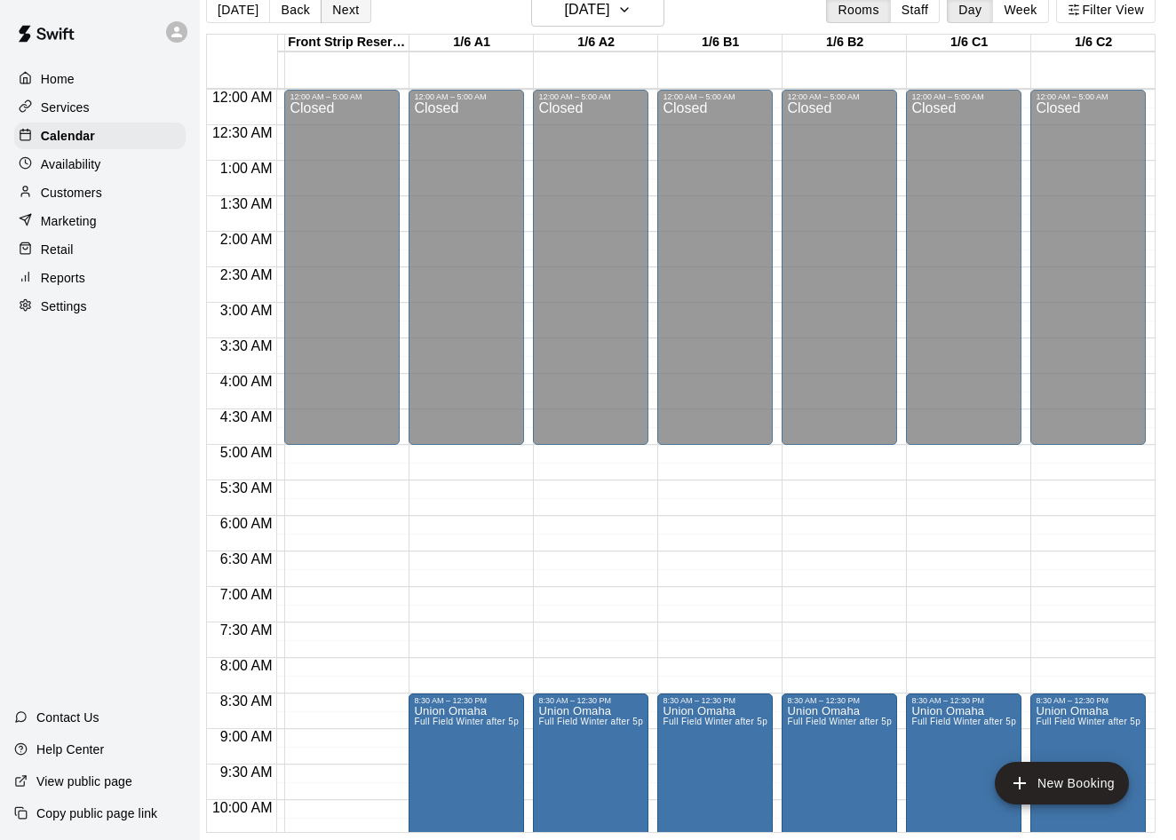
click at [346, 13] on button "Next" at bounding box center [346, 9] width 50 height 27
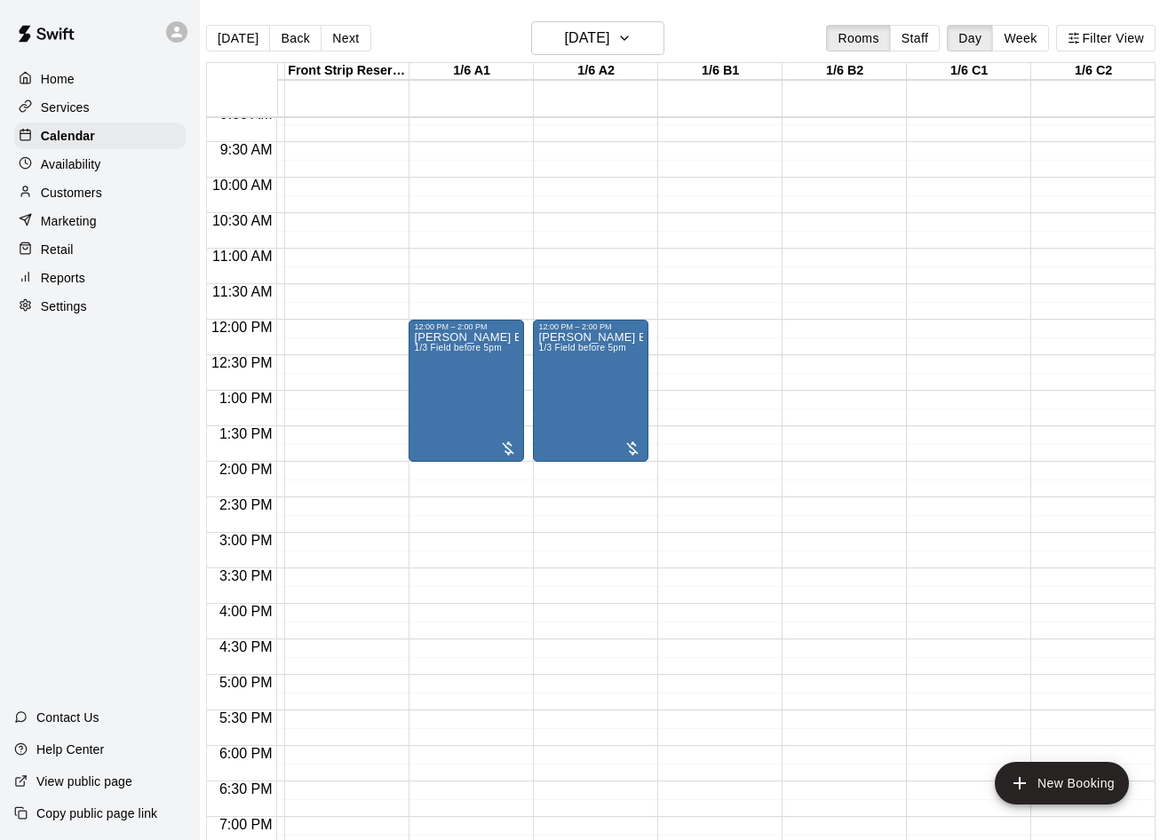
scroll to position [635, 242]
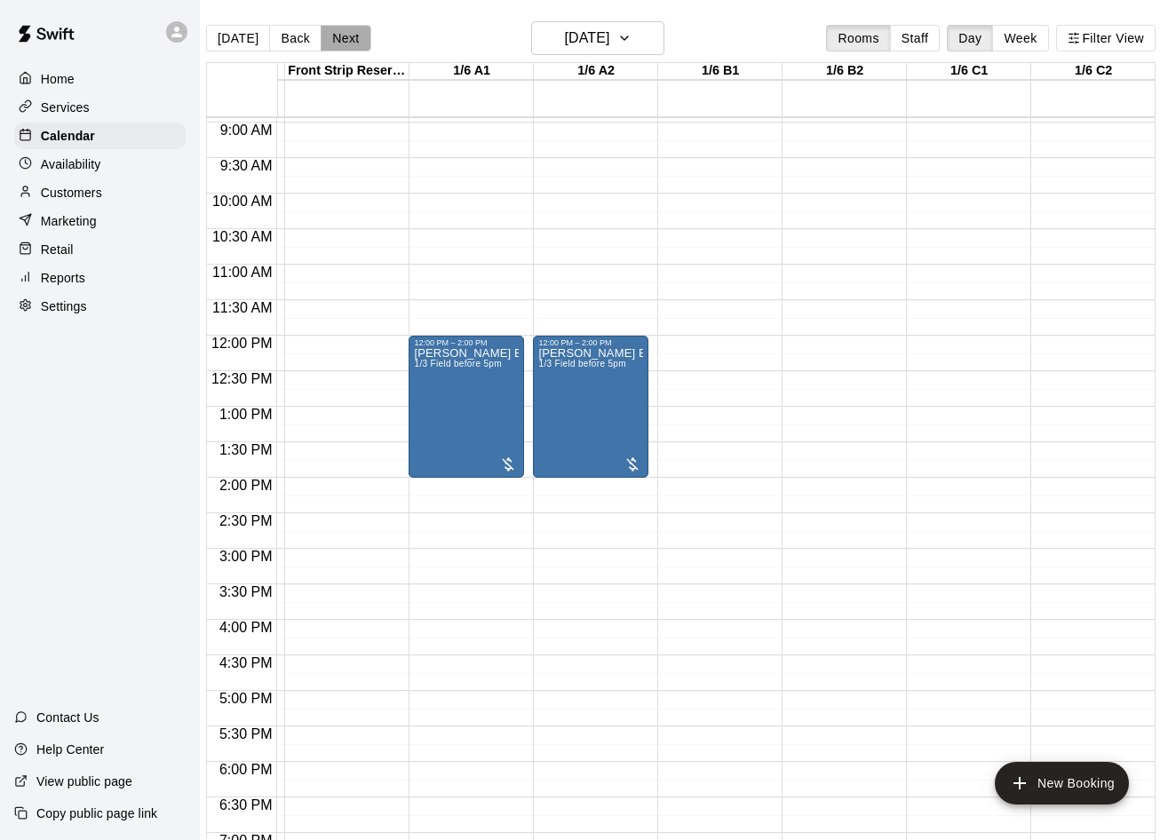
click at [347, 38] on button "Next" at bounding box center [346, 38] width 50 height 27
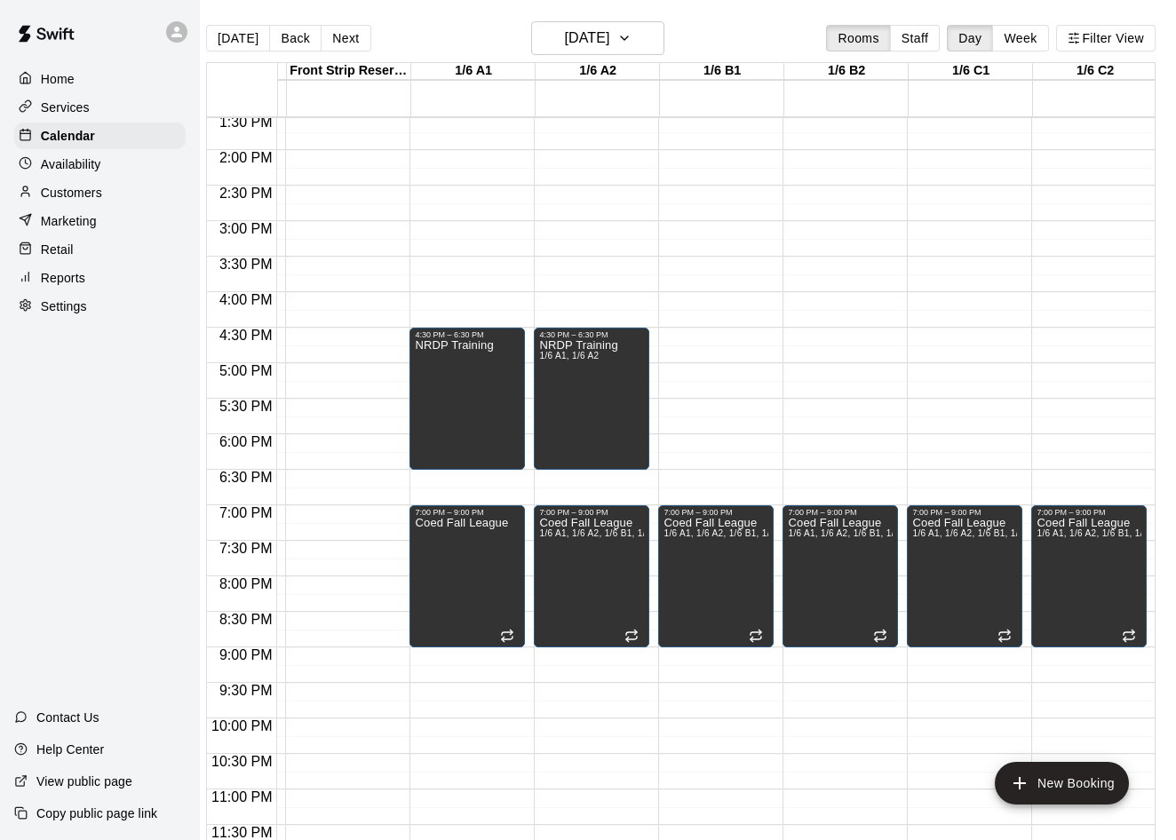
scroll to position [964, 240]
